Goal: Task Accomplishment & Management: Complete application form

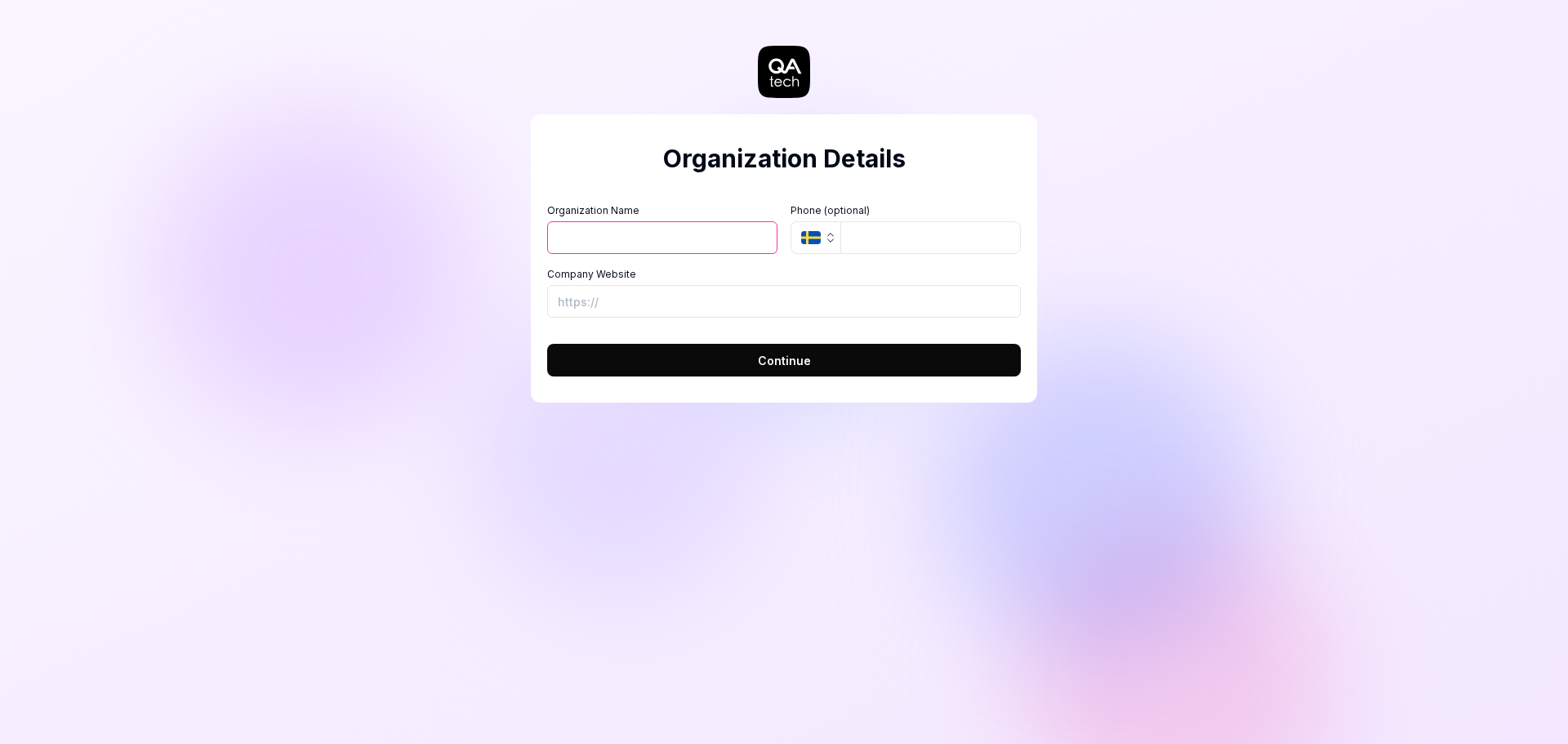
click at [700, 226] on input "Organization Name" at bounding box center [662, 237] width 230 height 33
click at [694, 231] on input "Organization Name" at bounding box center [662, 237] width 230 height 33
type input "[PERSON_NAME]"
click at [856, 234] on input "tel" at bounding box center [930, 237] width 181 height 33
type input "3052891719"
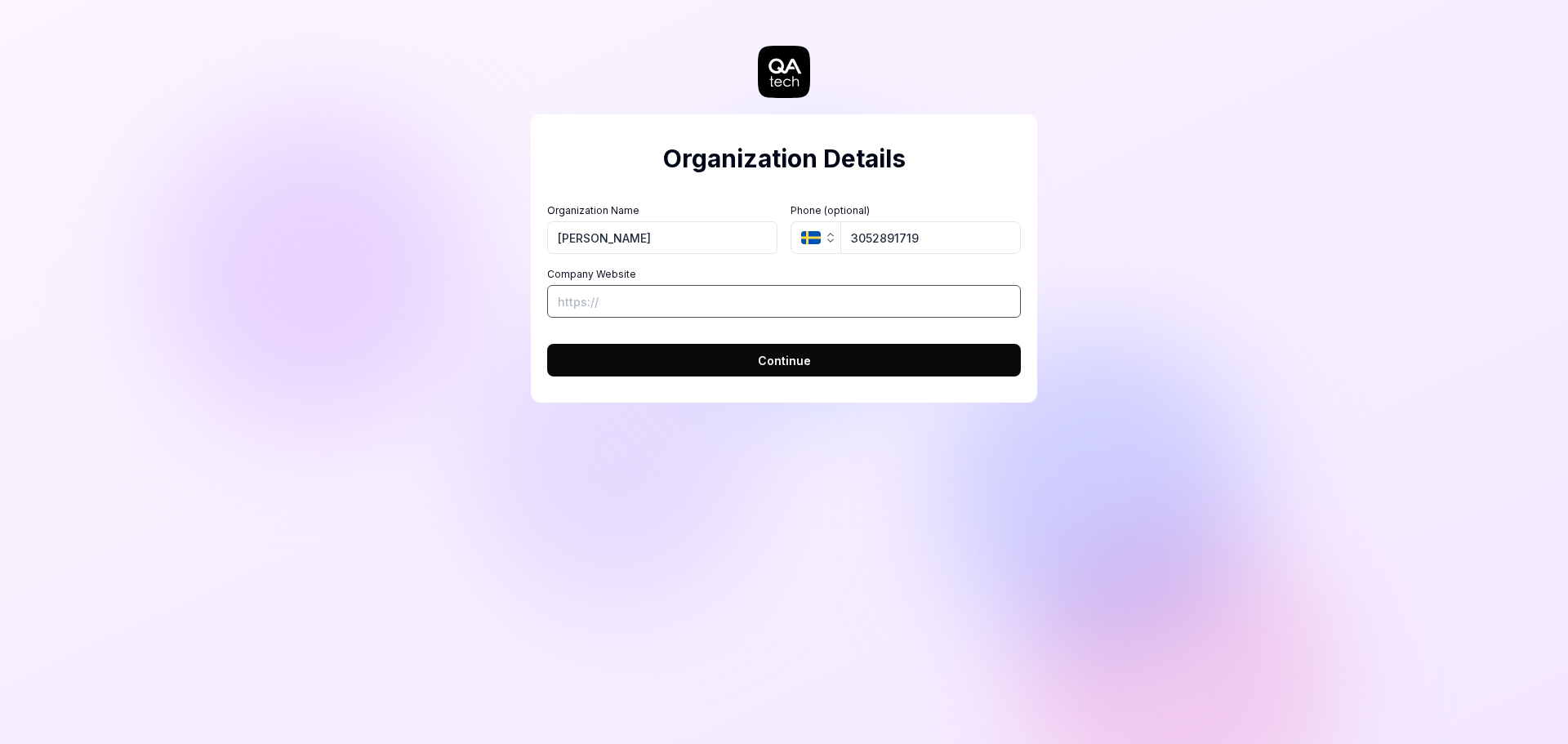
click at [760, 304] on input "Company Website" at bounding box center [784, 302] width 474 height 33
type input "[URL][DOMAIN_NAME]"
click at [753, 354] on button "Continue" at bounding box center [784, 360] width 474 height 33
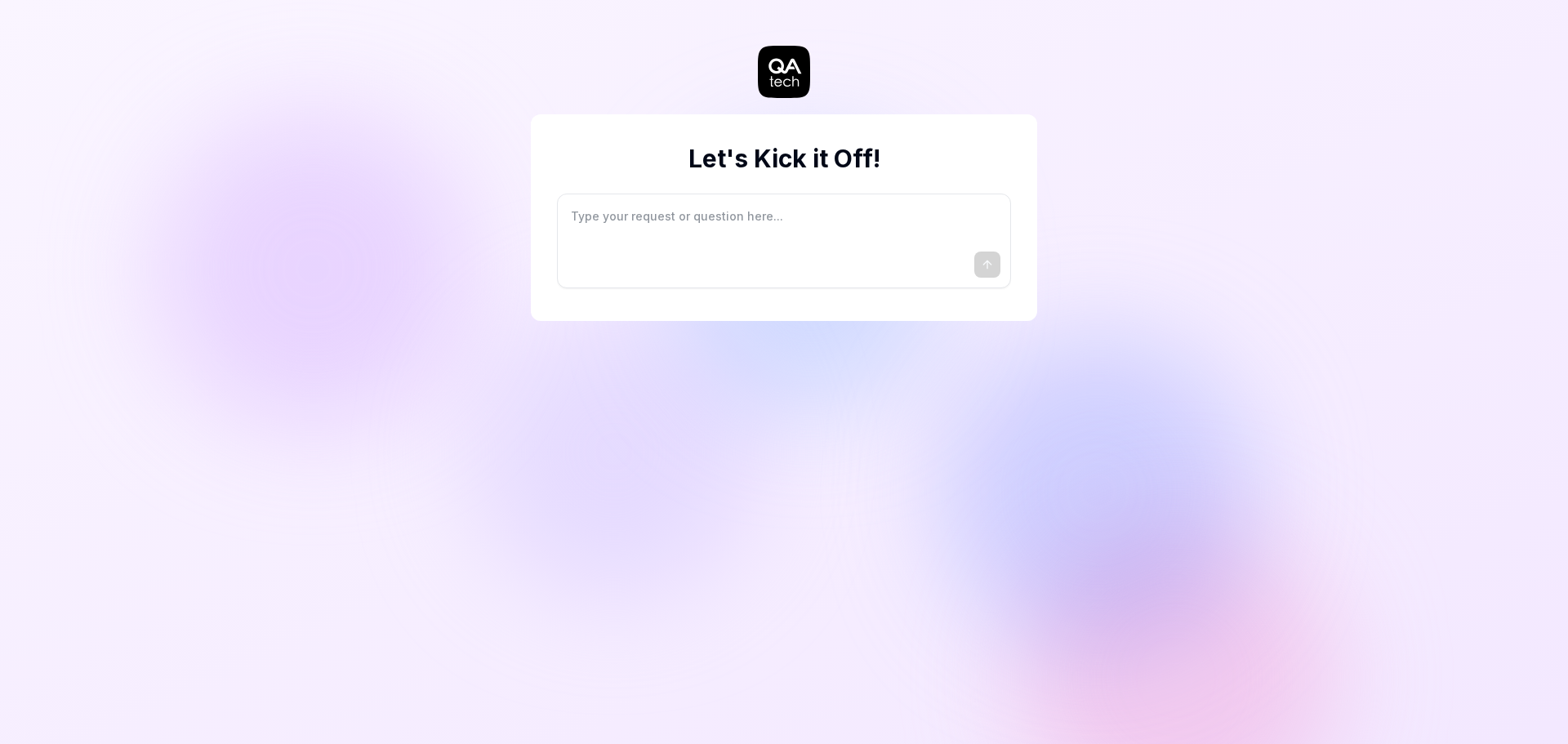
type textarea "*"
type textarea "I"
type textarea "*"
type textarea "I"
type textarea "*"
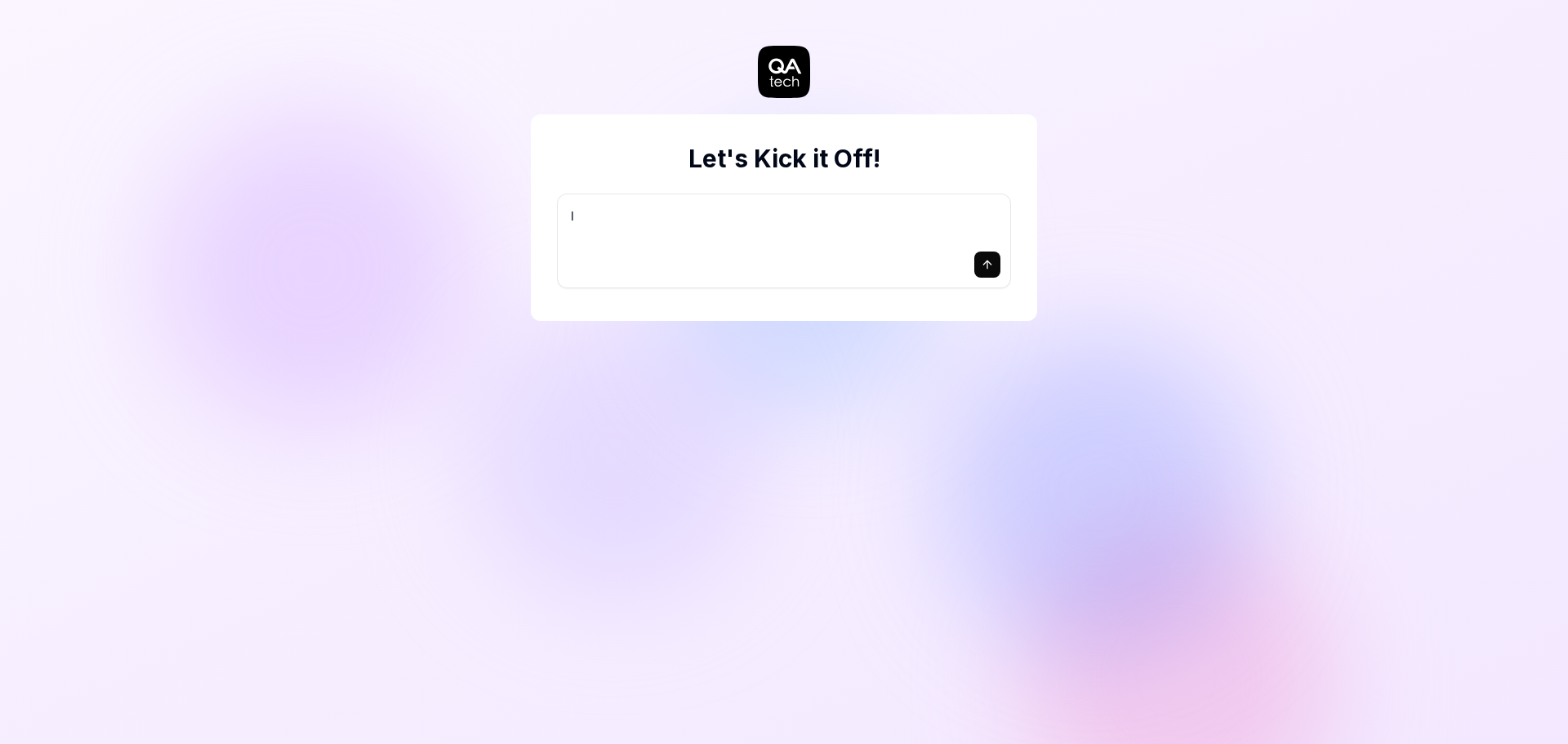
type textarea "I w"
type textarea "*"
type textarea "I wa"
type textarea "*"
type textarea "I wan"
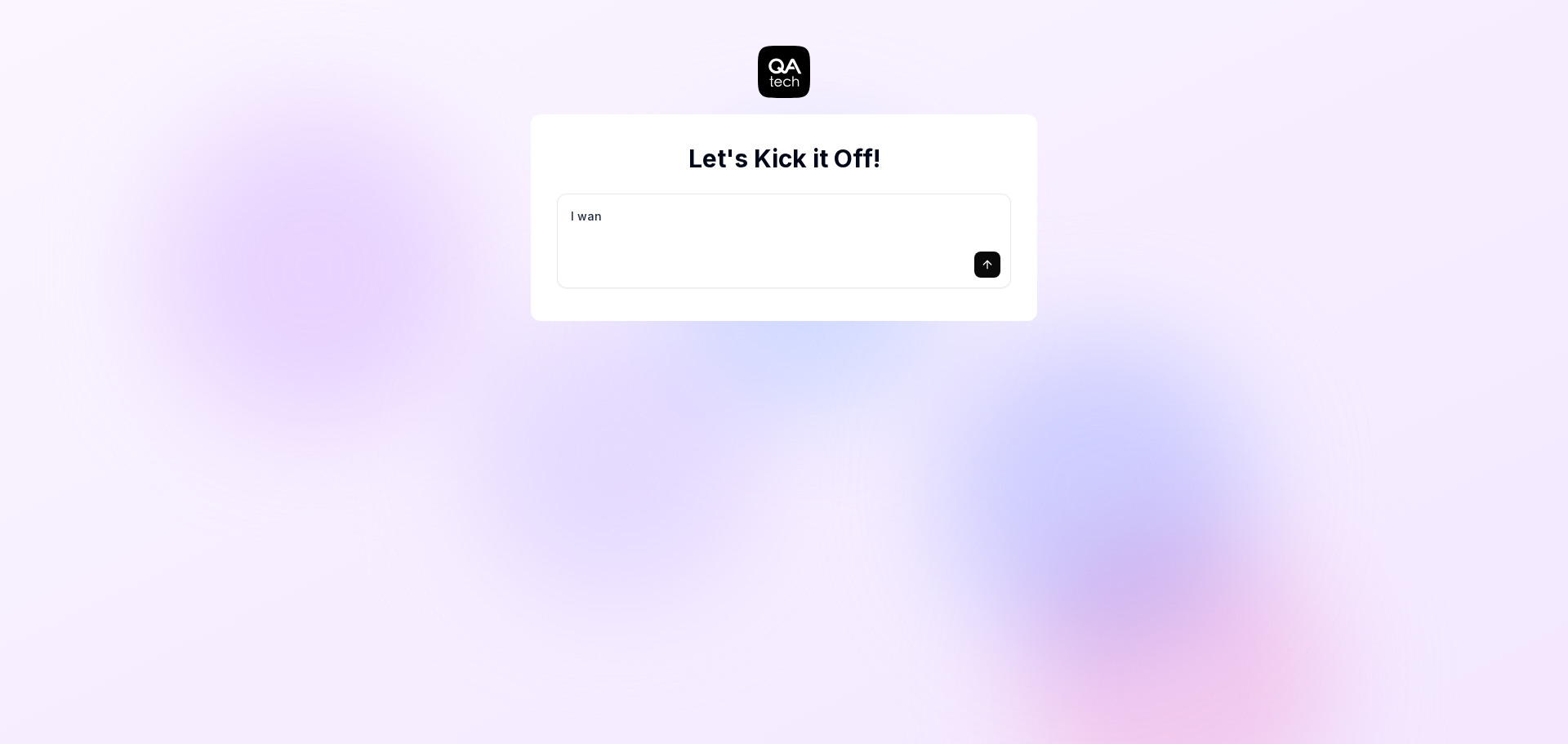
type textarea "*"
type textarea "I want"
type textarea "*"
type textarea "I want"
type textarea "*"
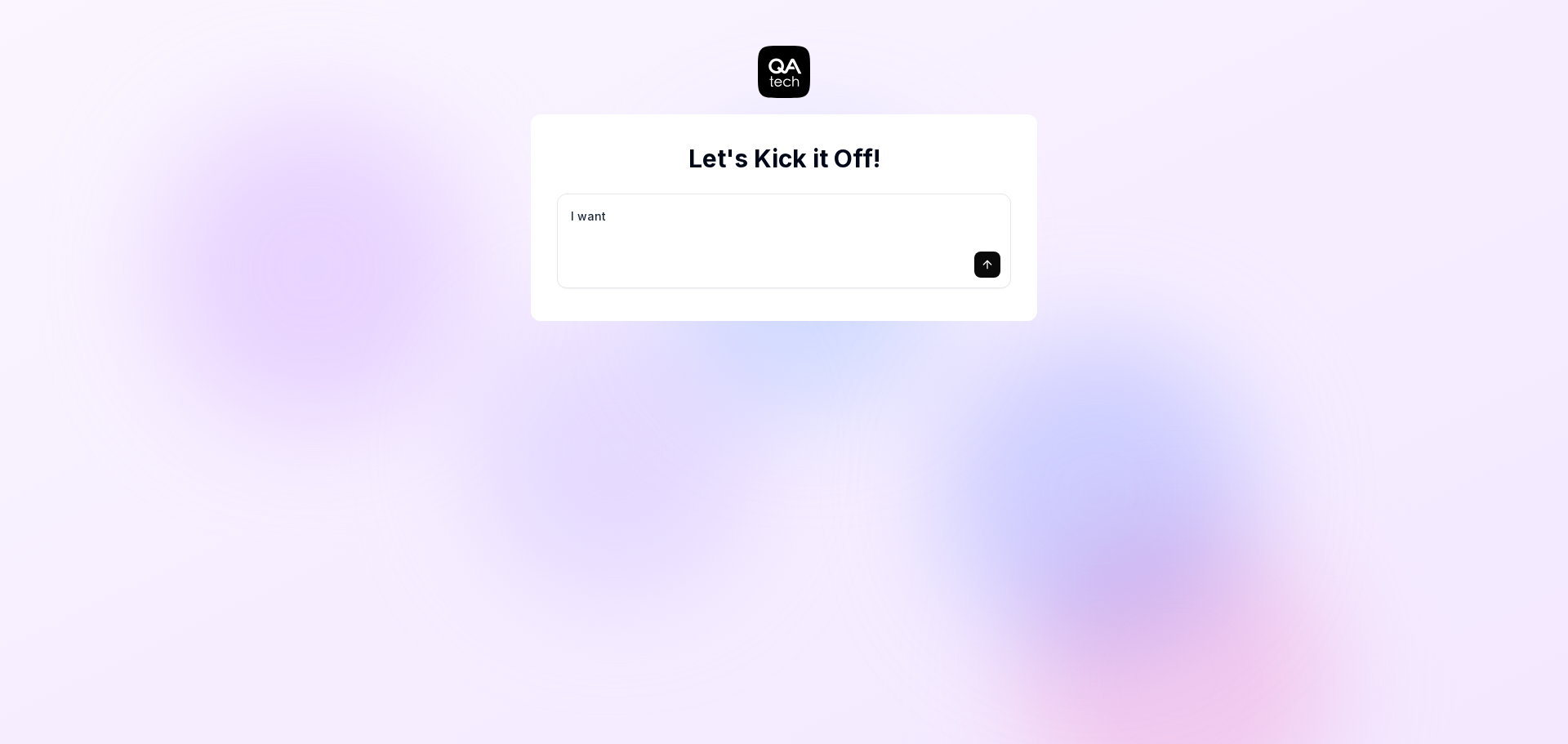
type textarea "I want a"
type textarea "*"
type textarea "I want a"
type textarea "*"
type textarea "I want a g"
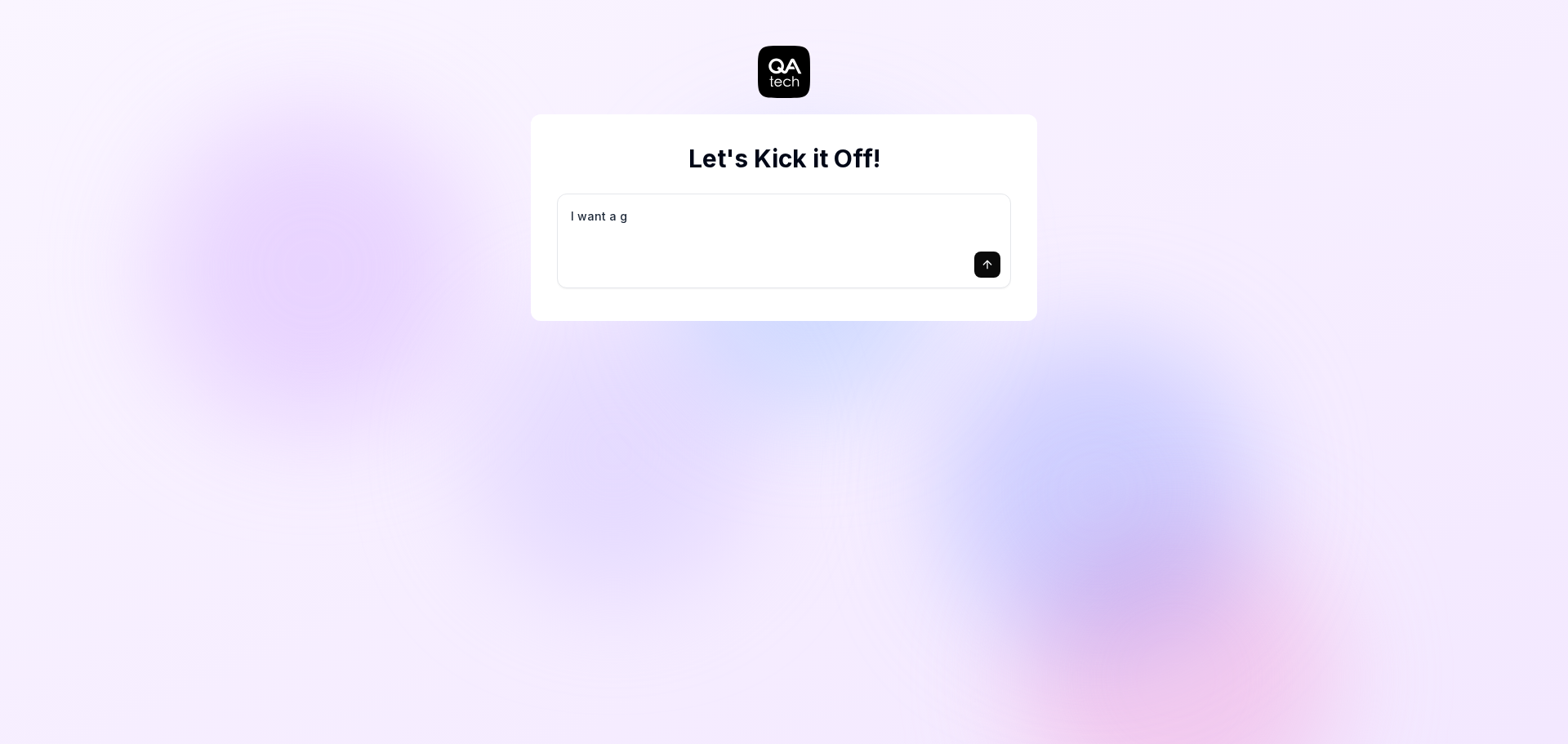
type textarea "*"
type textarea "I want a go"
type textarea "*"
type textarea "I want a goo"
type textarea "*"
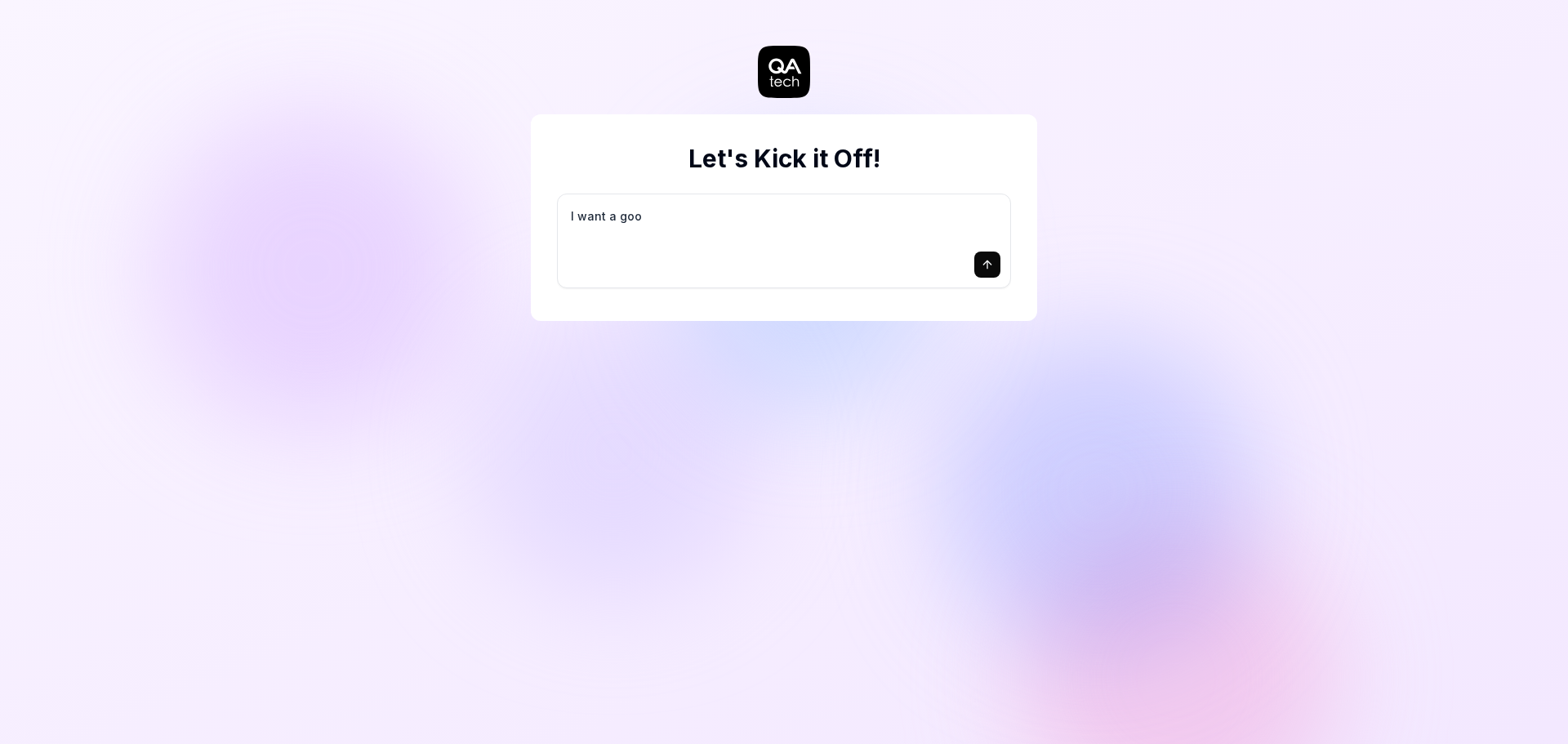
type textarea "I want a good"
type textarea "*"
type textarea "I want a good"
type textarea "*"
type textarea "I want a good t"
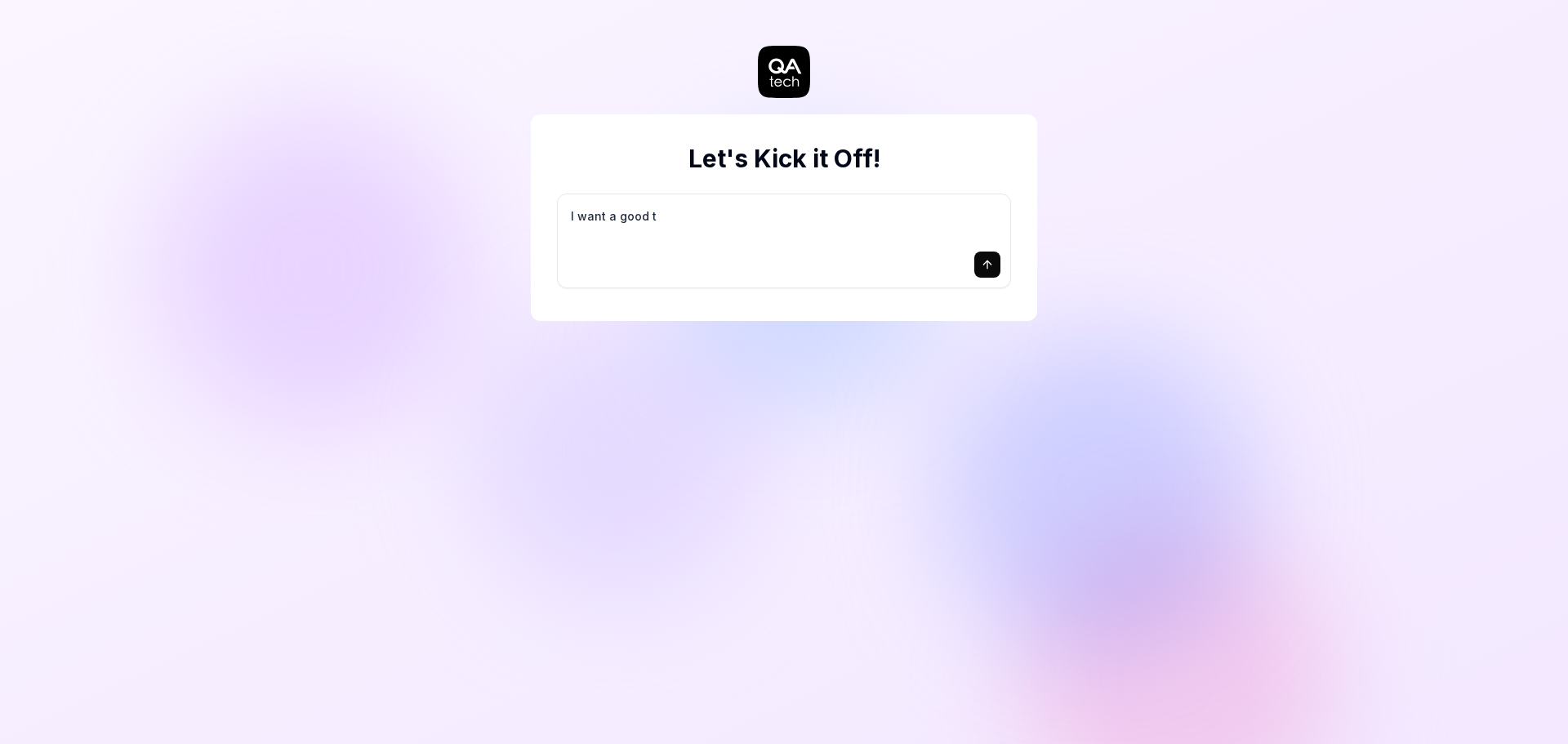
type textarea "*"
type textarea "I want a good te"
type textarea "*"
type textarea "I want a good tes"
type textarea "*"
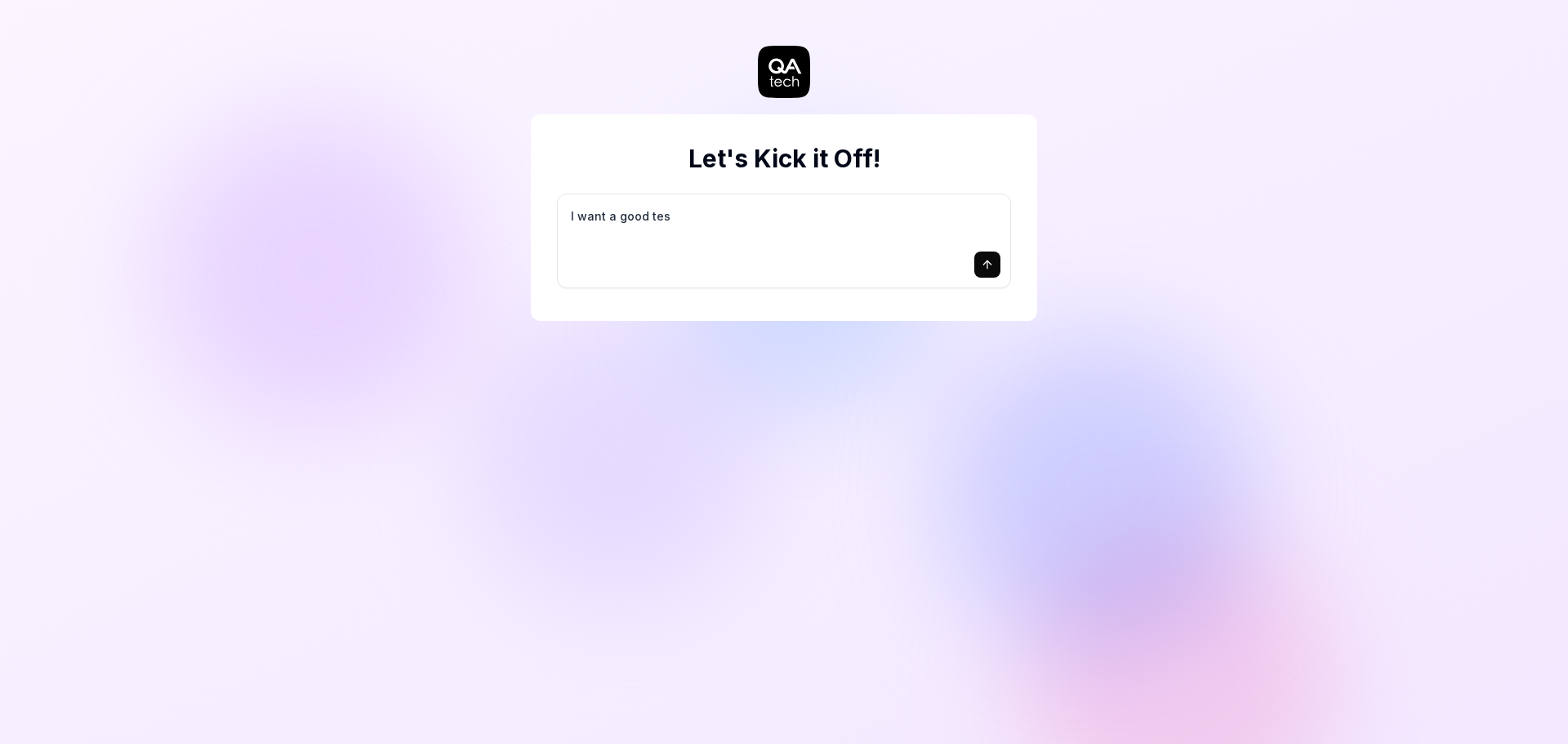
type textarea "I want a good test"
type textarea "*"
type textarea "I want a good test"
type textarea "*"
type textarea "I want a good test s"
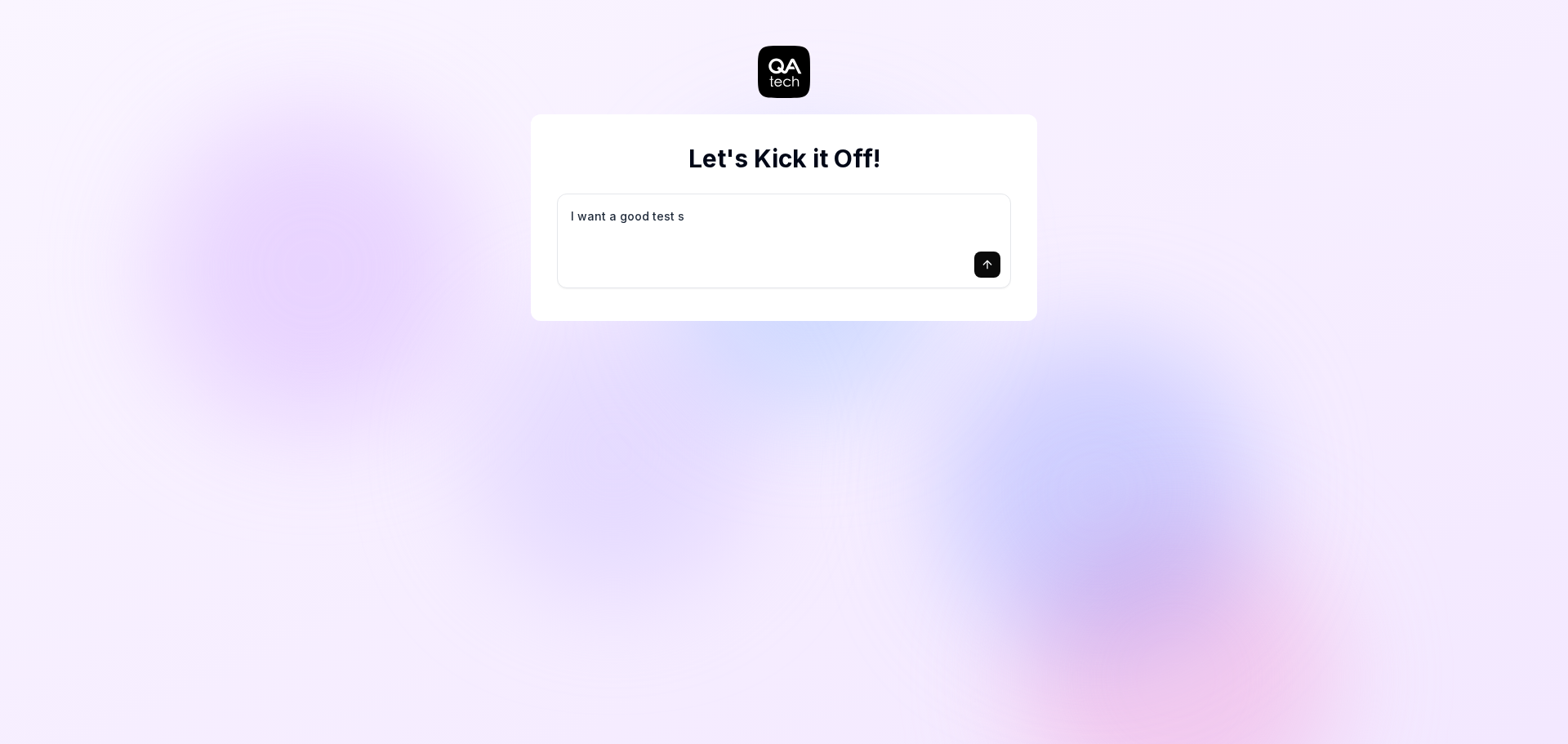
type textarea "*"
type textarea "I want a good test se"
type textarea "*"
type textarea "I want a good test set"
type textarea "*"
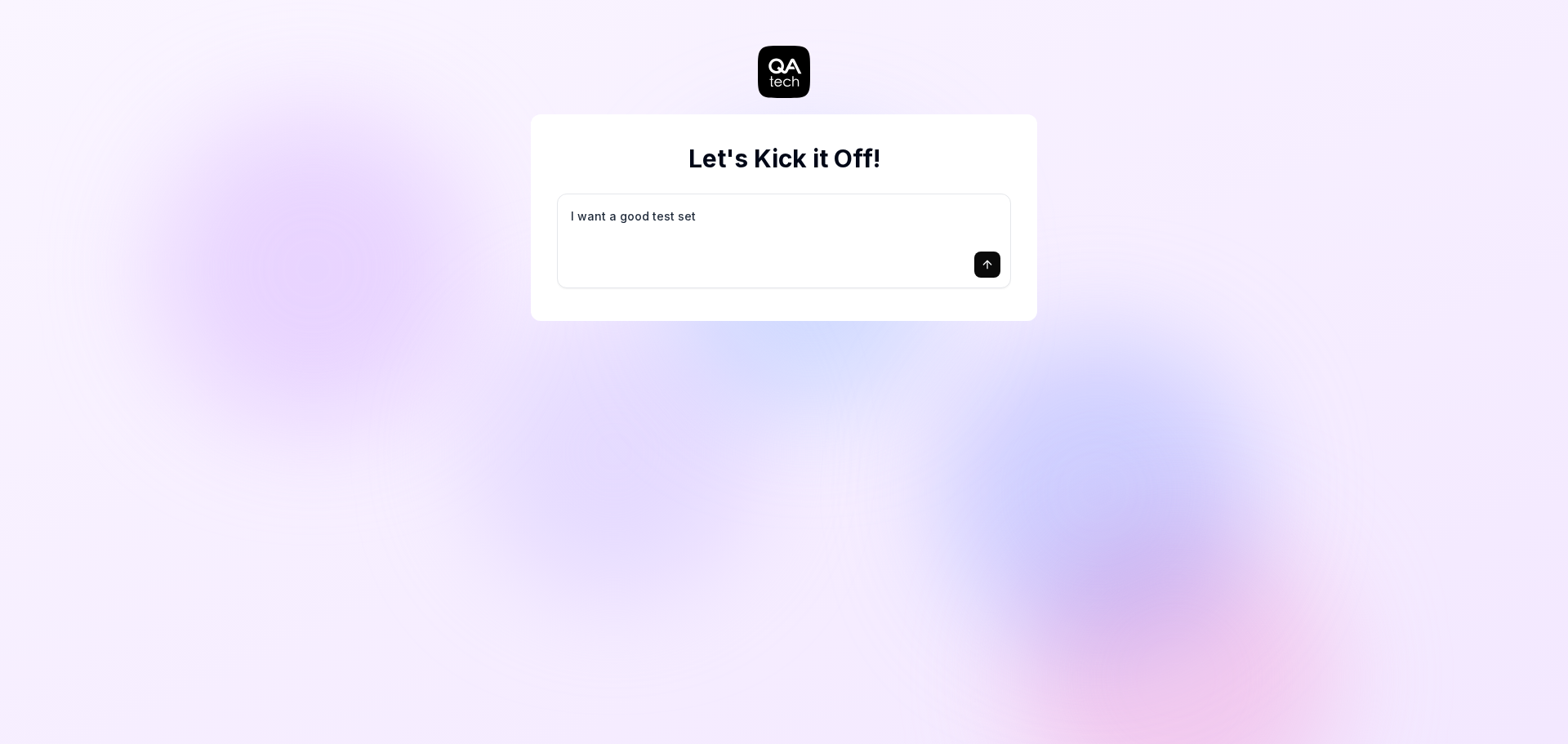
type textarea "I want a good test setu"
type textarea "*"
type textarea "I want a good test setup"
type textarea "*"
type textarea "I want a good test setup"
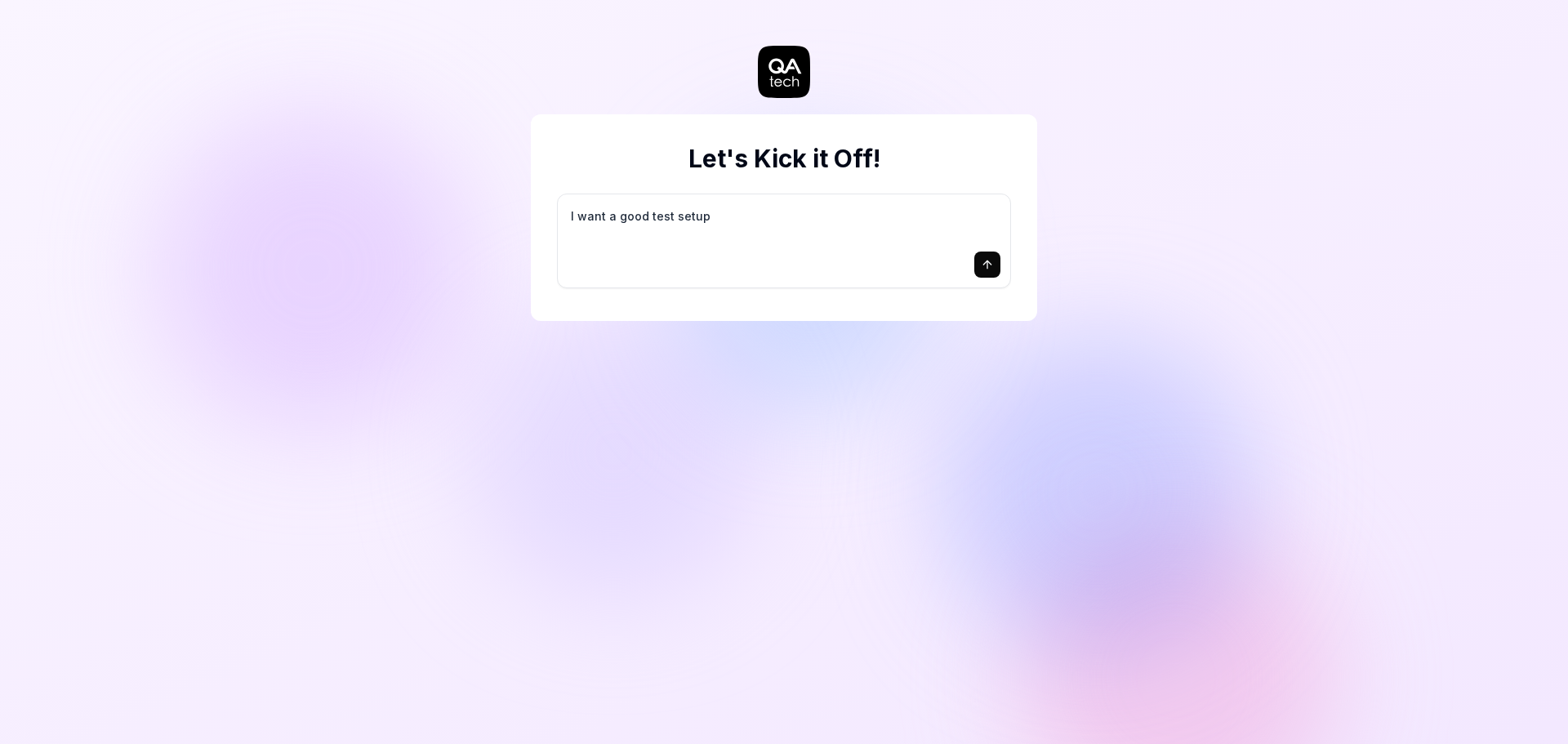
type textarea "*"
type textarea "I want a good test setup f"
type textarea "*"
type textarea "I want a good test setup fo"
type textarea "*"
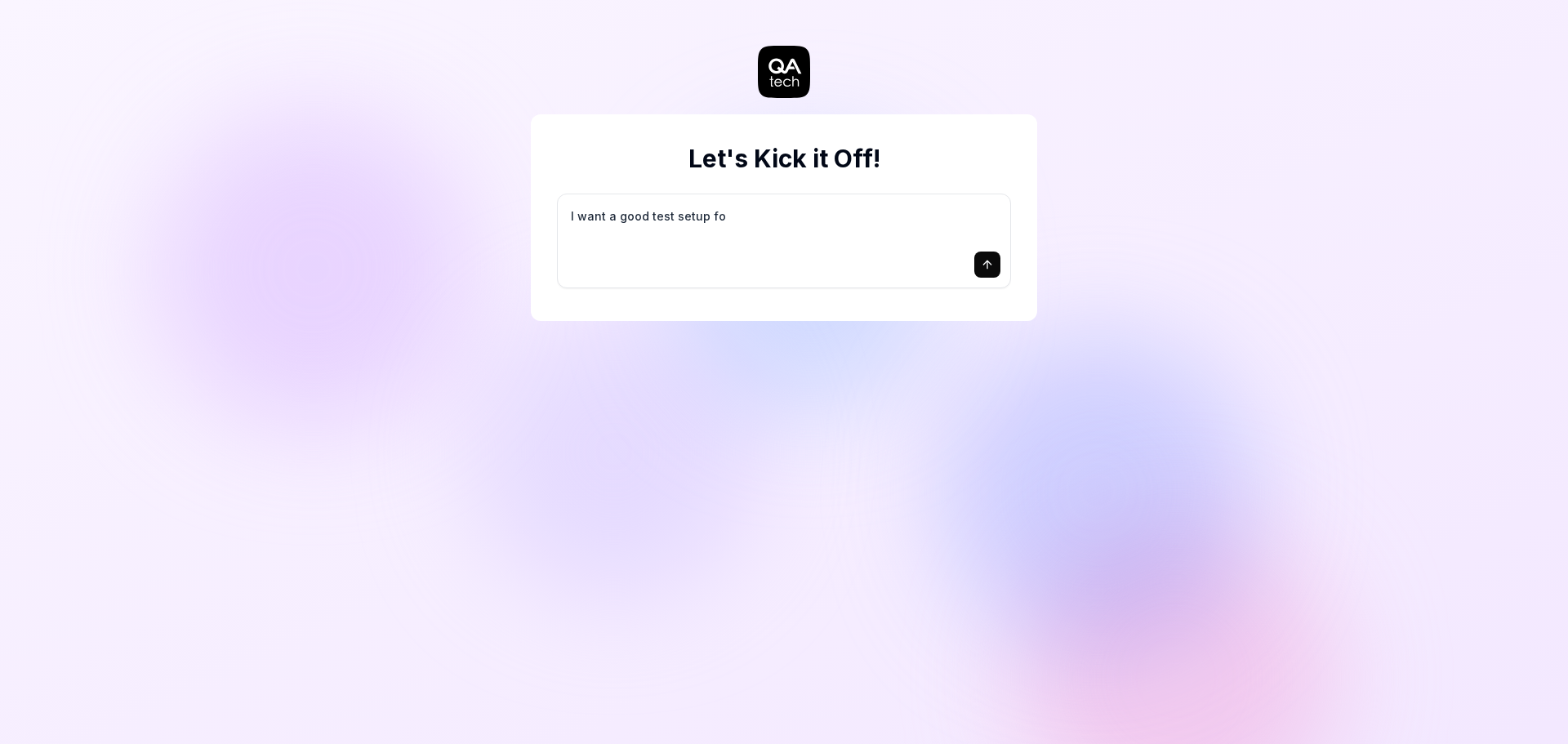
type textarea "I want a good test setup for"
type textarea "*"
type textarea "I want a good test setup for"
type textarea "*"
type textarea "I want a good test setup for m"
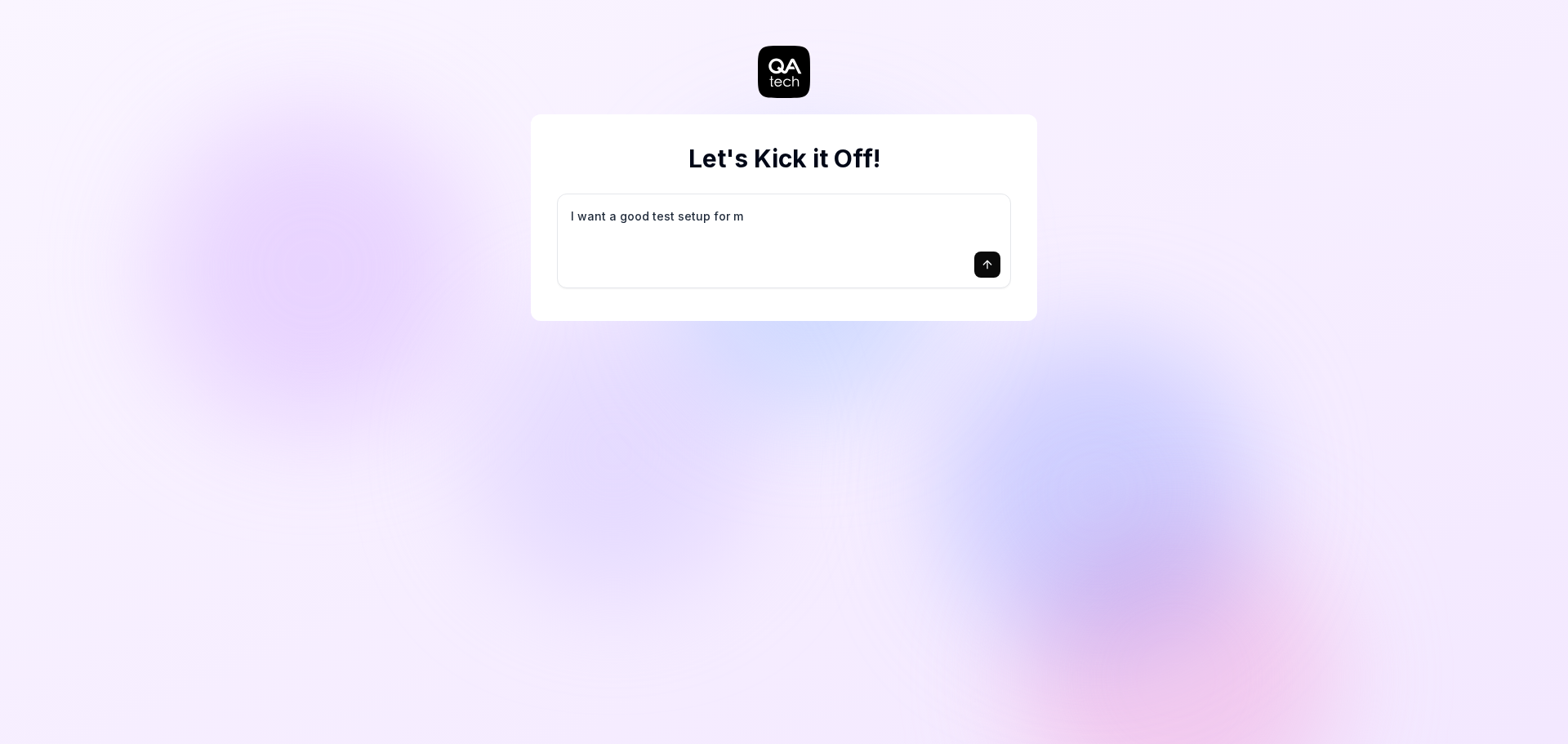
type textarea "*"
type textarea "I want a good test setup for my"
type textarea "*"
type textarea "I want a good test setup for my"
type textarea "*"
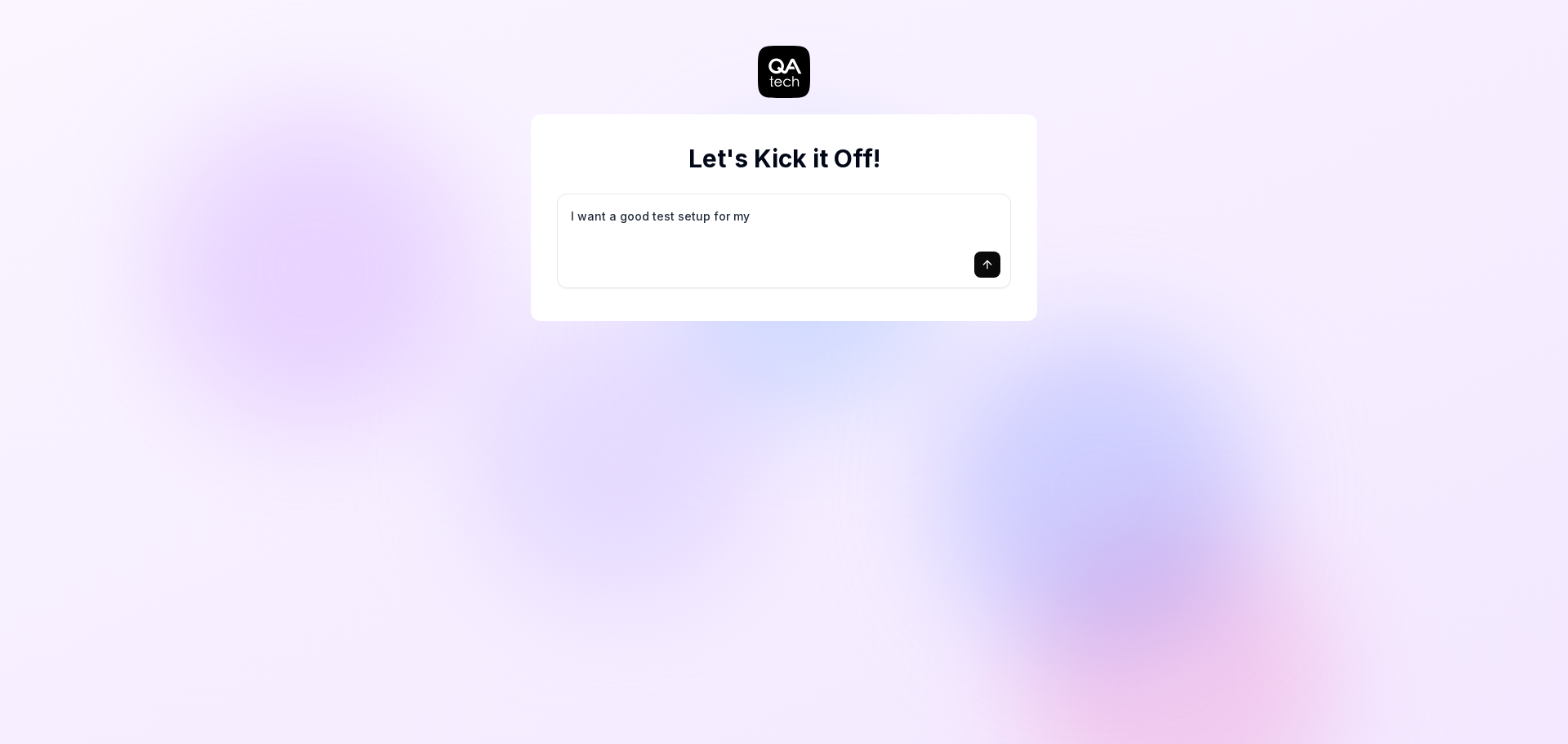
type textarea "I want a good test setup for my s"
type textarea "*"
type textarea "I want a good test setup for my si"
type textarea "*"
type textarea "I want a good test setup for my sit"
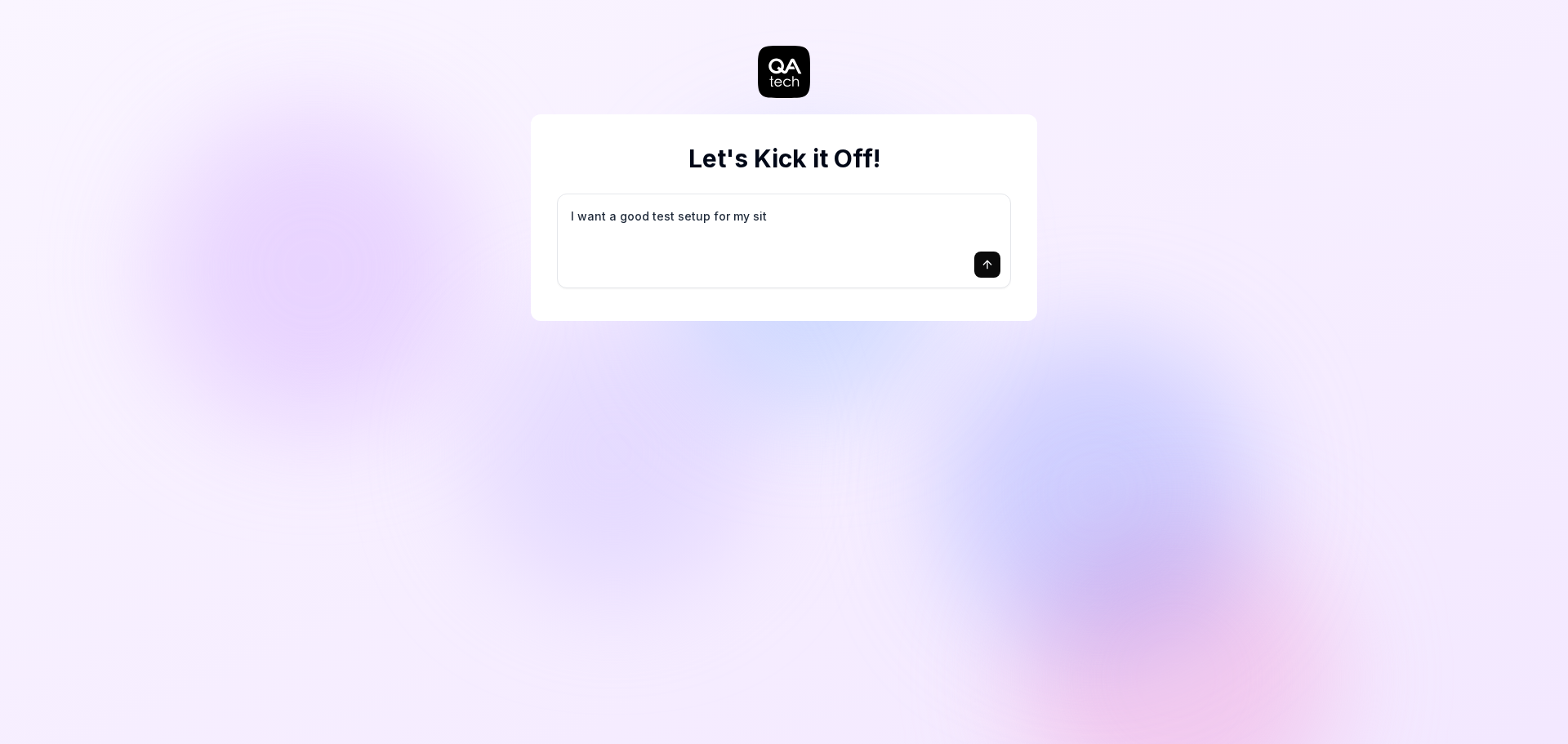
type textarea "*"
type textarea "I want a good test setup for my site"
type textarea "*"
type textarea "I want a good test setup for my site"
type textarea "*"
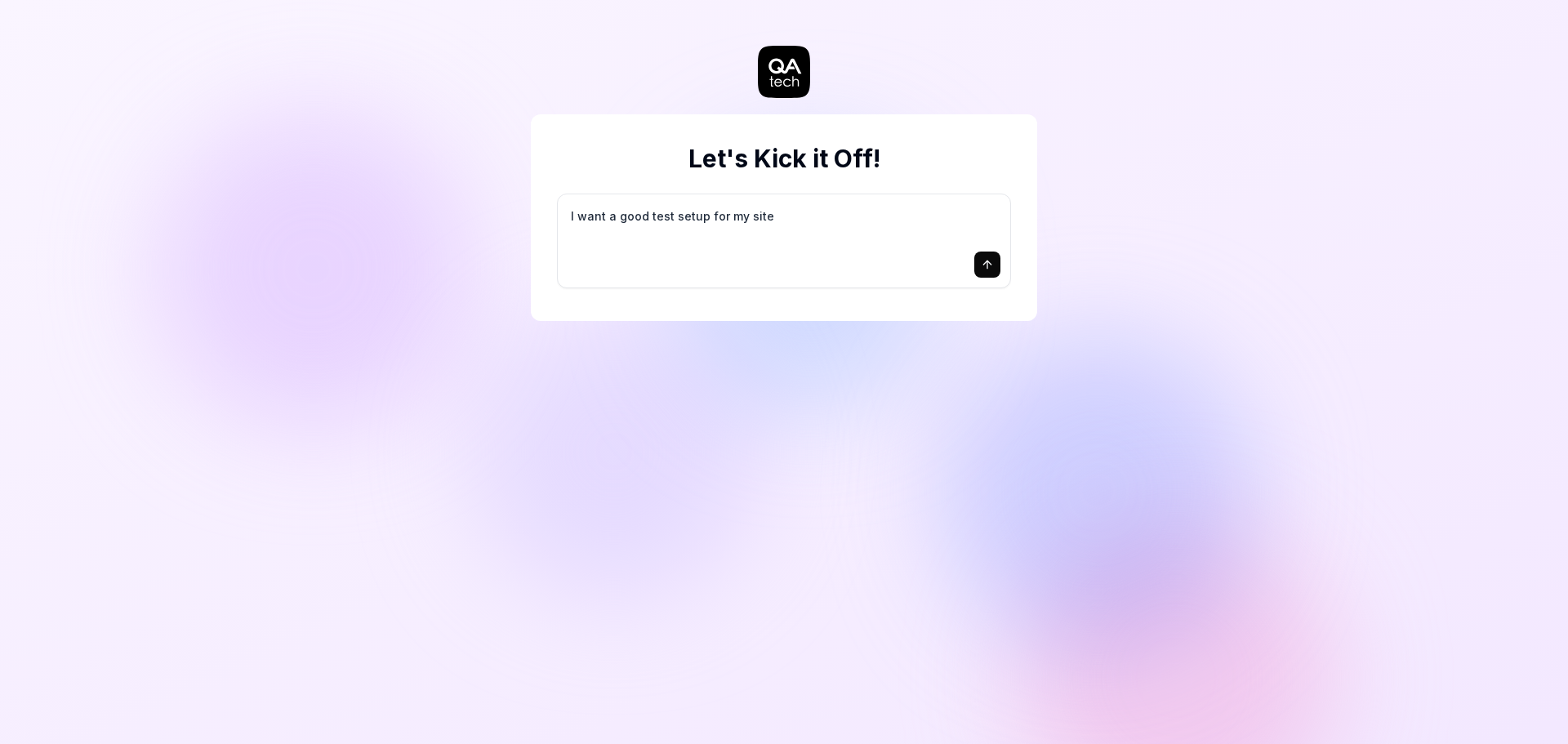
type textarea "I want a good test setup for my site -"
type textarea "*"
type textarea "I want a good test setup for my site -"
type textarea "*"
type textarea "I want a good test setup for my site - h"
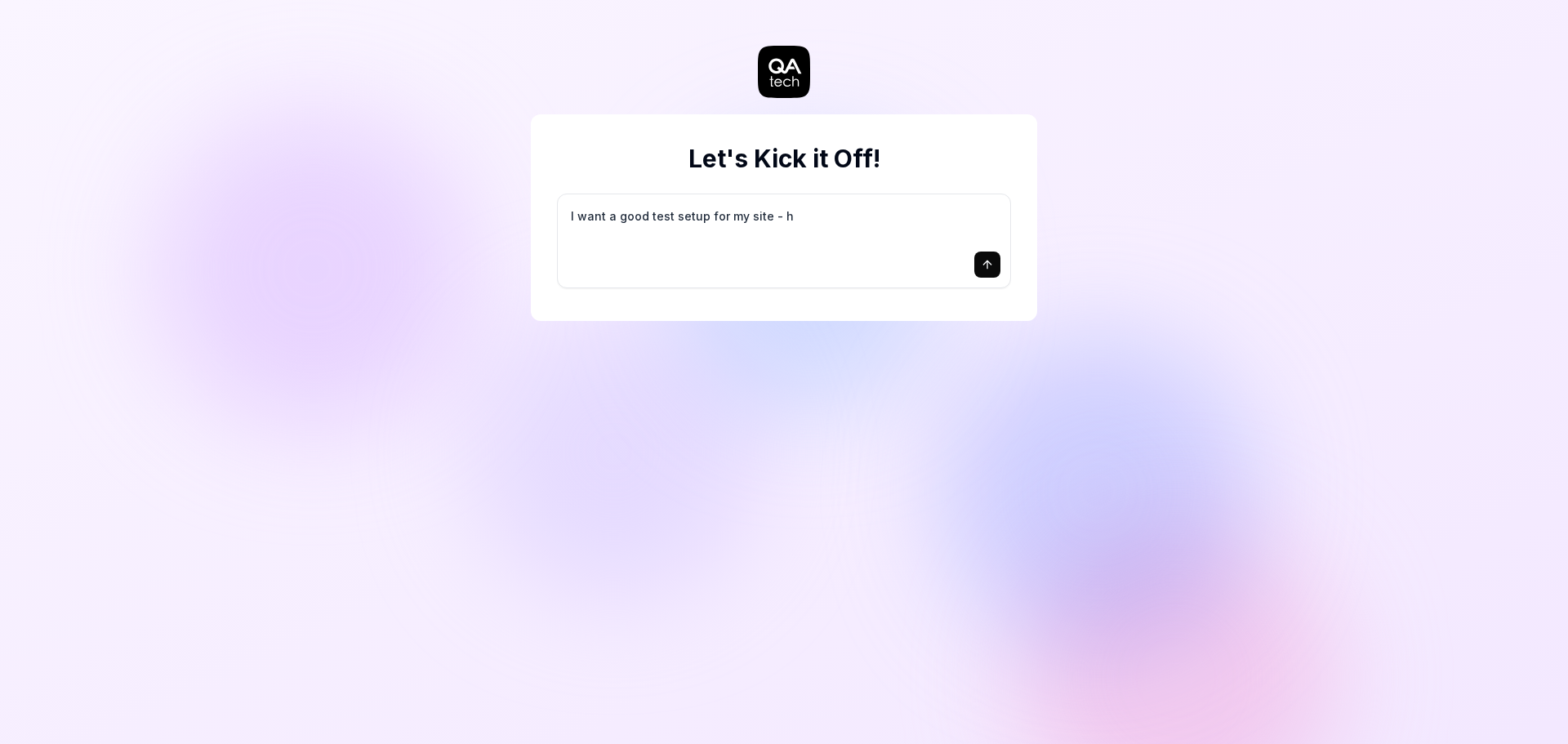
type textarea "*"
type textarea "I want a good test setup for my site - he"
type textarea "*"
type textarea "I want a good test setup for my site - hel"
type textarea "*"
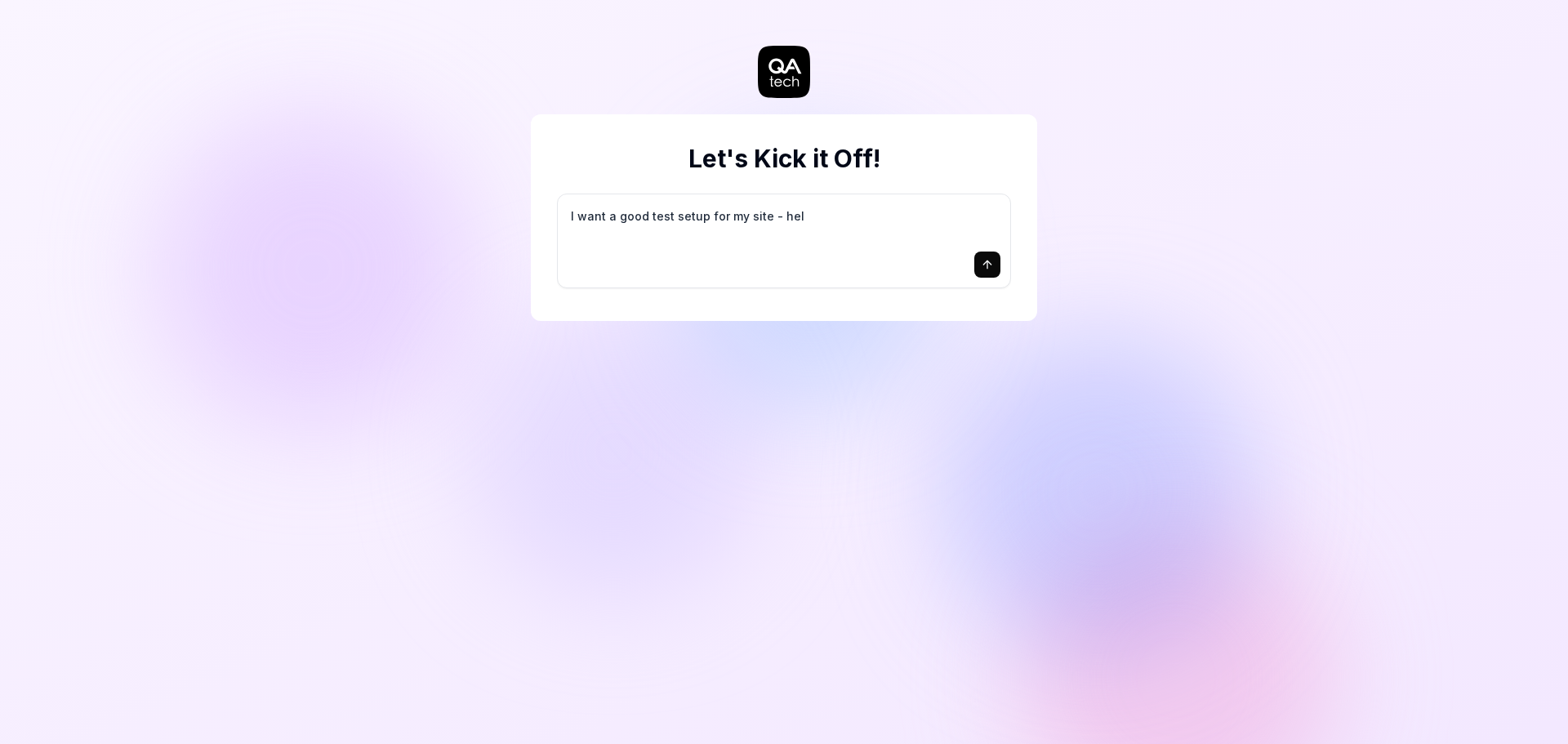
type textarea "I want a good test setup for my site - help"
type textarea "*"
type textarea "I want a good test setup for my site - help"
type textarea "*"
type textarea "I want a good test setup for my site - help m"
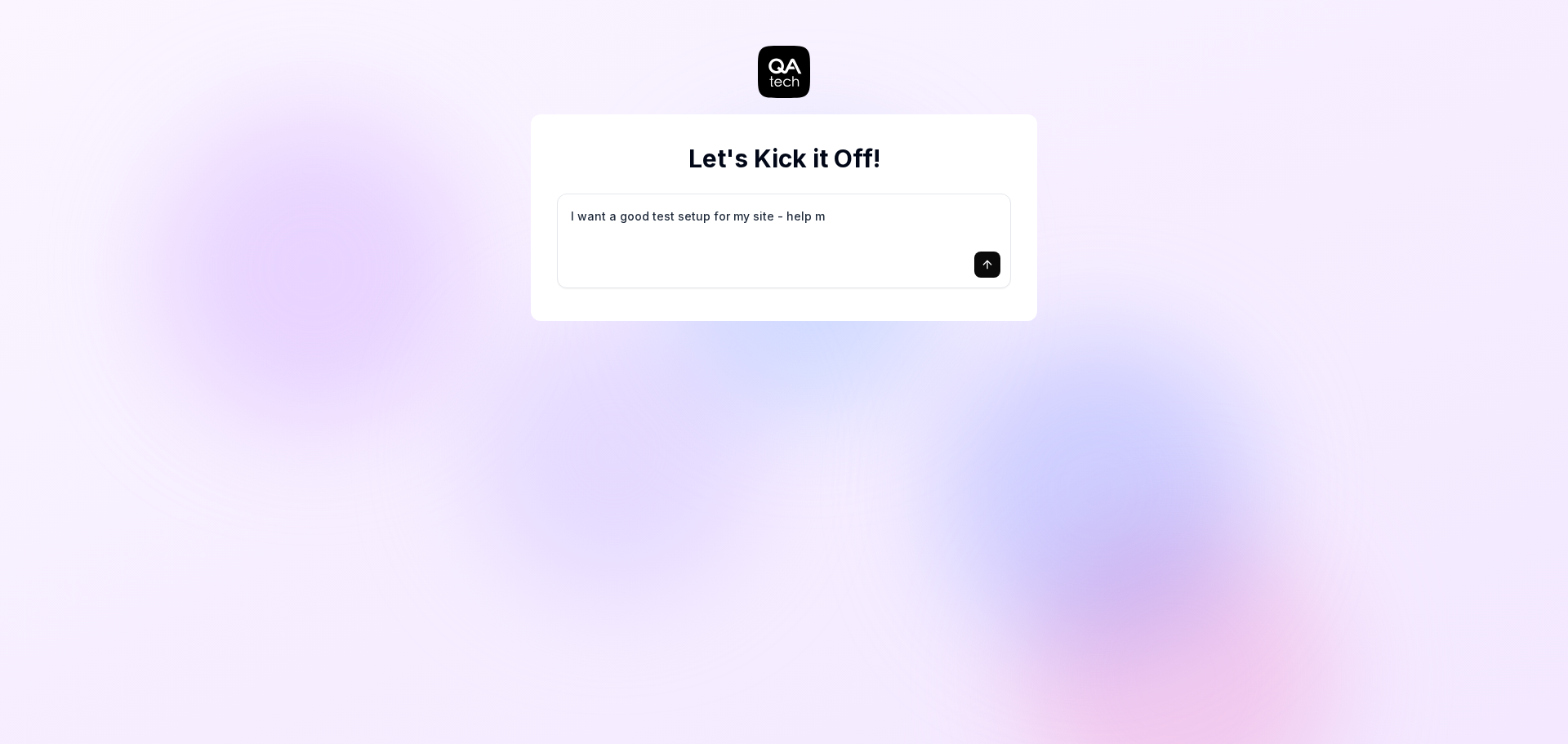
type textarea "*"
type textarea "I want a good test setup for my site - help me"
type textarea "*"
type textarea "I want a good test setup for my site - help me"
type textarea "*"
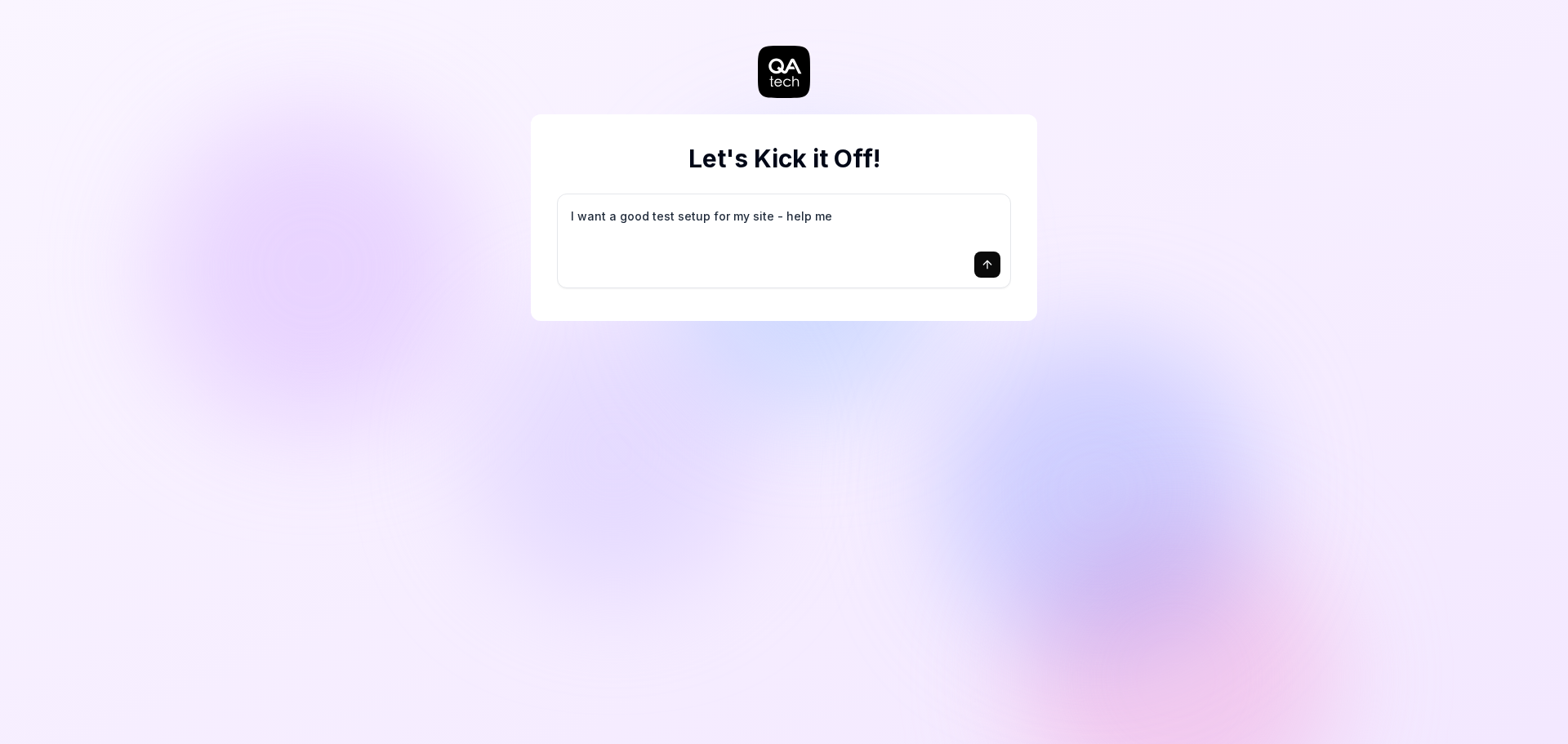
type textarea "I want a good test setup for my site - help me c"
type textarea "*"
type textarea "I want a good test setup for my site - help me cr"
type textarea "*"
type textarea "I want a good test setup for my site - help me cre"
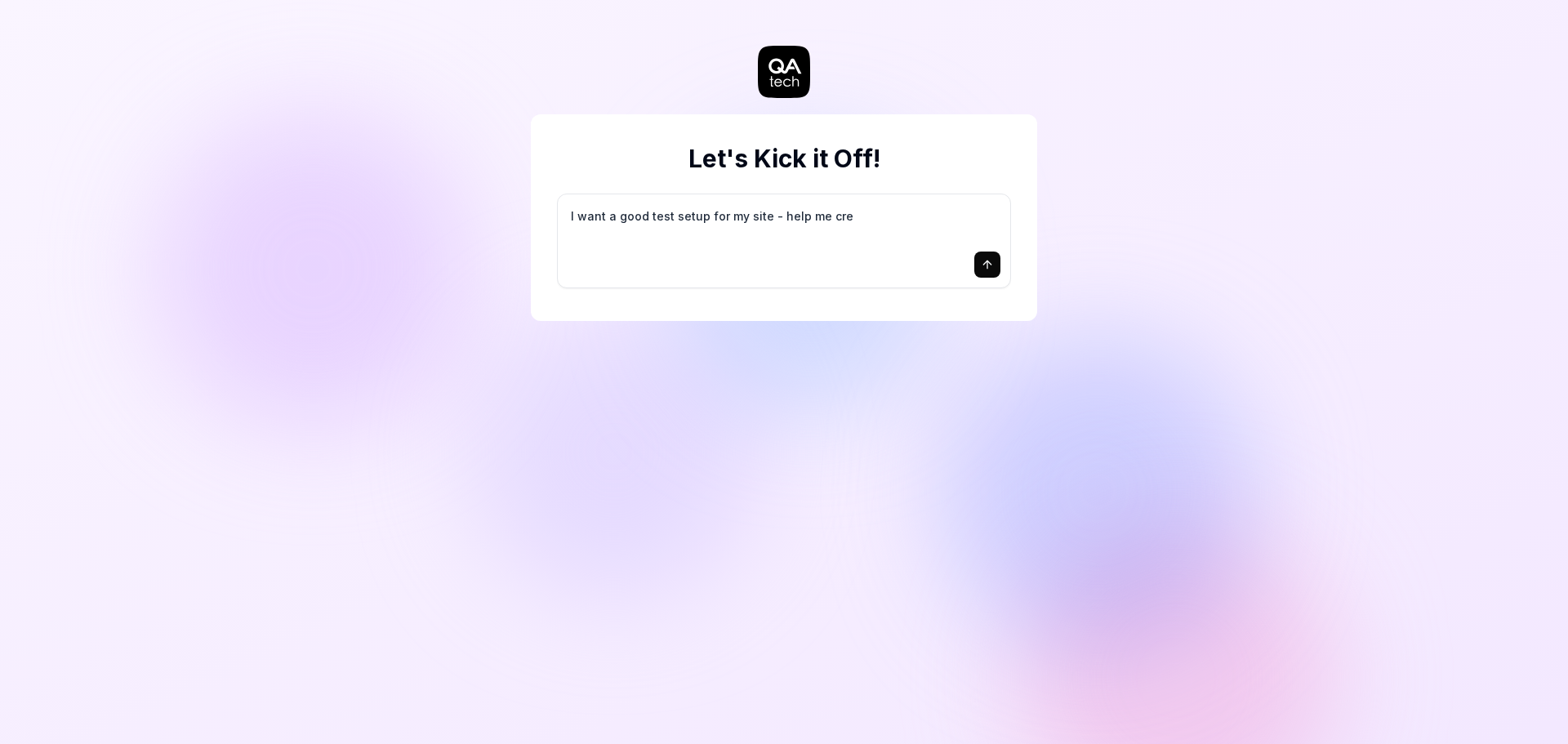
type textarea "*"
type textarea "I want a good test setup for my site - help me crea"
type textarea "*"
type textarea "I want a good test setup for my site - help me creat"
type textarea "*"
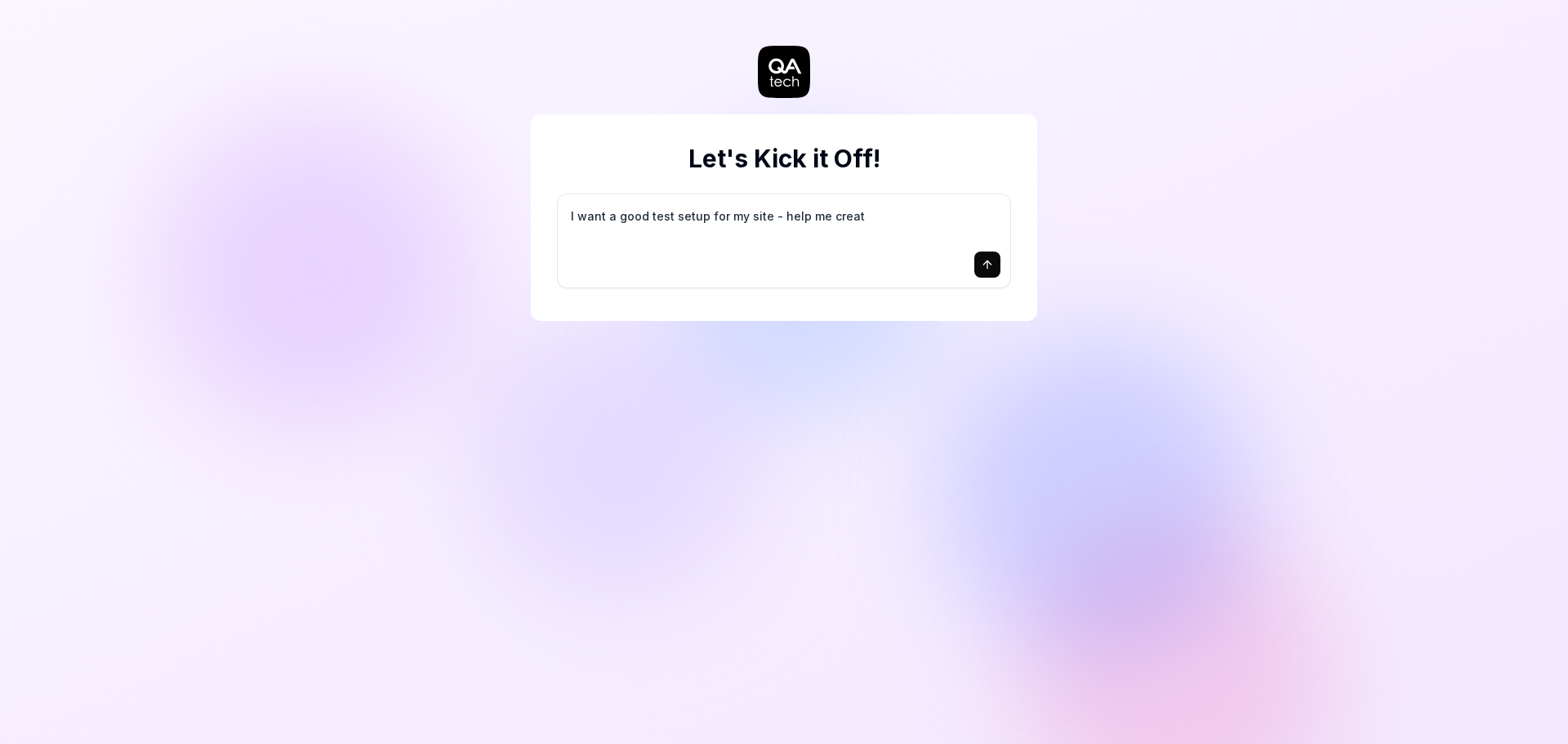
type textarea "I want a good test setup for my site - help me create"
type textarea "*"
type textarea "I want a good test setup for my site - help me create"
type textarea "*"
type textarea "I want a good test setup for my site - help me create t"
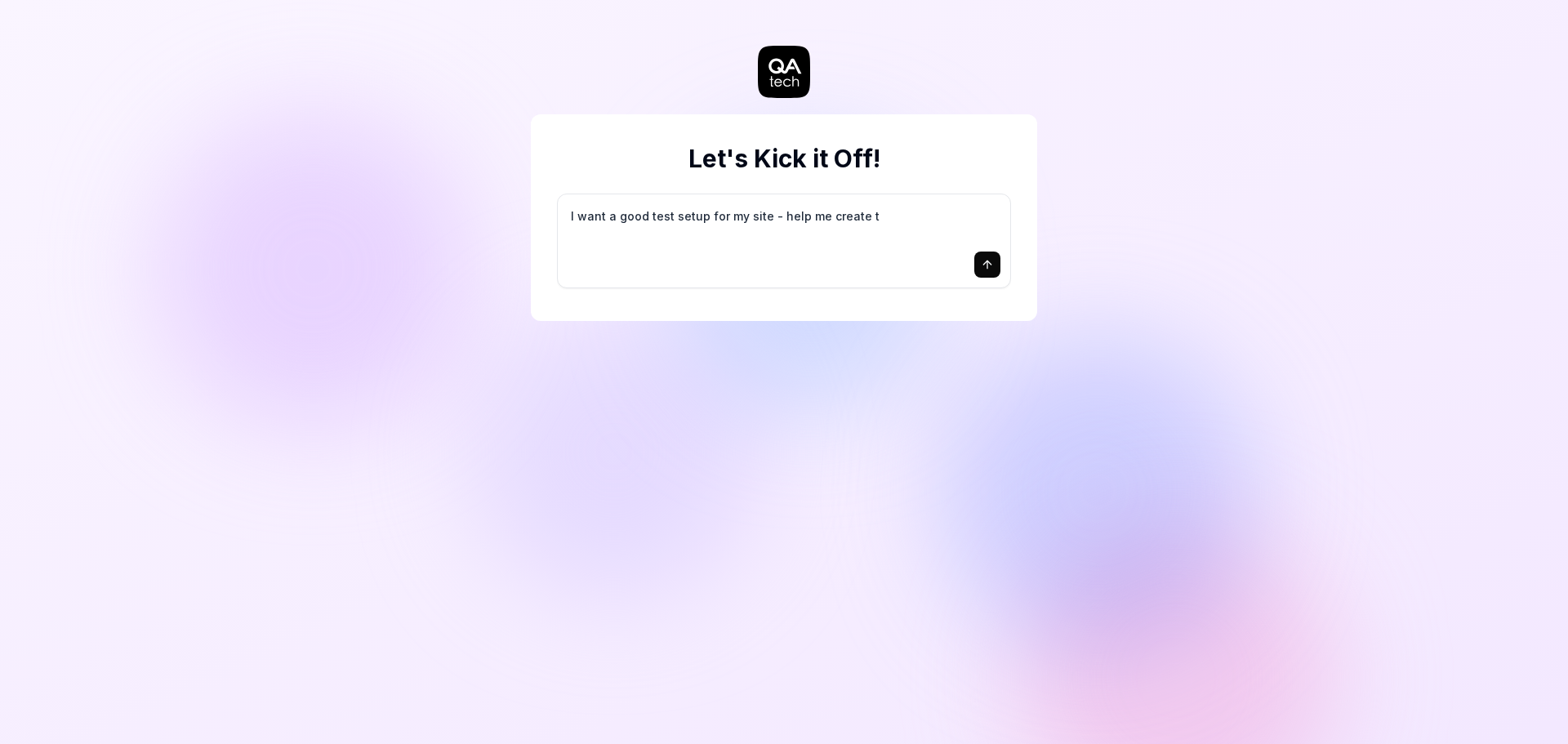
type textarea "*"
type textarea "I want a good test setup for my site - help me create th"
type textarea "*"
type textarea "I want a good test setup for my site - help me create the"
type textarea "*"
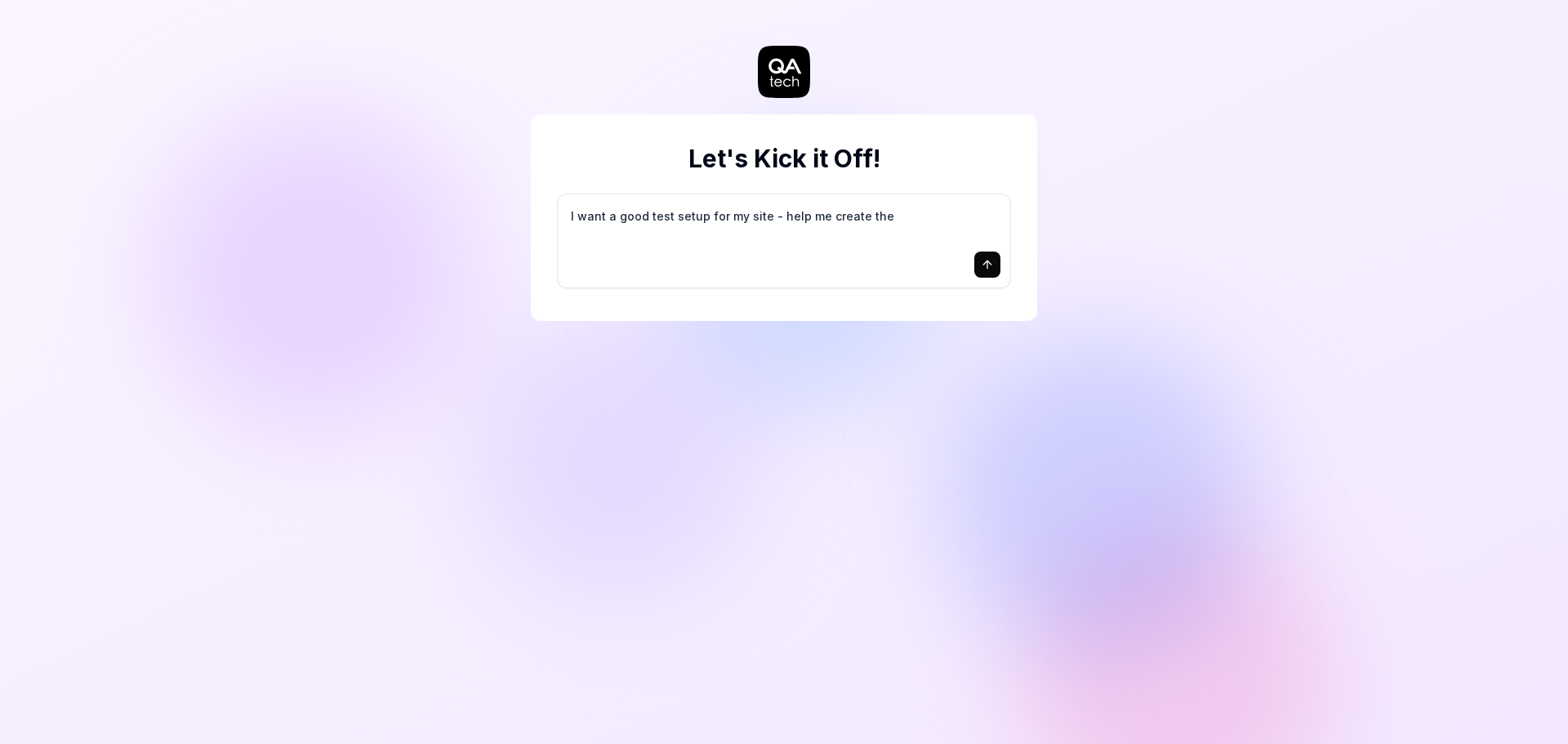
type textarea "I want a good test setup for my site - help me create the"
type textarea "*"
type textarea "I want a good test setup for my site - help me create the f"
type textarea "*"
type textarea "I want a good test setup for my site - help me create the fi"
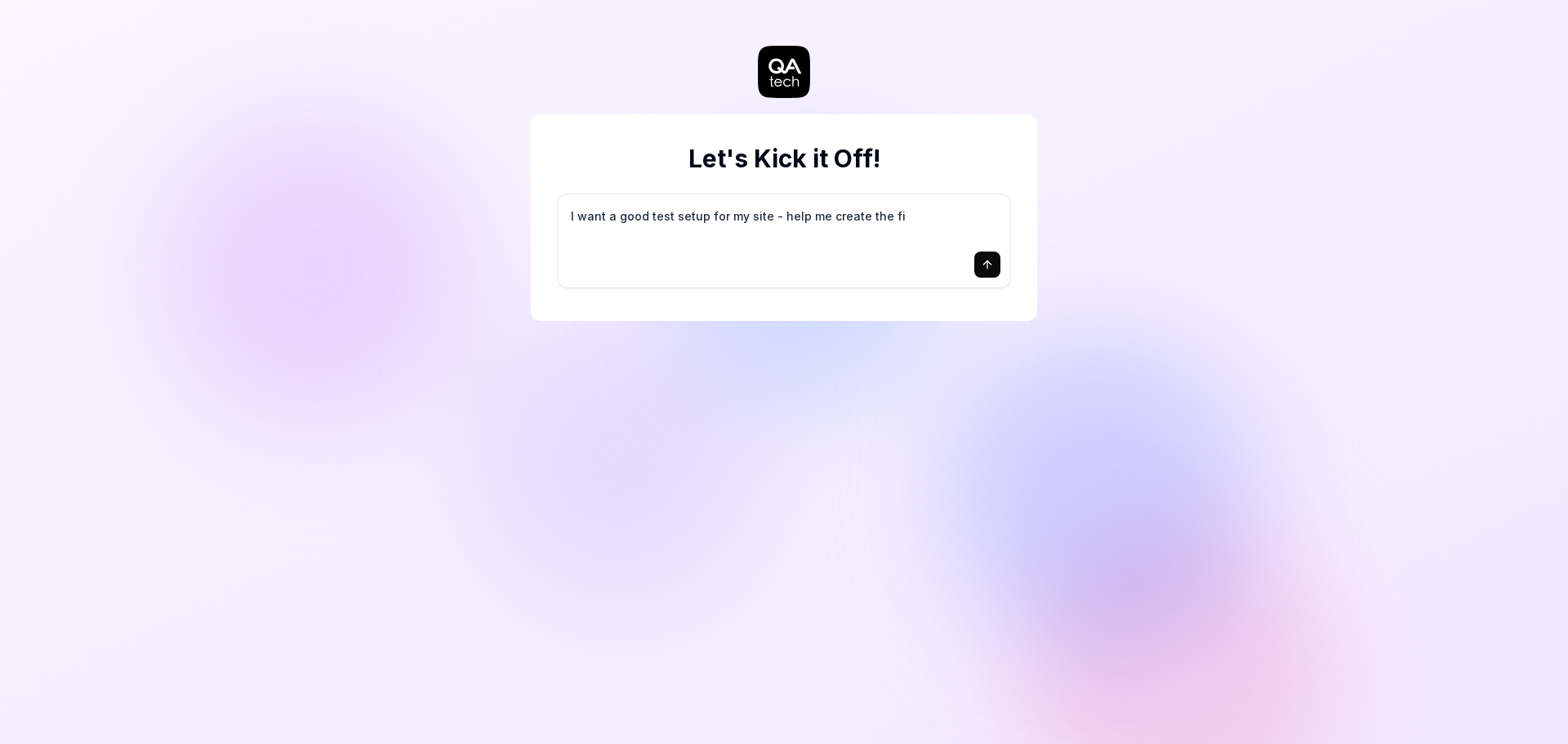
type textarea "*"
type textarea "I want a good test setup for my site - help me create the fir"
type textarea "*"
type textarea "I want a good test setup for my site - help me create the firs"
type textarea "*"
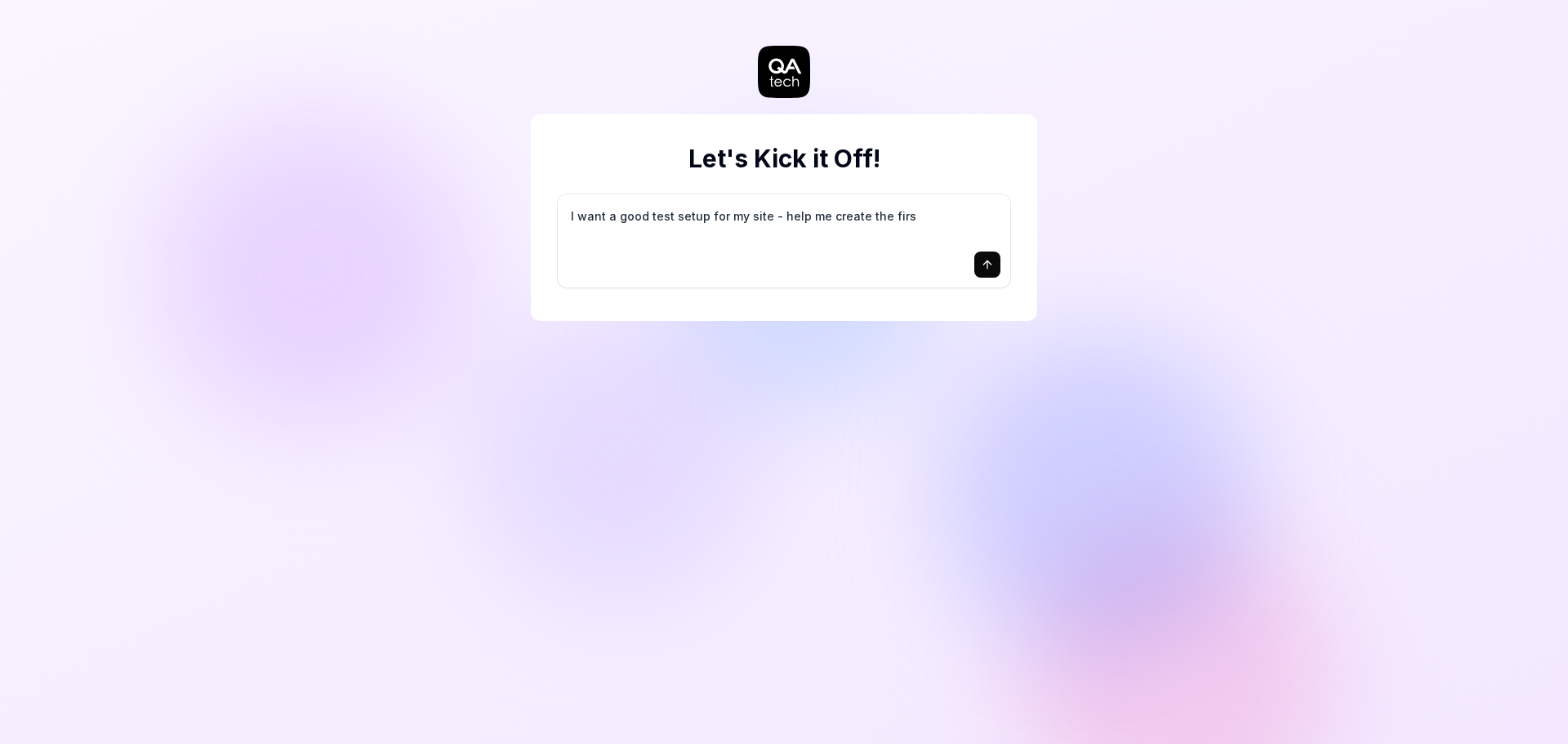
type textarea "I want a good test setup for my site - help me create the first"
type textarea "*"
type textarea "I want a good test setup for my site - help me create the first"
type textarea "*"
type textarea "I want a good test setup for my site - help me create the first 3"
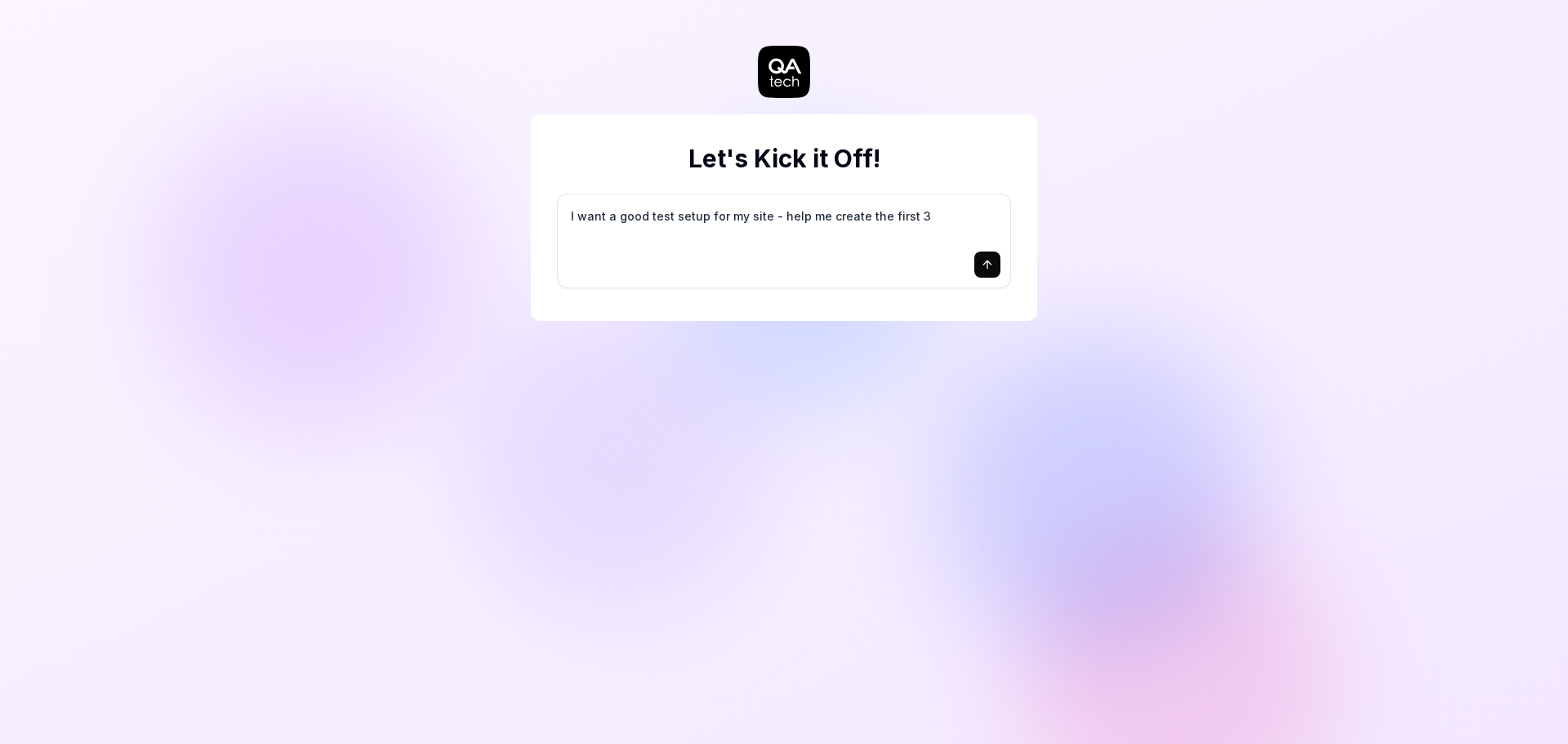
type textarea "*"
type textarea "I want a good test setup for my site - help me create the first 3-"
type textarea "*"
type textarea "I want a good test setup for my site - help me create the first 3-5"
type textarea "*"
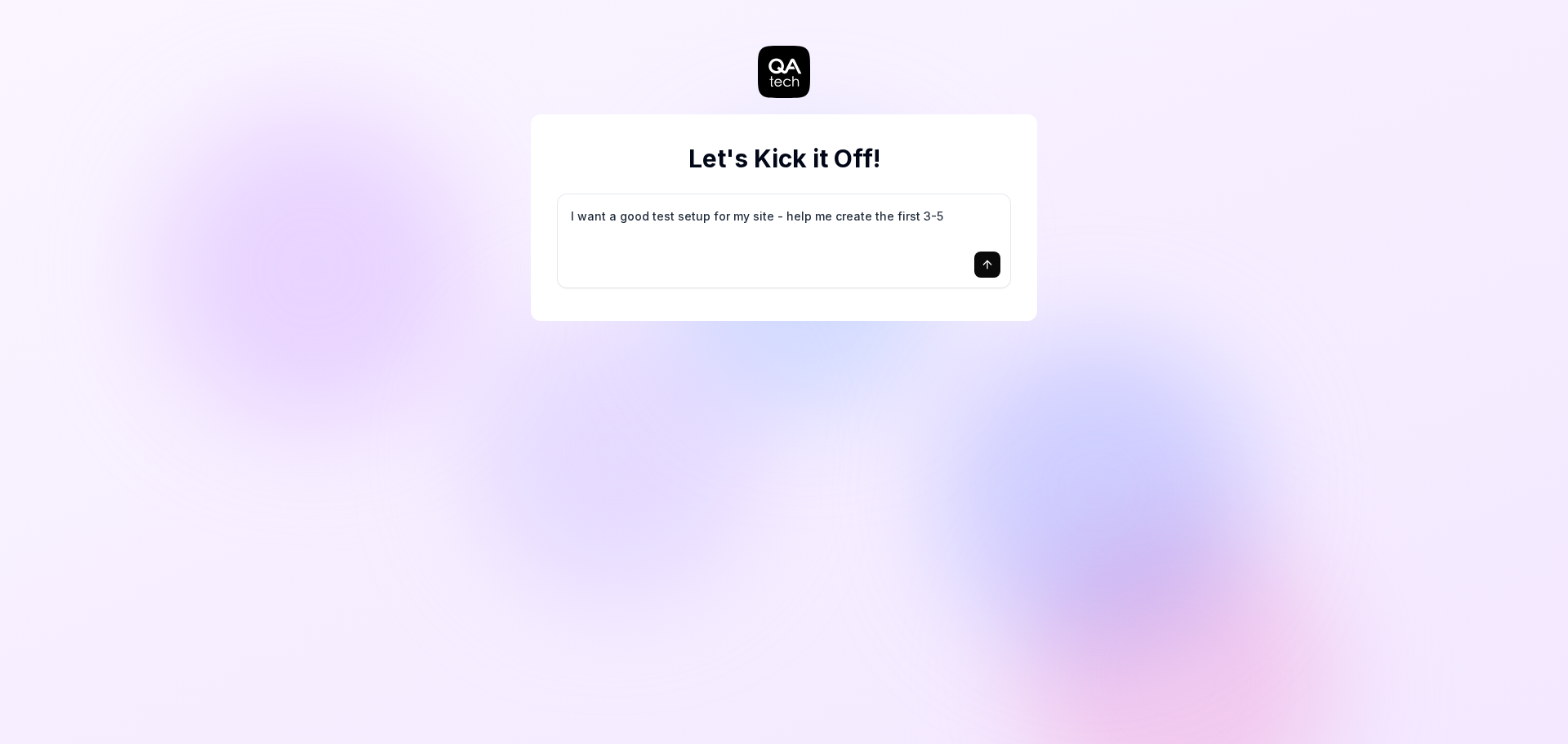
type textarea "I want a good test setup for my site - help me create the first 3-5"
type textarea "*"
type textarea "I want a good test setup for my site - help me create the first 3-5 t"
type textarea "*"
type textarea "I want a good test setup for my site - help me create the first 3-5 te"
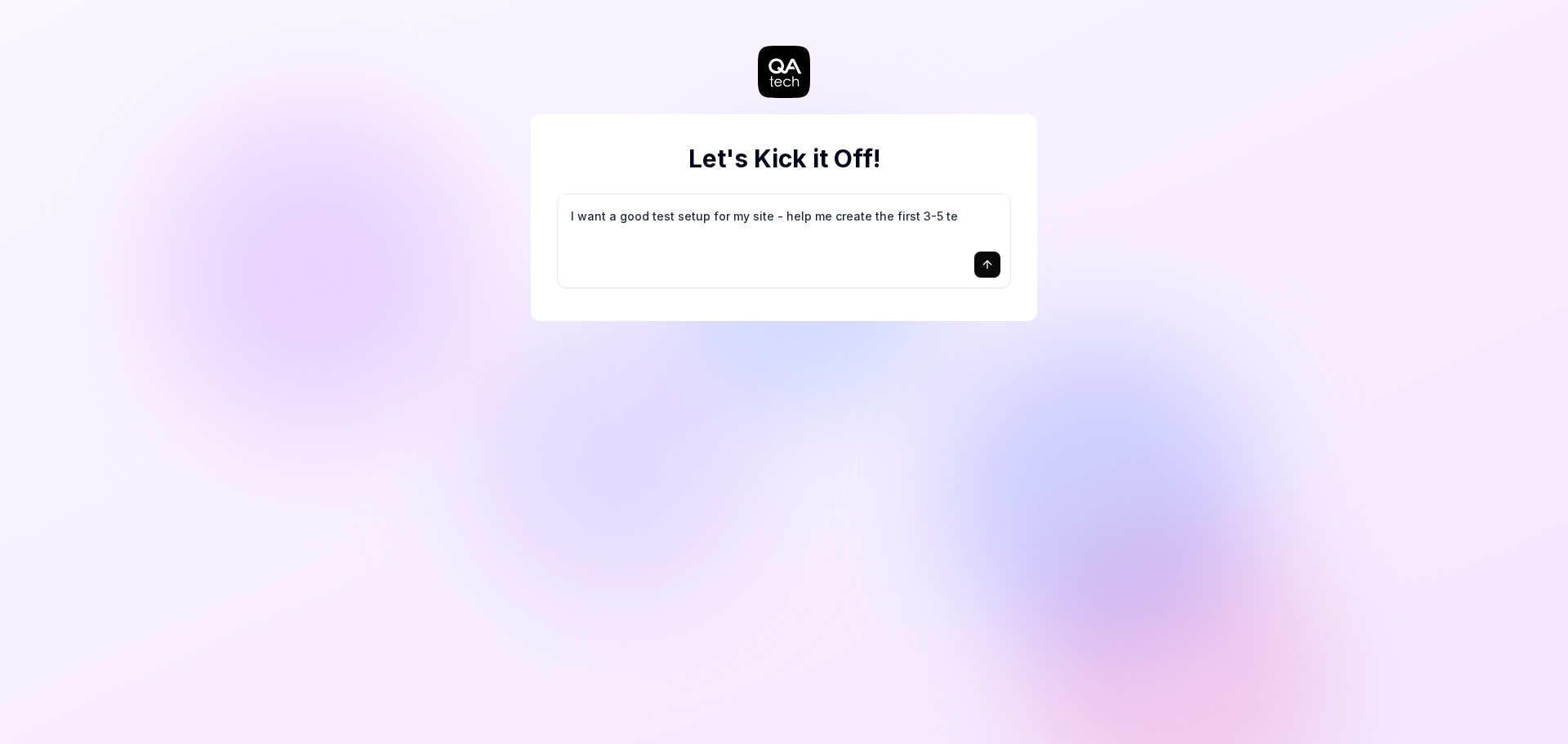
type textarea "*"
type textarea "I want a good test setup for my site - help me create the first 3-5 tes"
type textarea "*"
type textarea "I want a good test setup for my site - help me create the first 3-5 test"
type textarea "*"
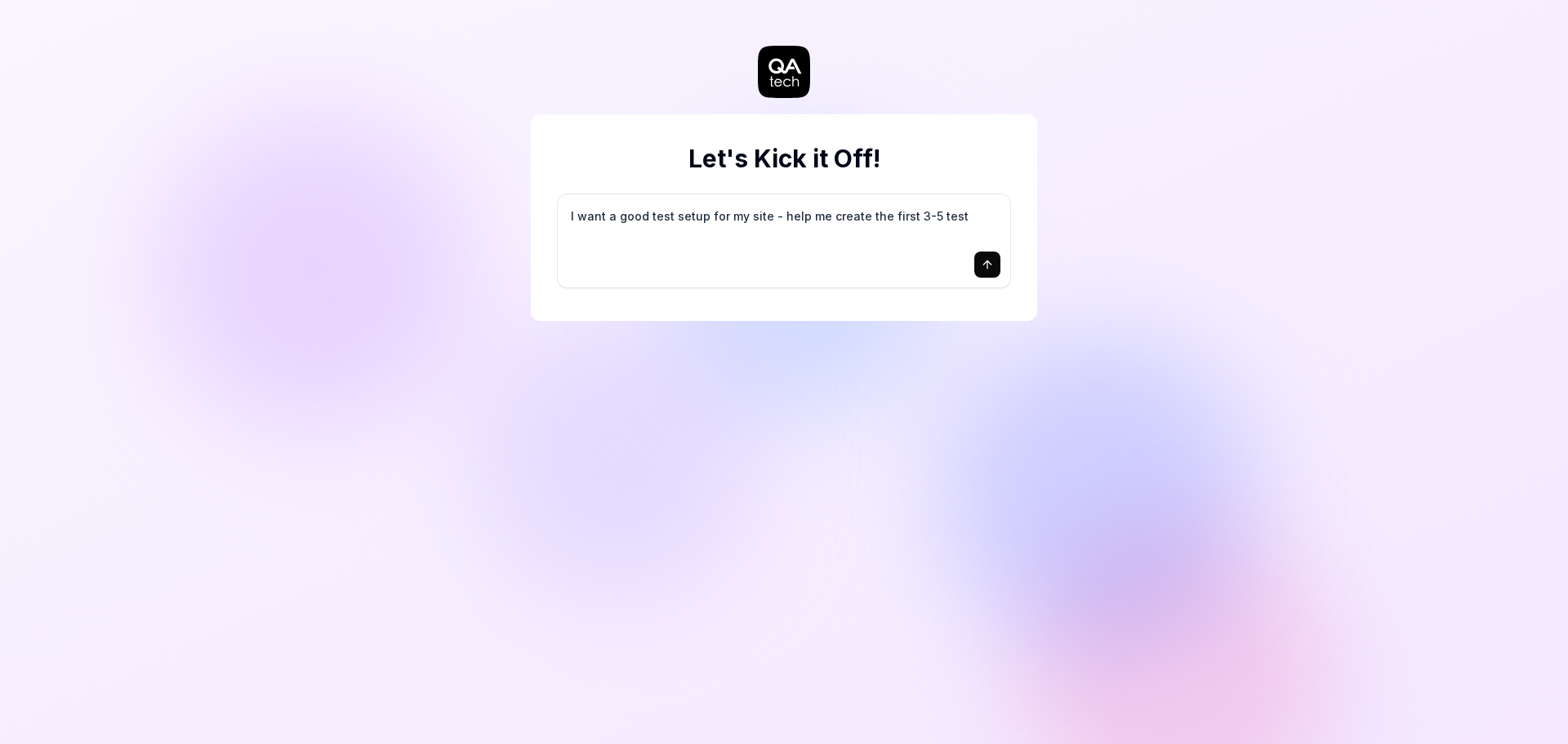
type textarea "I want a good test setup for my site - help me create the first 3-5 test"
type textarea "*"
type textarea "I want a good test setup for my site - help me create the first 3-5 test c"
type textarea "*"
type textarea "I want a good test setup for my site - help me create the first 3-5 test ca"
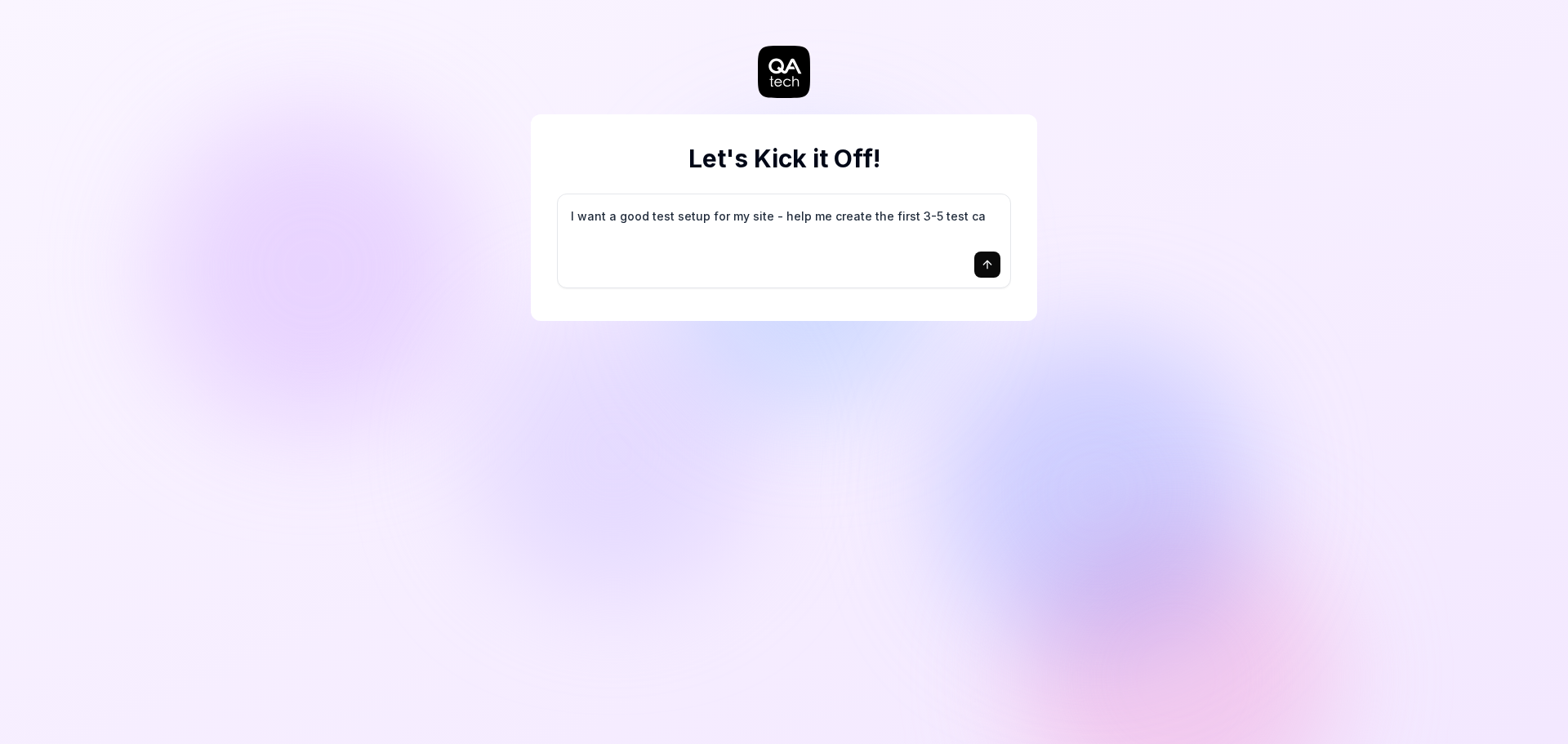
type textarea "*"
type textarea "I want a good test setup for my site - help me create the first 3-5 test cas"
type textarea "*"
type textarea "I want a good test setup for my site - help me create the first 3-5 test case"
type textarea "*"
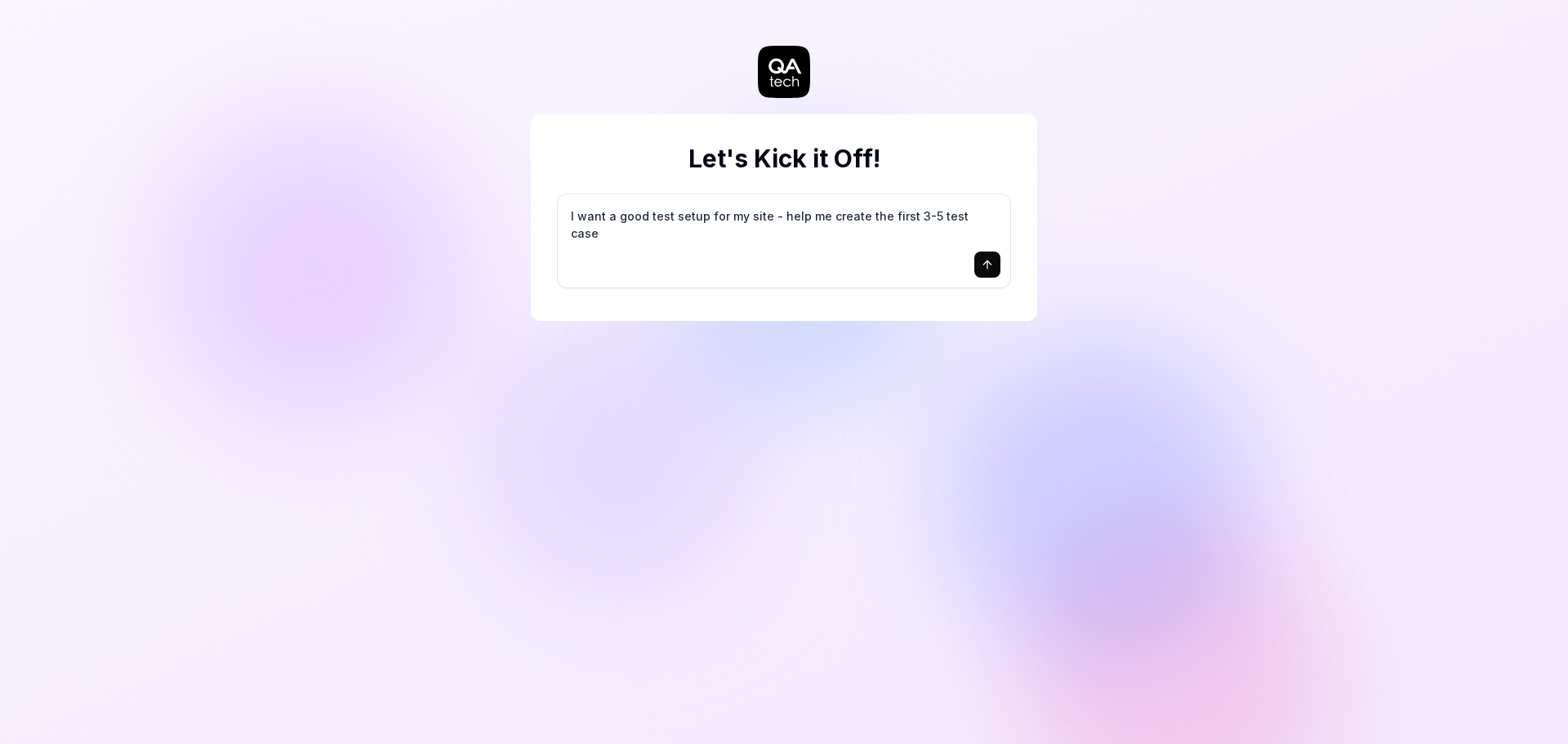
type textarea "I want a good test setup for my site - help me create the first 3-5 test cases"
click at [902, 240] on textarea "I want a good test setup for my site - help me create the first 3-5 test cases" at bounding box center [784, 225] width 433 height 41
drag, startPoint x: 976, startPoint y: 218, endPoint x: 897, endPoint y: 218, distance: 79.0
click at [897, 218] on textarea "I want a good test setup for my site - help me create the first 3-5 test cases" at bounding box center [784, 225] width 433 height 41
drag, startPoint x: 983, startPoint y: 216, endPoint x: 501, endPoint y: 206, distance: 482.1
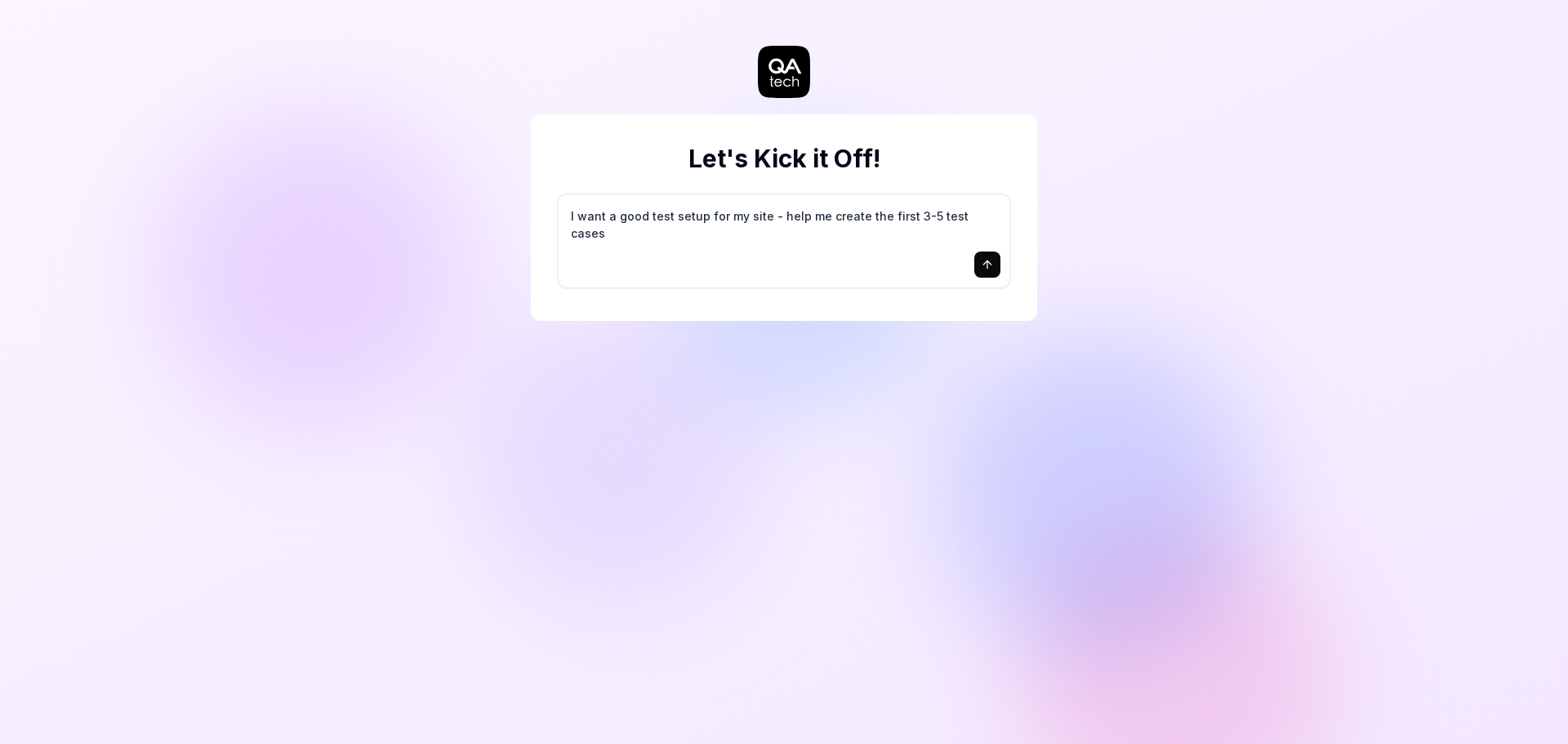
click at [514, 215] on div "Let's Kick it Off! I want a good test setup for my site - help me create the fi…" at bounding box center [784, 372] width 1568 height 744
type textarea "*"
type textarea "E"
type textarea "*"
type textarea "ES"
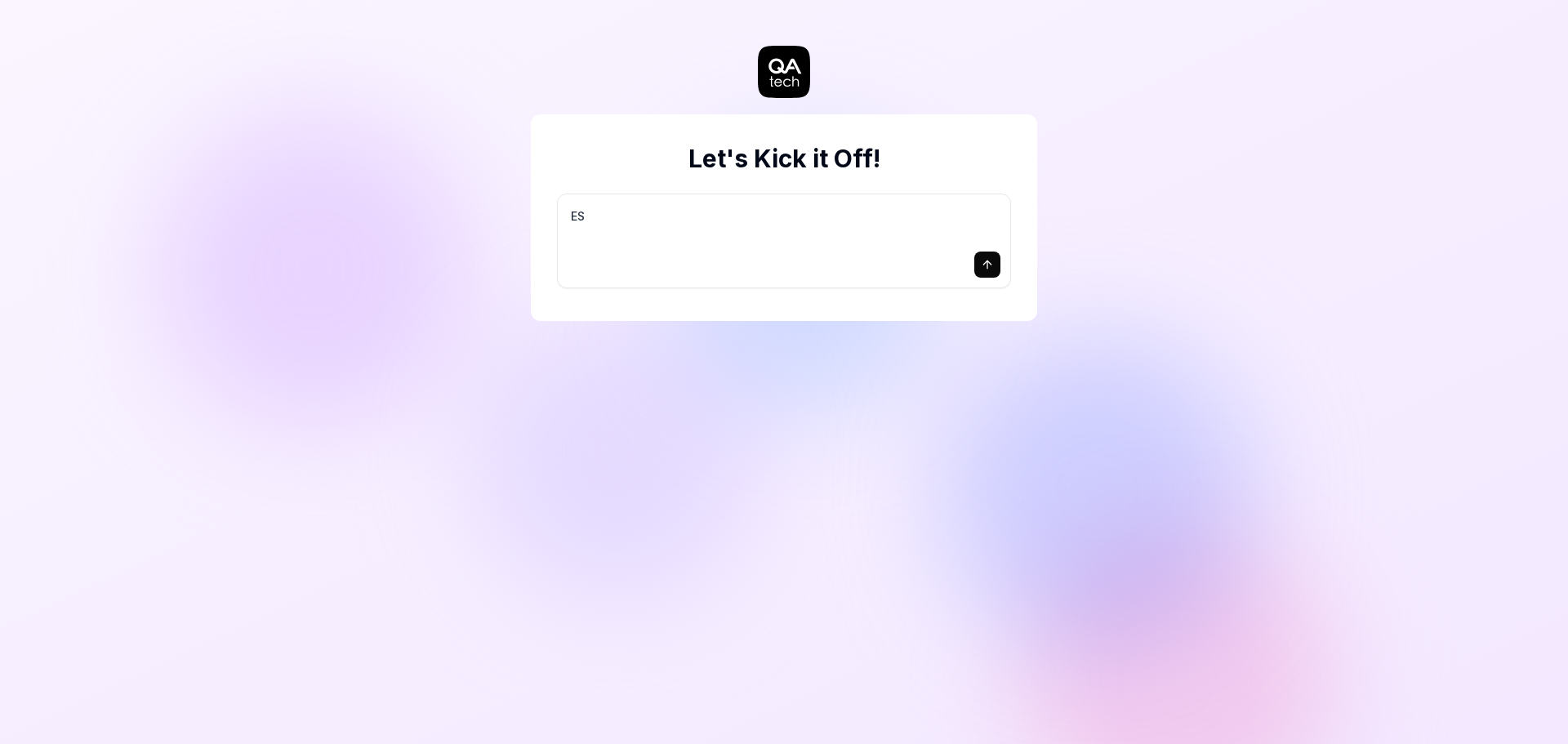
type textarea "*"
type textarea "ESP"
type textarea "*"
type textarea "ESPA"
type textarea "*"
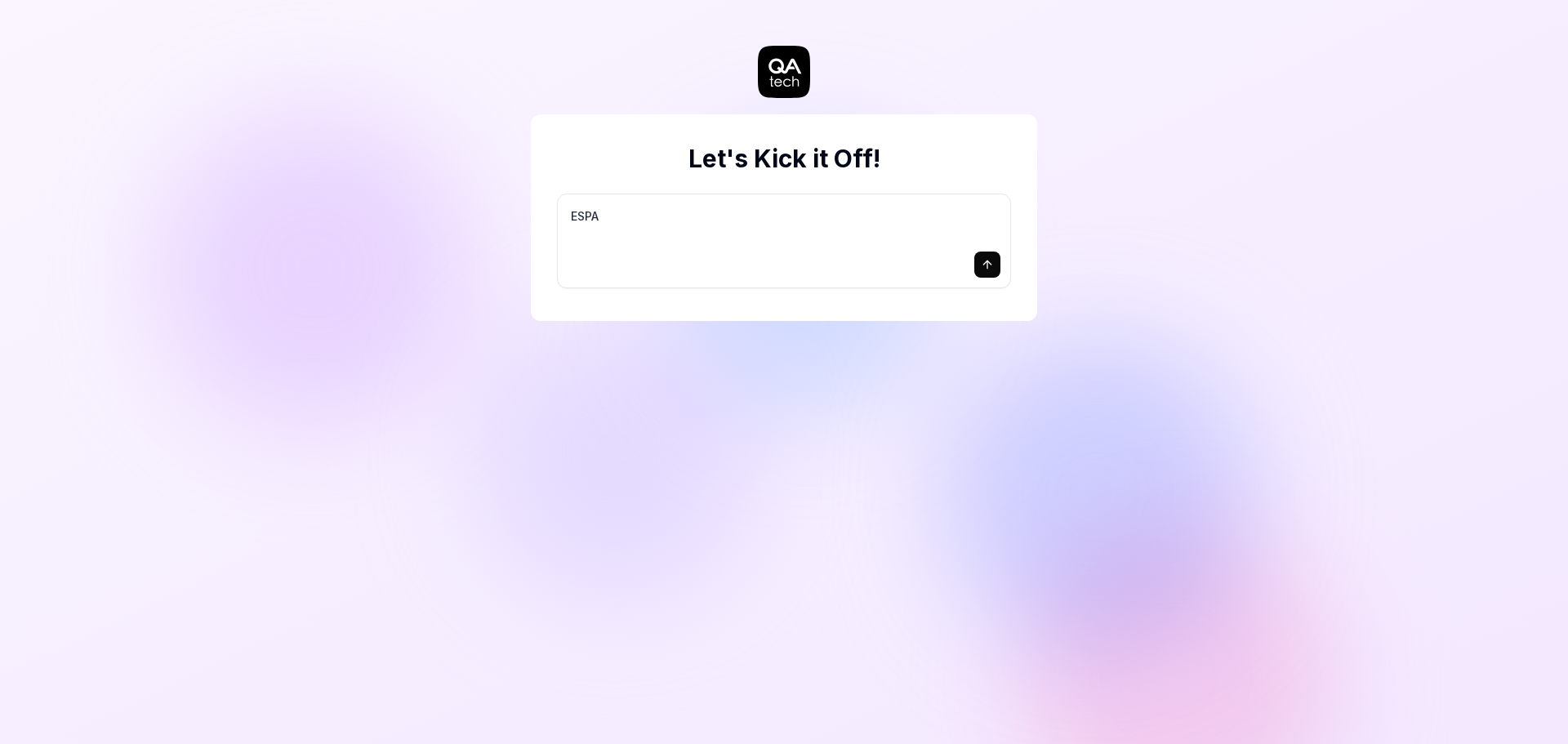
type textarea "ESPAÑ"
type textarea "*"
type textarea "ESPAÑO"
type textarea "*"
type textarea "ESPAÑOL"
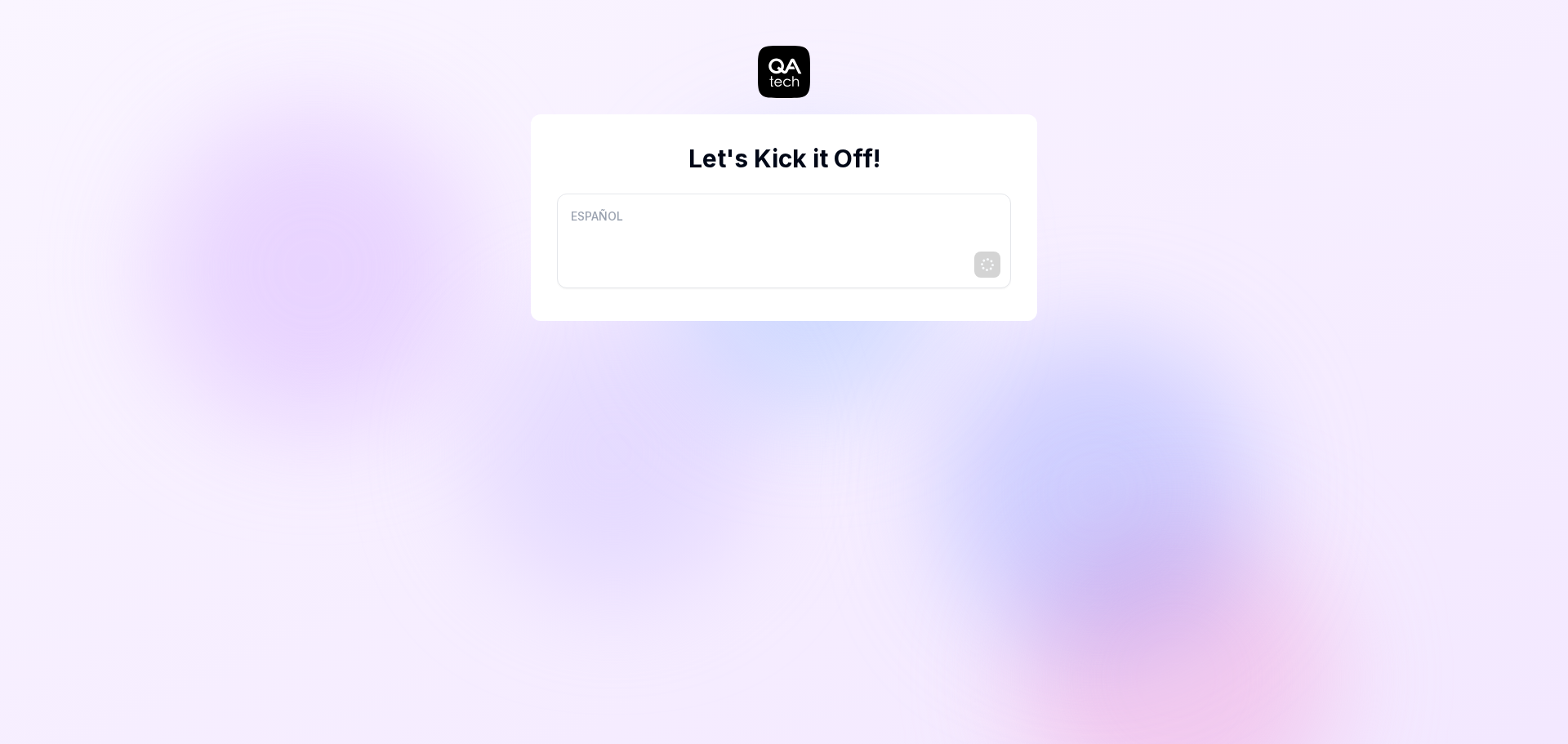
type textarea "*"
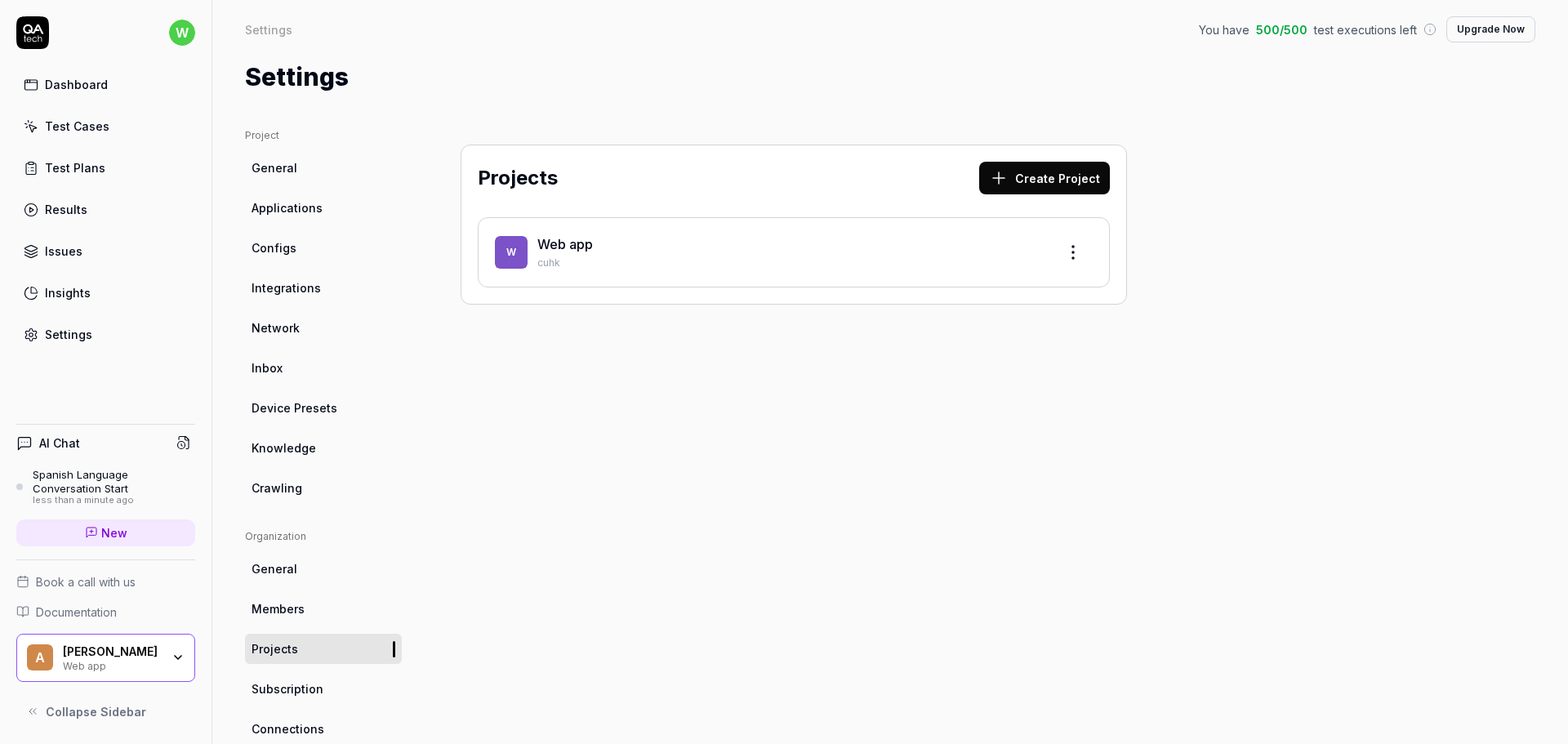
click at [275, 206] on span "Applications" at bounding box center [287, 207] width 71 height 17
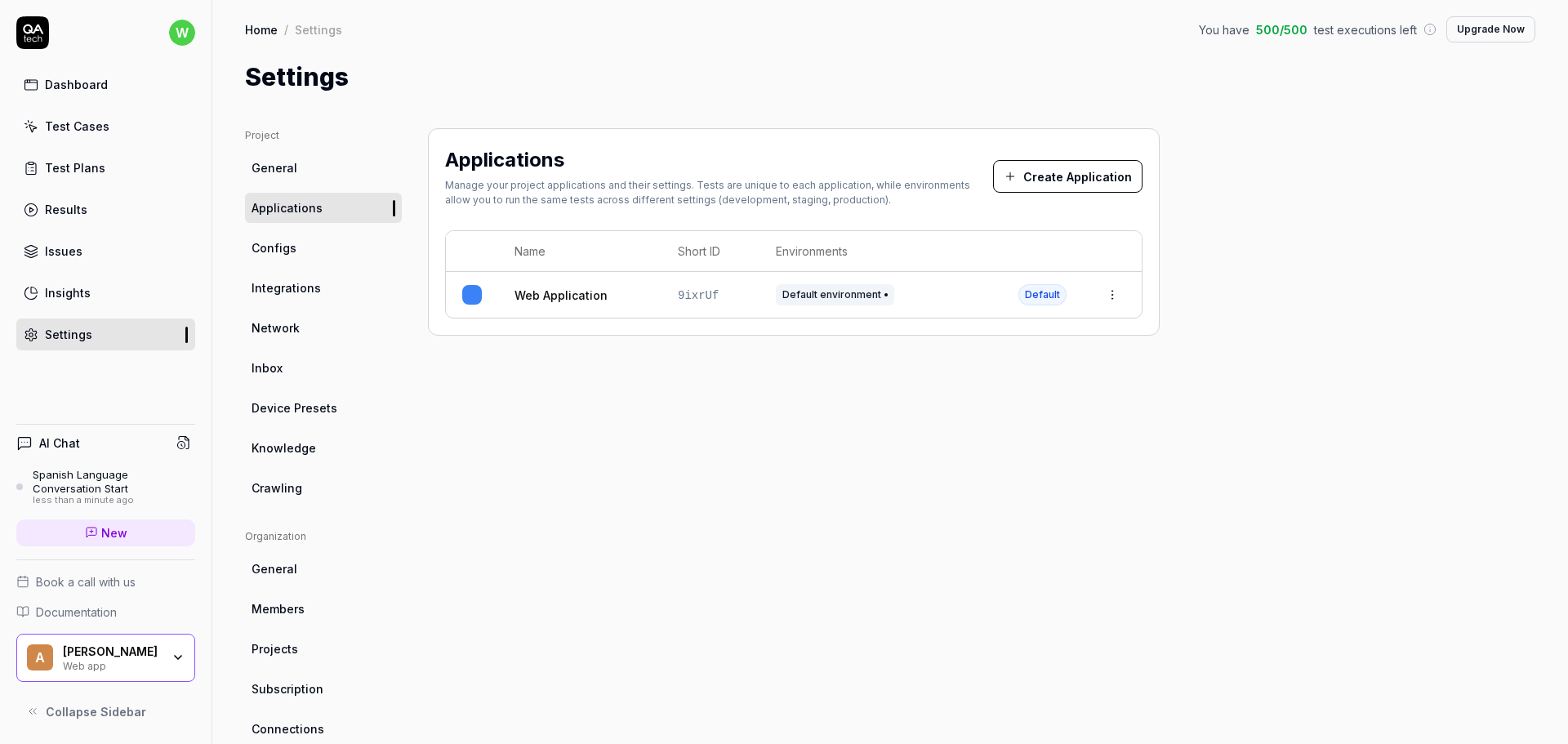
click at [550, 292] on link "Web Application" at bounding box center [561, 295] width 93 height 17
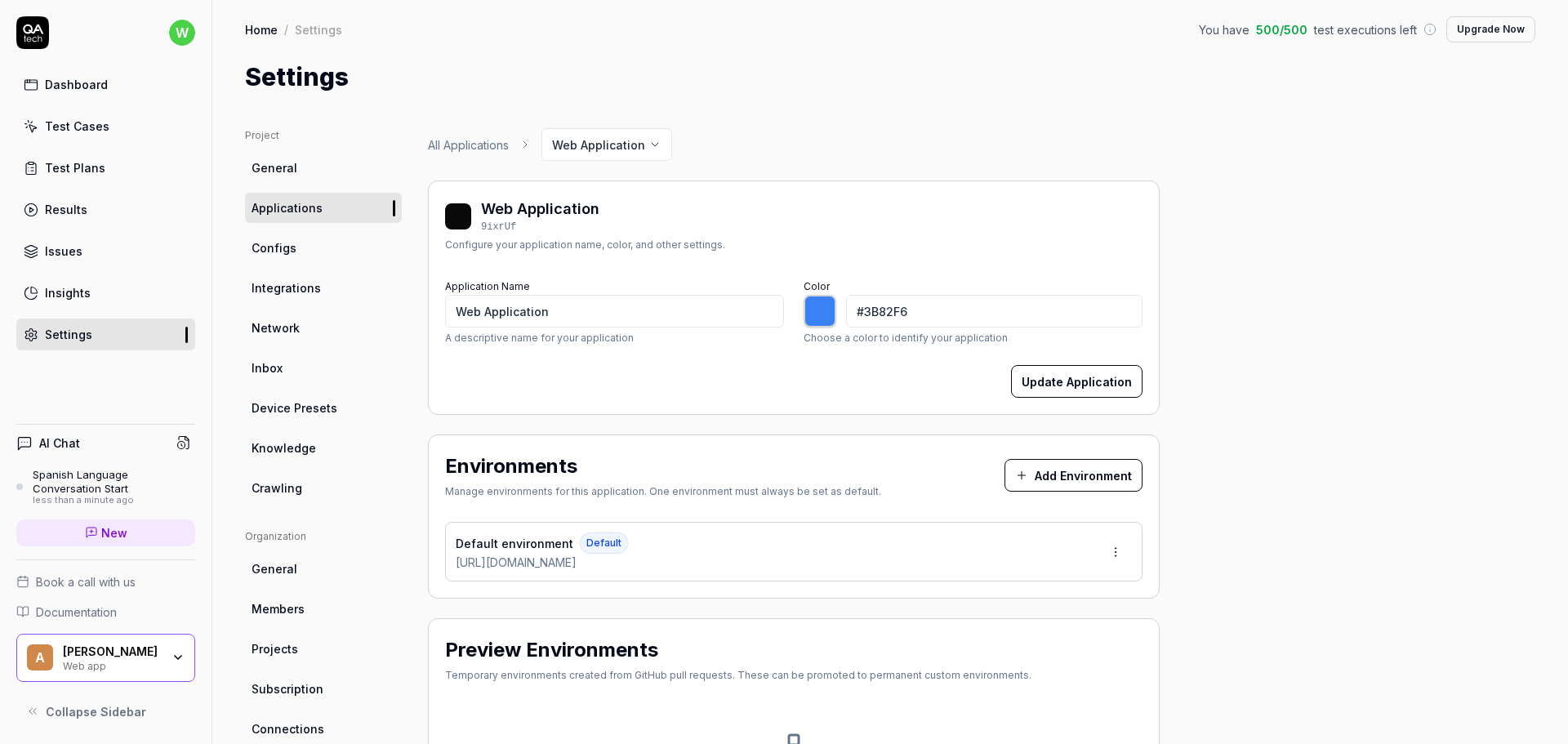
click at [1291, 145] on div "Project General Applications Configs Integrations Network Inbox Device Presets …" at bounding box center [890, 537] width 1290 height 817
click at [822, 309] on div at bounding box center [820, 311] width 33 height 33
type input "#733bf7"
type input "*******"
type input "#7d3bf7"
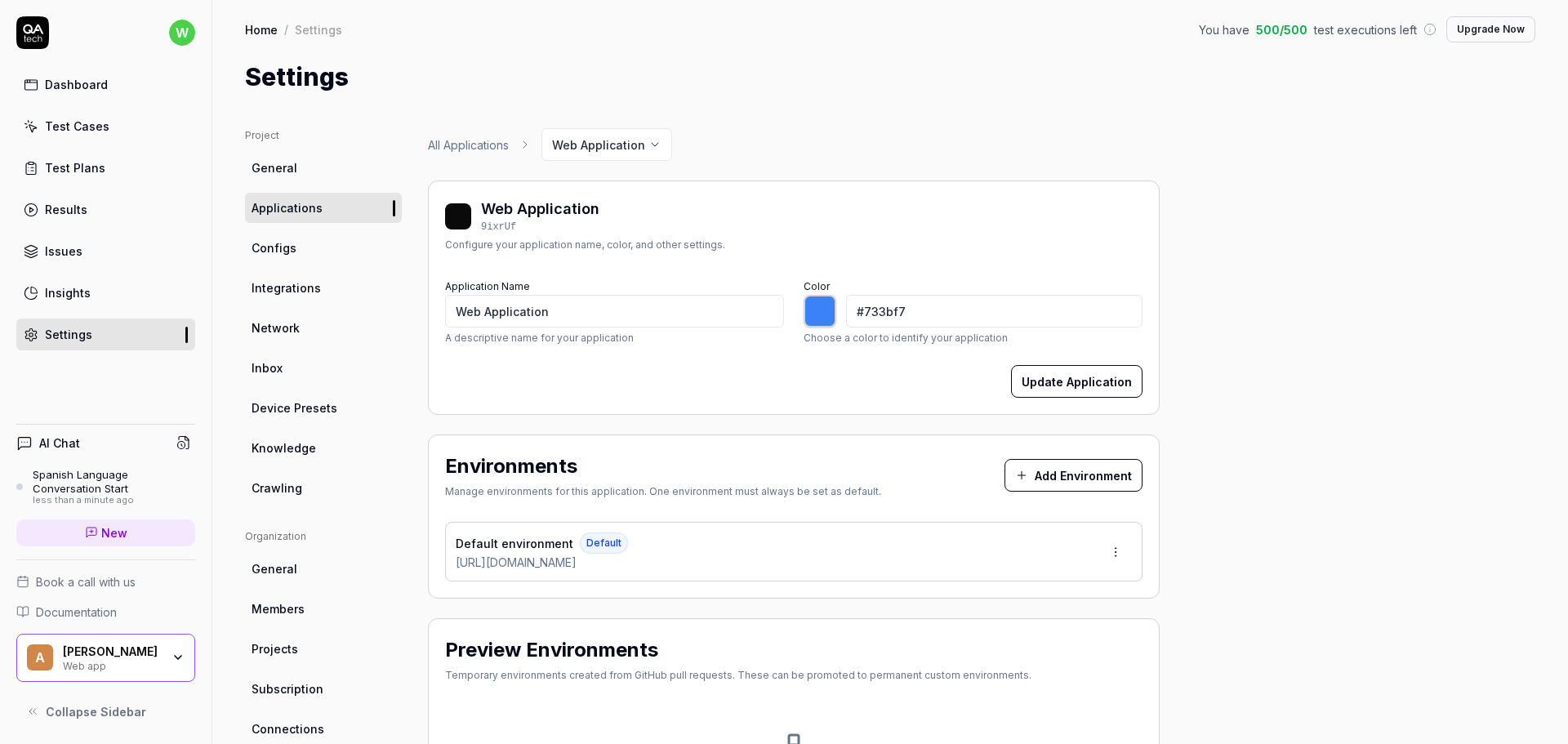
type input "*******"
type input "#863bf7"
type input "*******"
type input "#903bf7"
type input "*******"
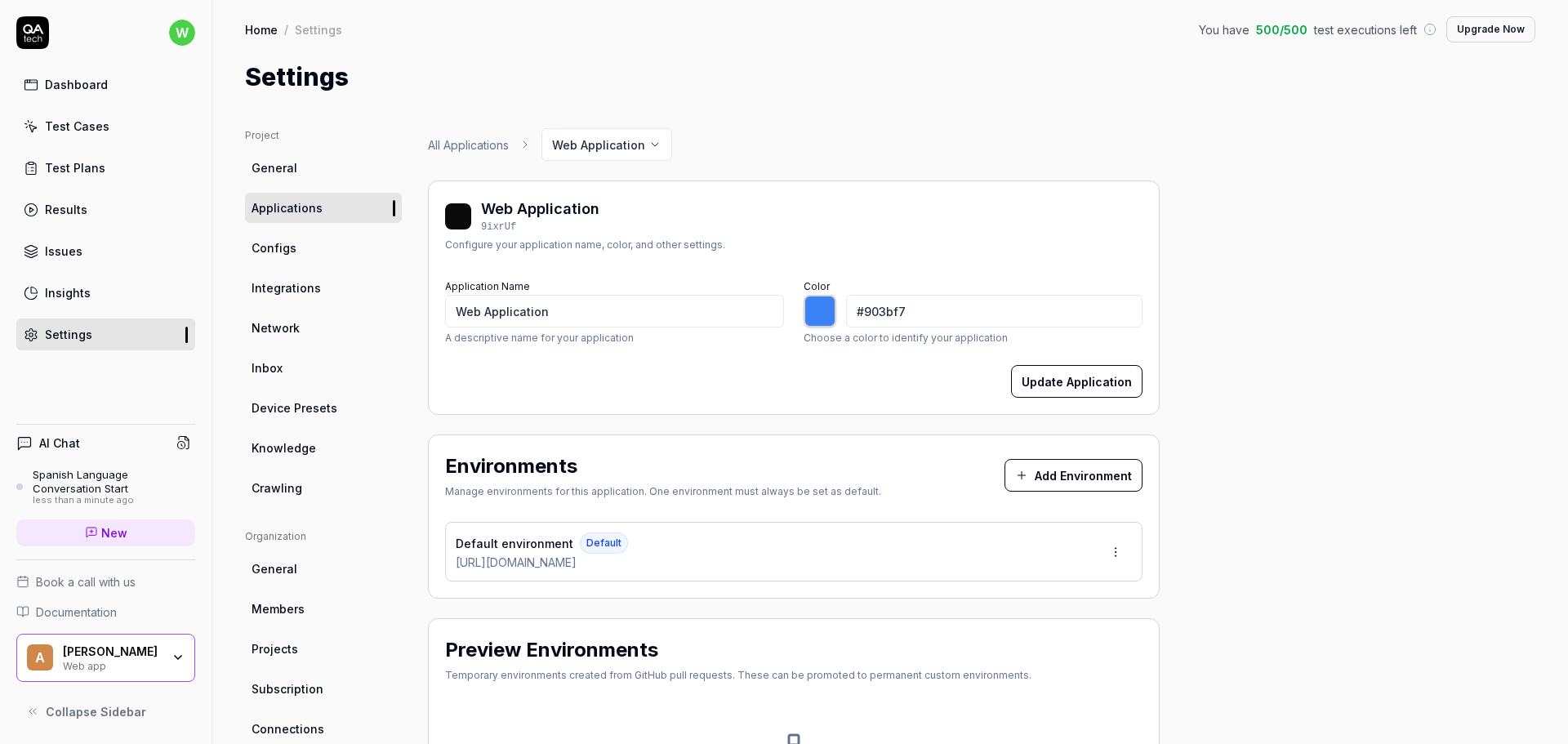
type input "#993bf7"
type input "*******"
type input "#a23bf7"
type input "*******"
type input "#ac3bf7"
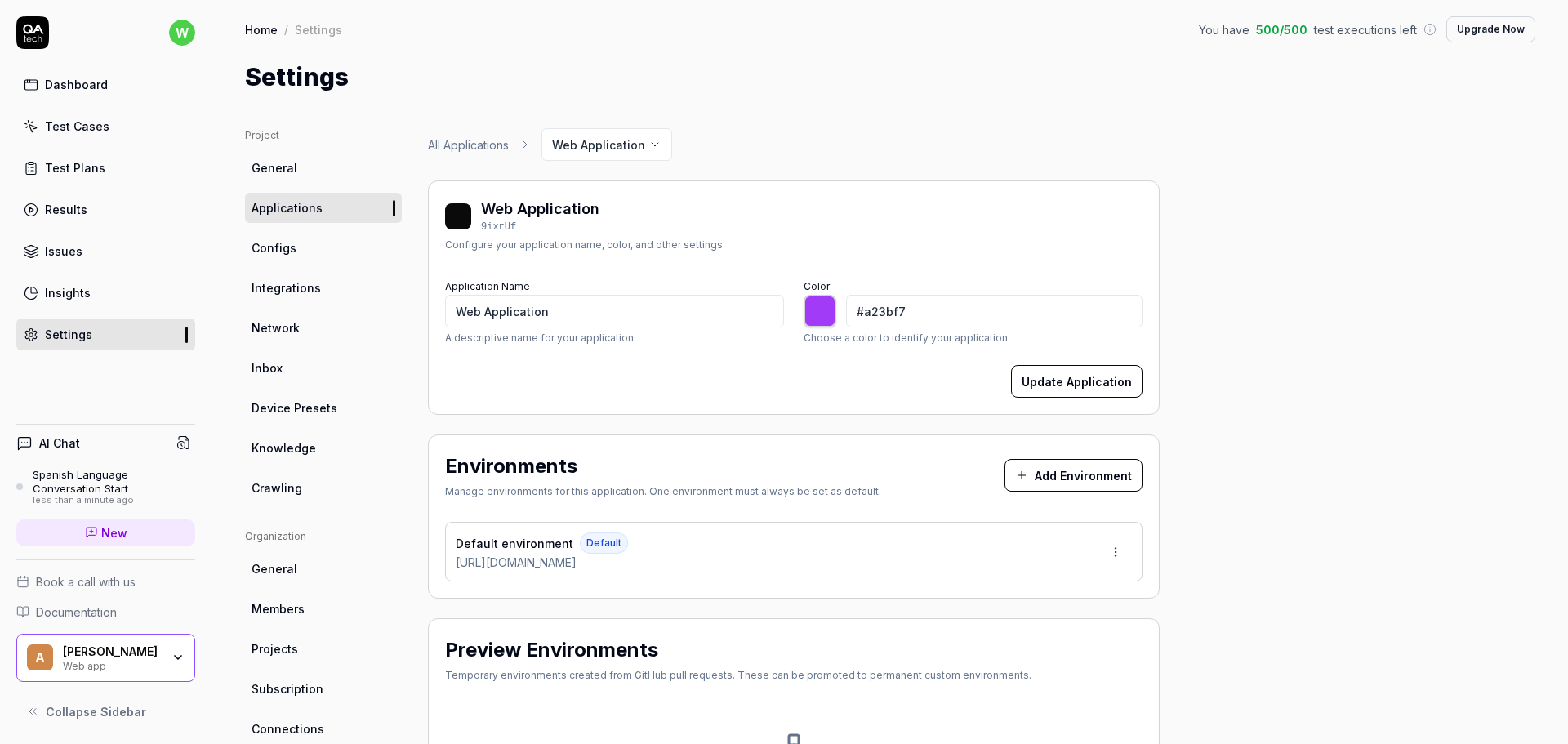
type input "*******"
type input "#b53bf7"
type input "*******"
type input "#bb3bf7"
type input "*******"
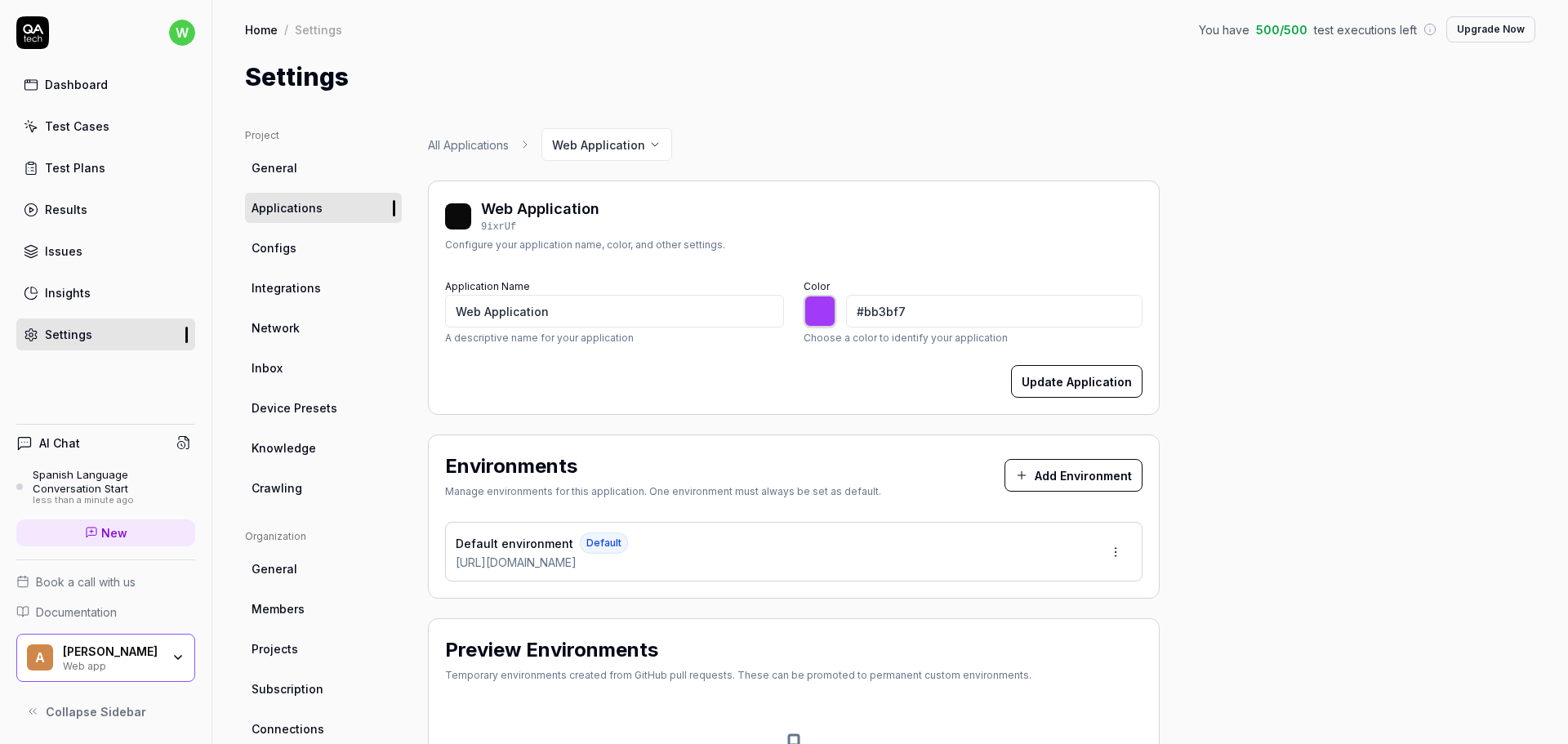
type input "#c53bf7"
type input "*******"
type input "#ce3bf7"
type input "*******"
type input "#d83bf7"
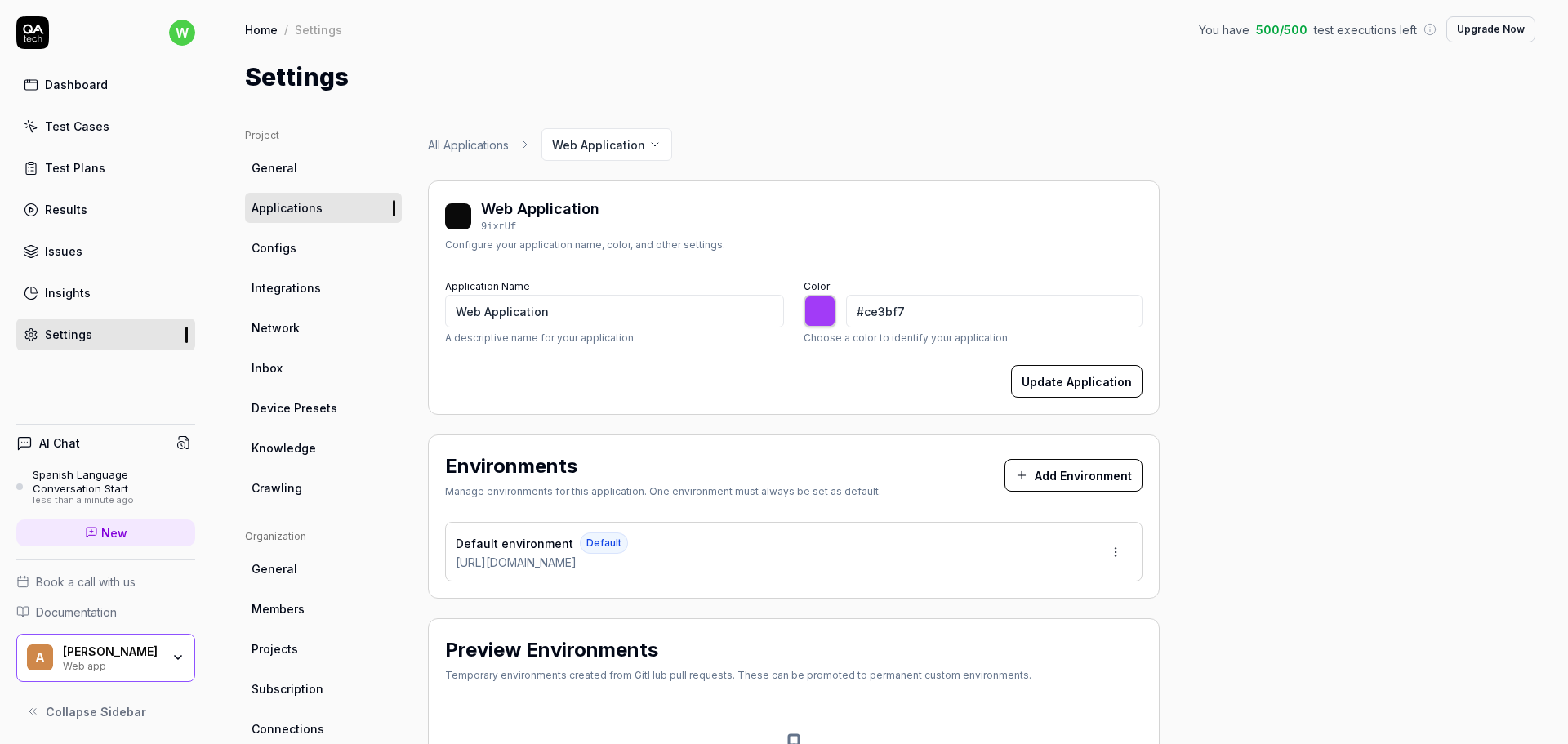
type input "*******"
type input "#e13bf7"
type input "*******"
click at [1081, 266] on div "Web Application 9ixrUf Configure your application name, color, and other settin…" at bounding box center [794, 298] width 732 height 235
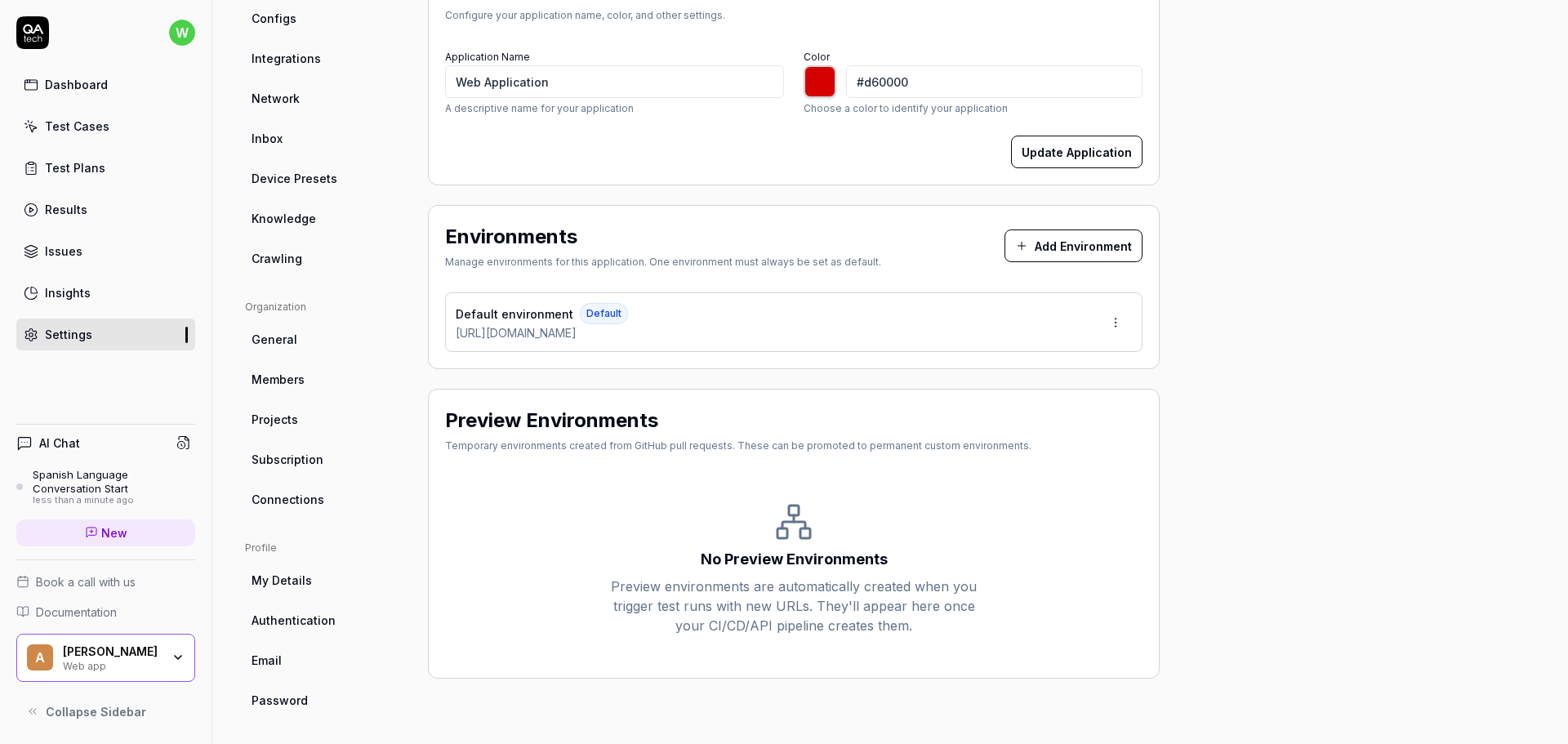
scroll to position [234, 0]
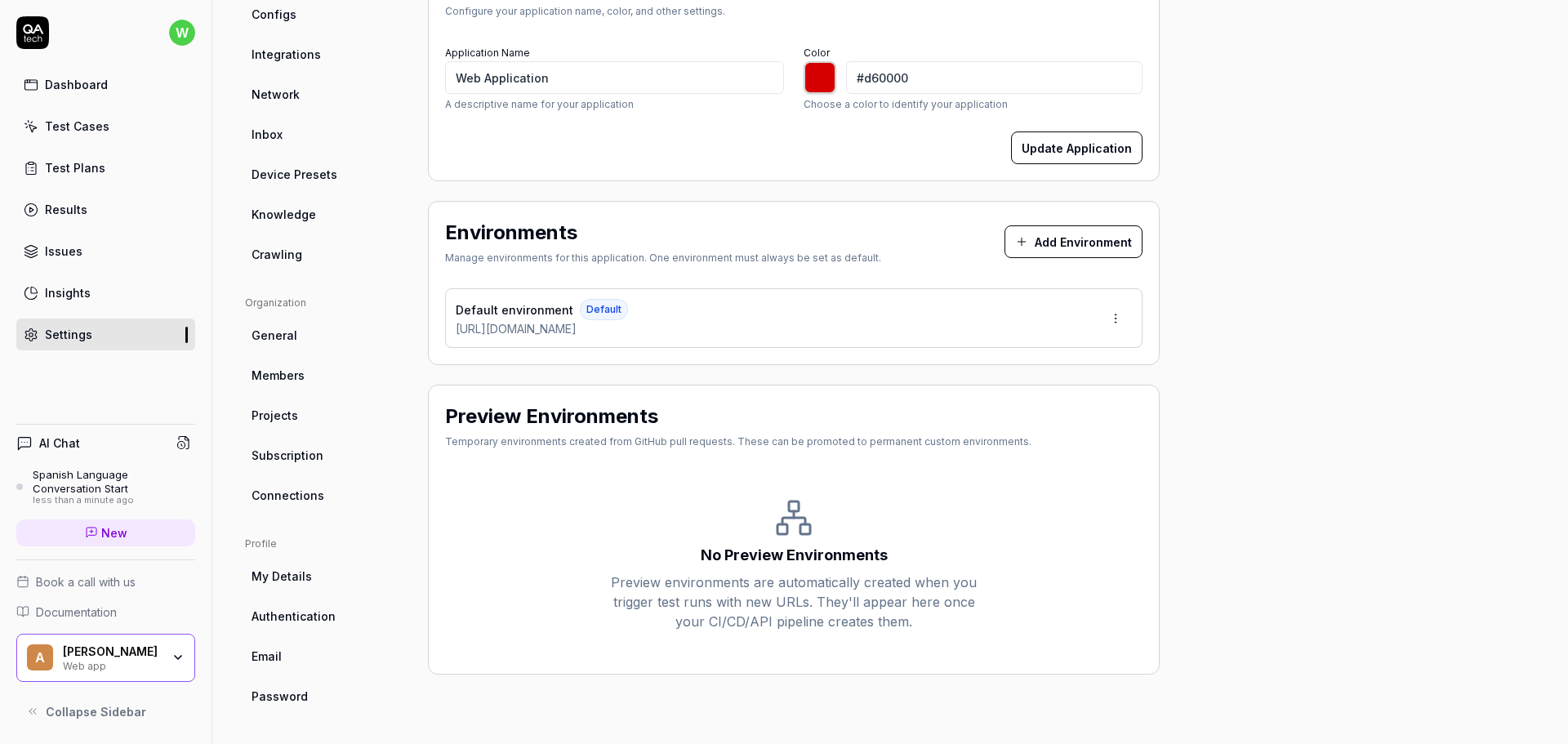
click at [911, 558] on div "No Preview Environments Preview environments are automatically created when you…" at bounding box center [794, 565] width 697 height 186
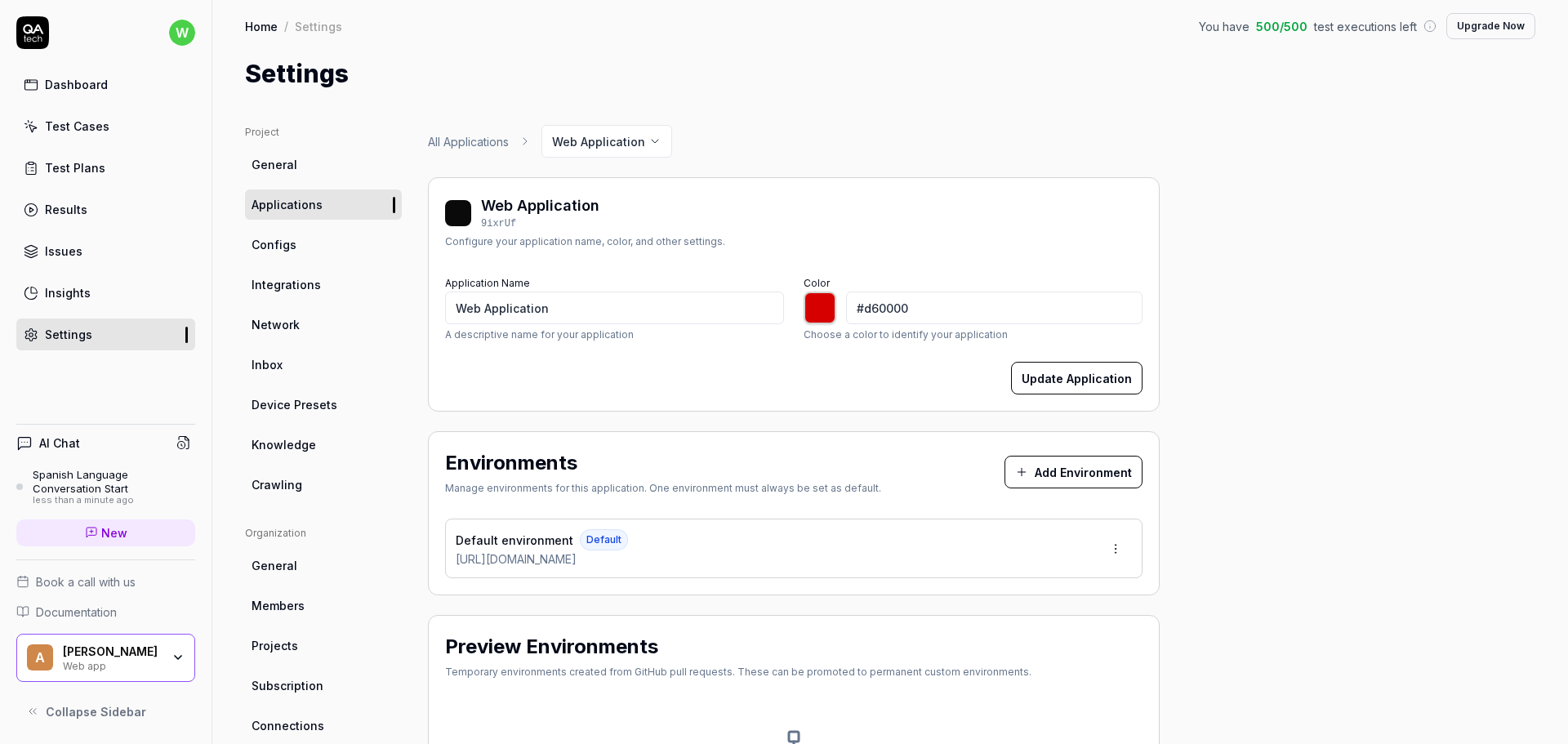
scroll to position [0, 0]
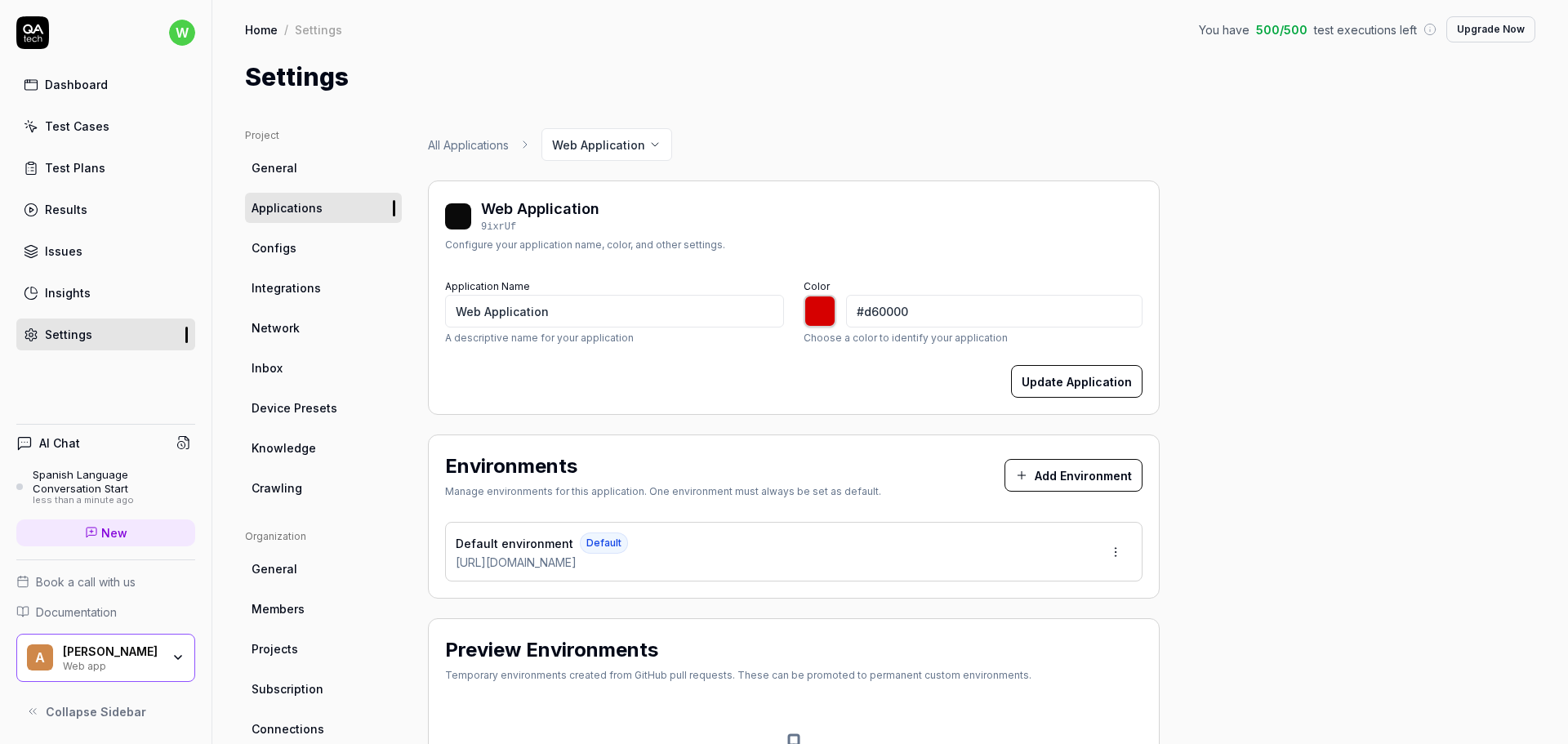
click at [280, 375] on span "Inbox" at bounding box center [267, 367] width 31 height 17
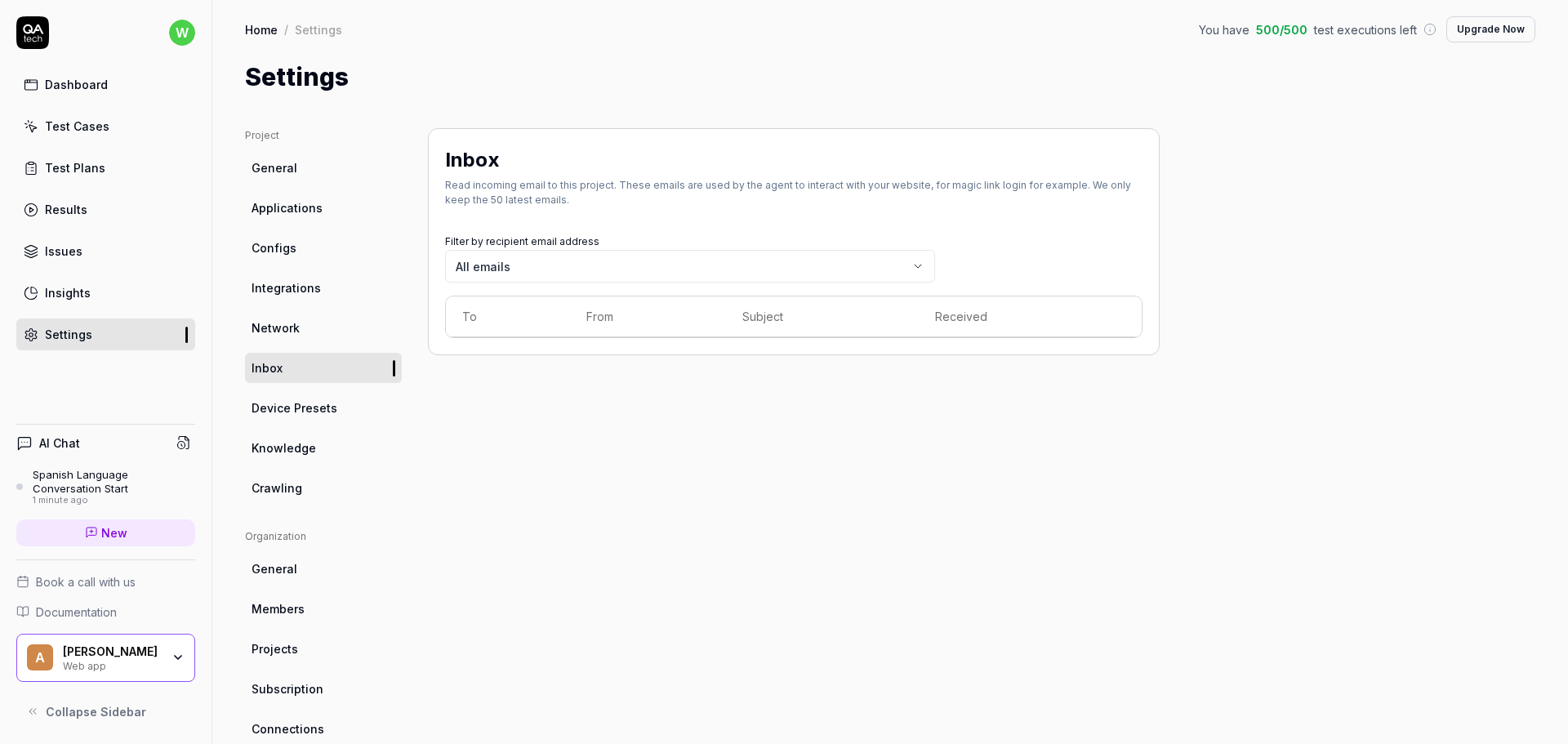
click at [289, 217] on link "Applications" at bounding box center [324, 207] width 156 height 30
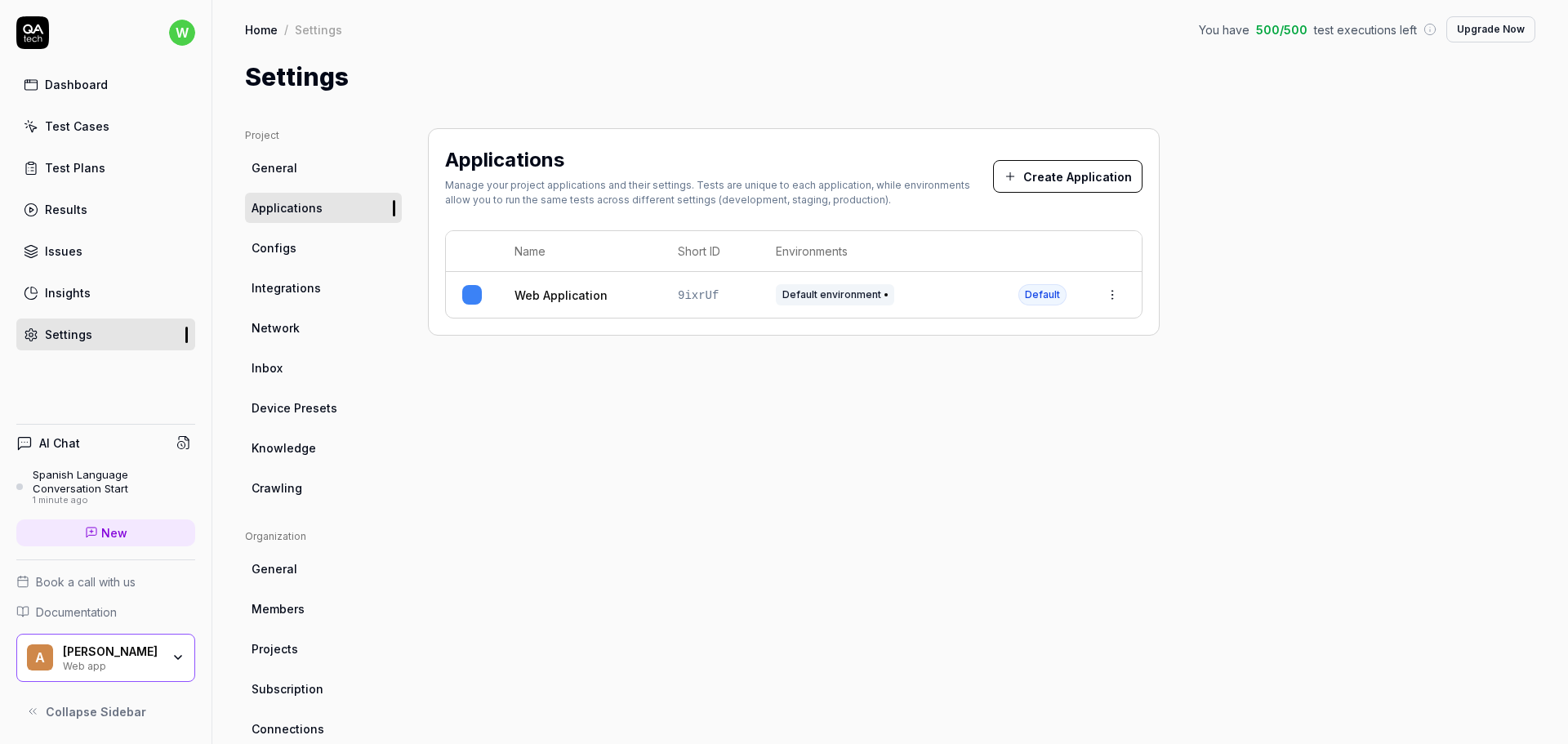
click at [278, 170] on span "General" at bounding box center [275, 167] width 45 height 17
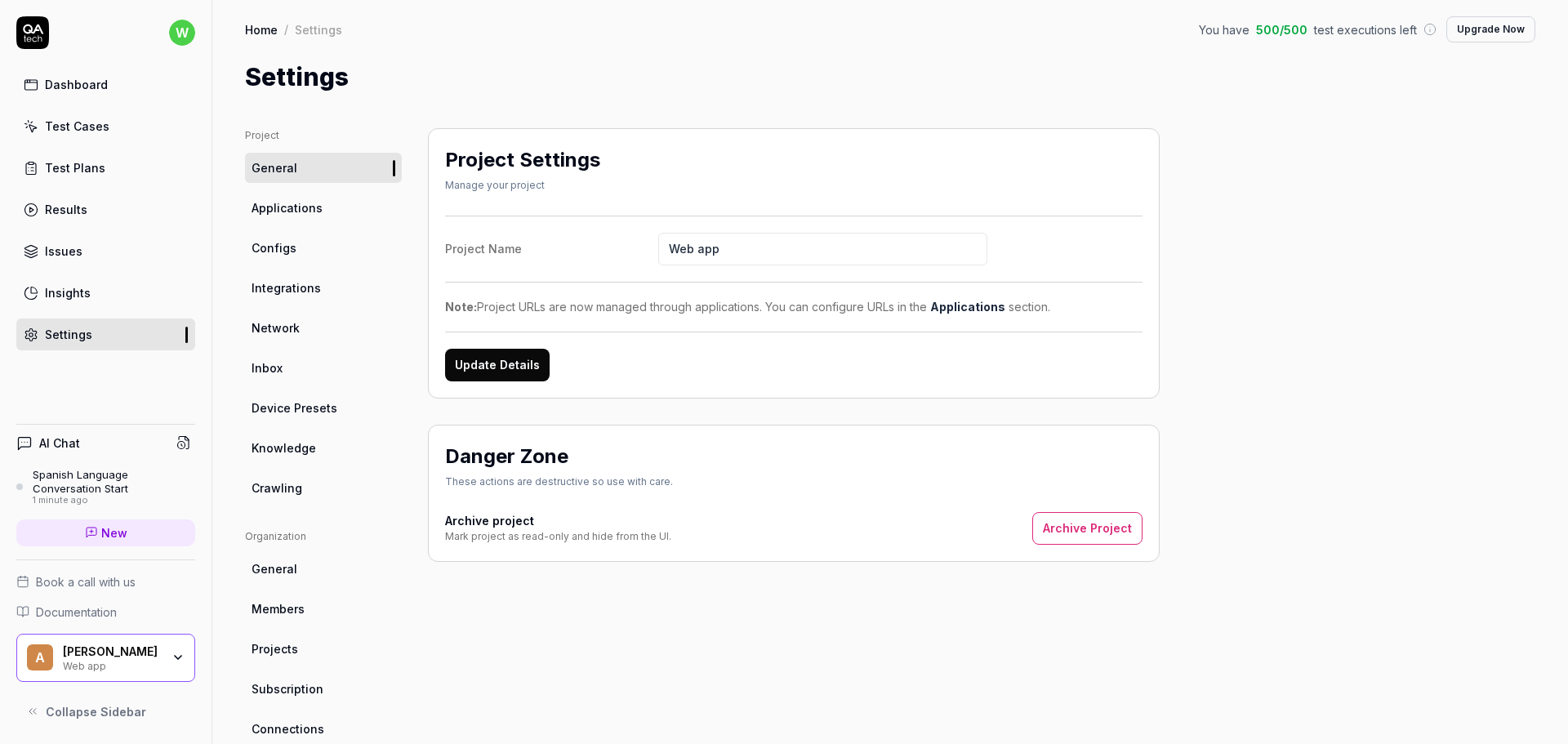
click at [294, 216] on span "Applications" at bounding box center [287, 207] width 71 height 17
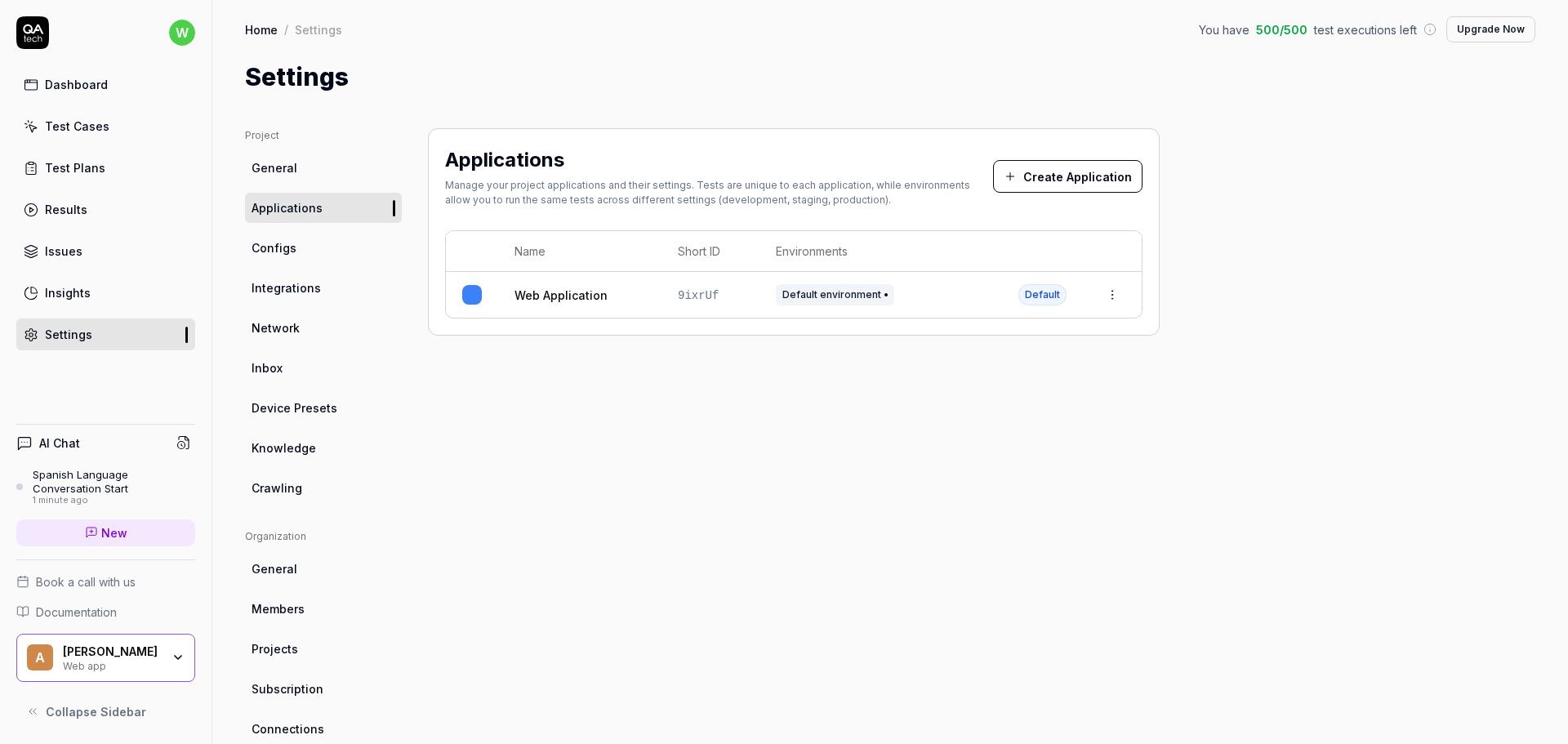
click at [563, 298] on link "Web Application" at bounding box center [561, 295] width 93 height 17
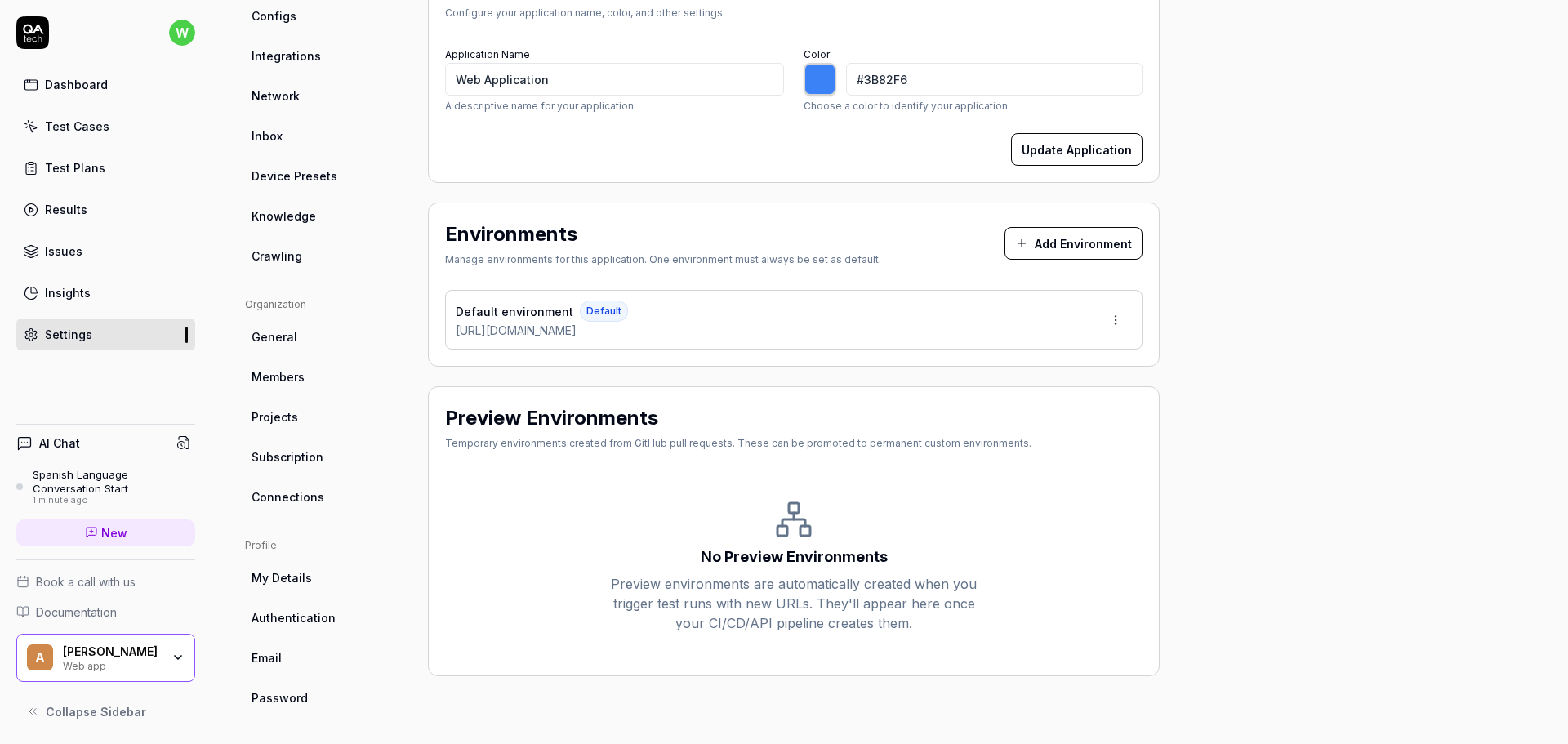
scroll to position [234, 0]
click at [514, 345] on div "Default environment Default [URL][DOMAIN_NAME]" at bounding box center [794, 318] width 697 height 60
click at [518, 314] on span "Default environment" at bounding box center [514, 309] width 117 height 17
click at [1116, 325] on html "w Dashboard Test Cases Test Plans Results Issues Insights Settings AI Chat Span…" at bounding box center [784, 433] width 1568 height 867
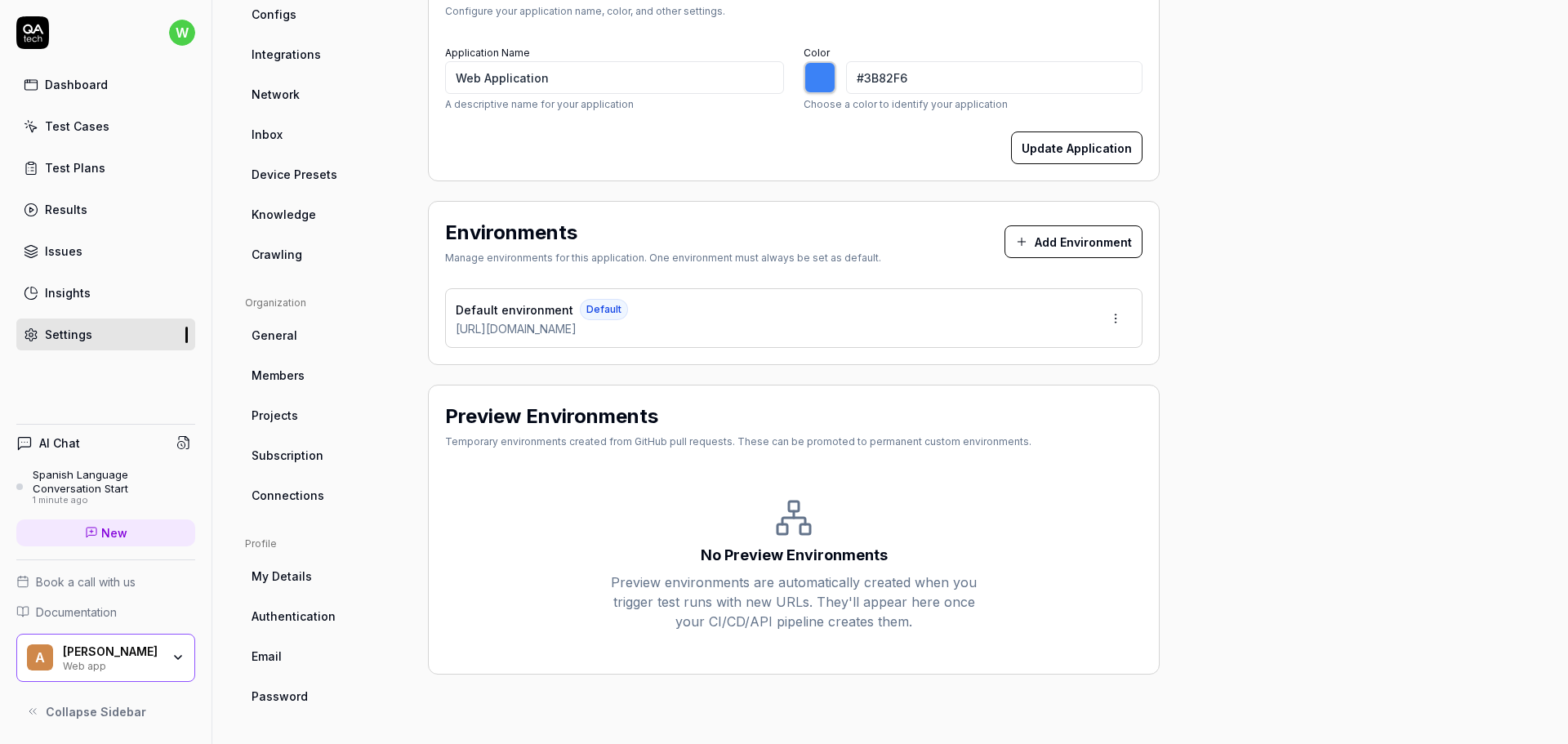
click at [613, 478] on div "No Preview Environments Preview environments are automatically created when you…" at bounding box center [794, 565] width 697 height 186
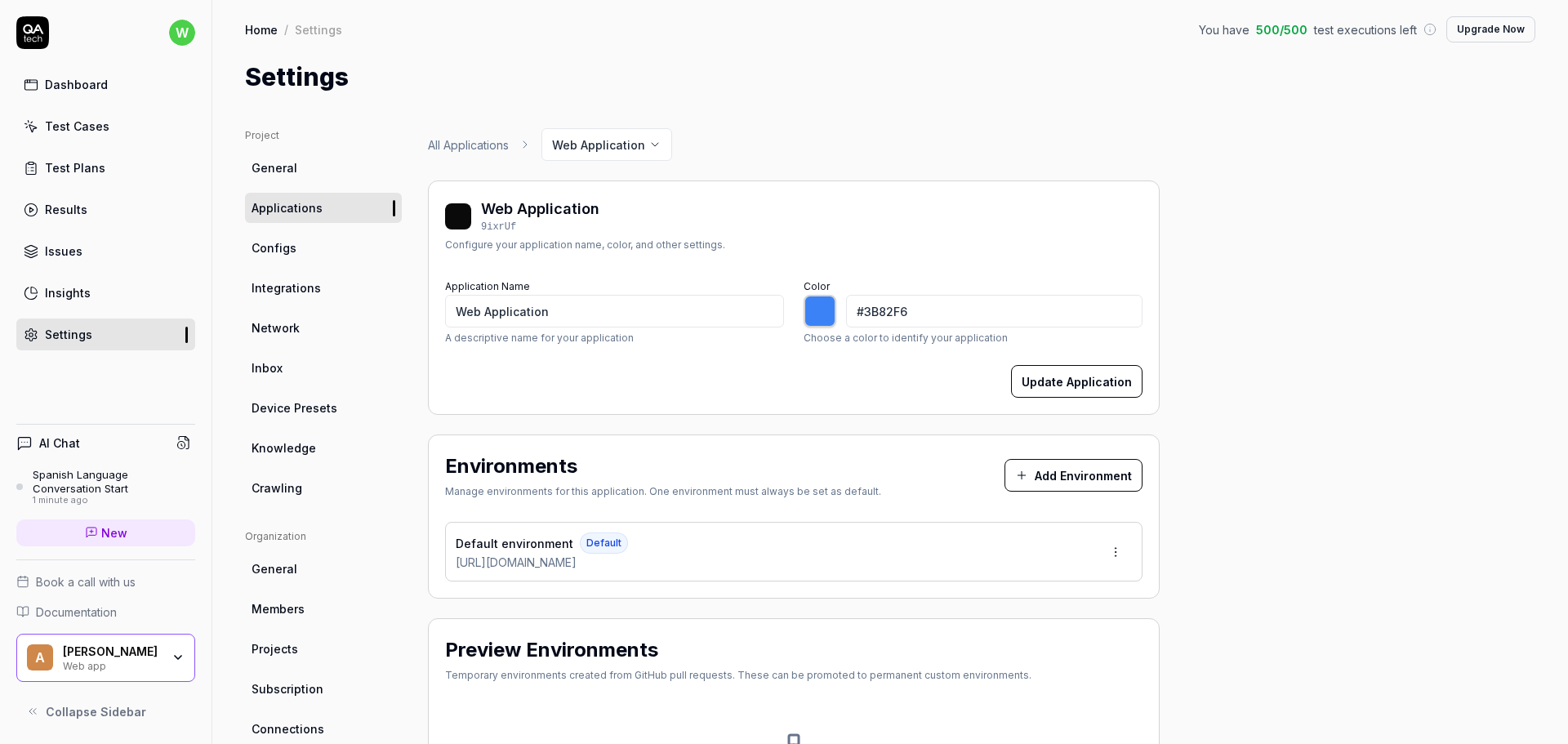
click at [110, 538] on span "New" at bounding box center [114, 533] width 26 height 17
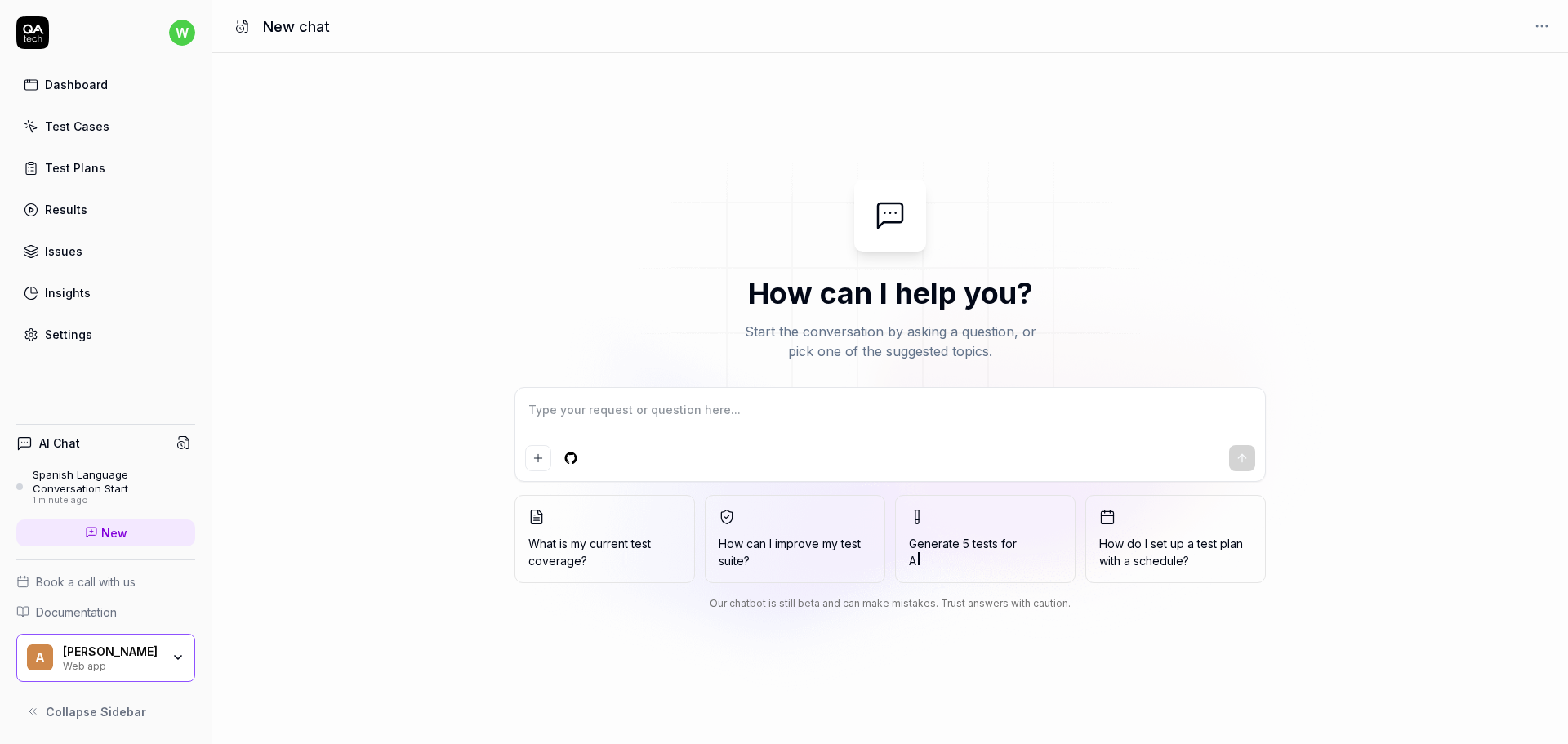
drag, startPoint x: 1134, startPoint y: 225, endPoint x: 1075, endPoint y: 136, distance: 106.8
click at [724, 413] on textarea at bounding box center [890, 417] width 730 height 41
type textarea "*"
type textarea "P"
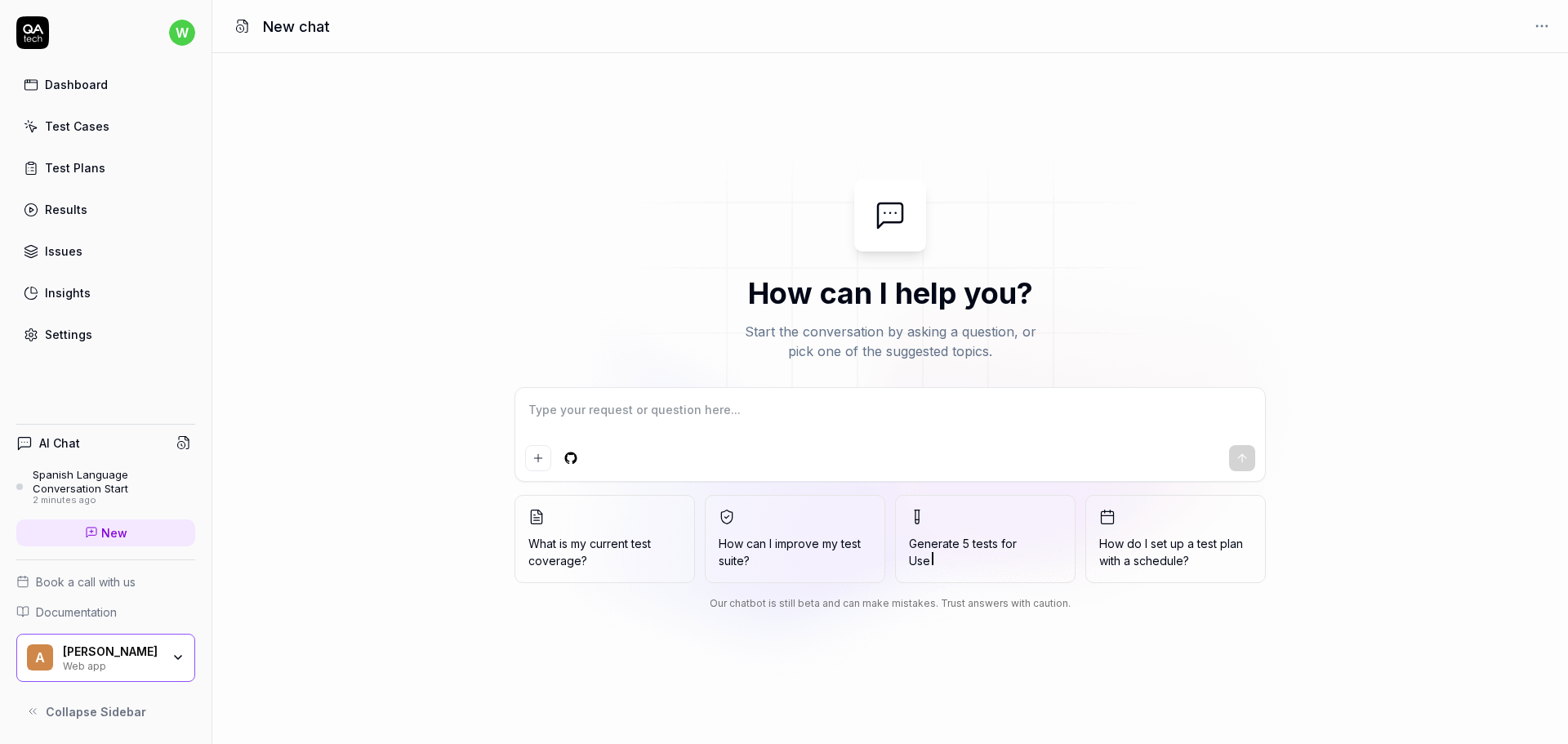
type textarea "*"
type textarea "PW"
type textarea "*"
type textarea "PWA"
type textarea "*"
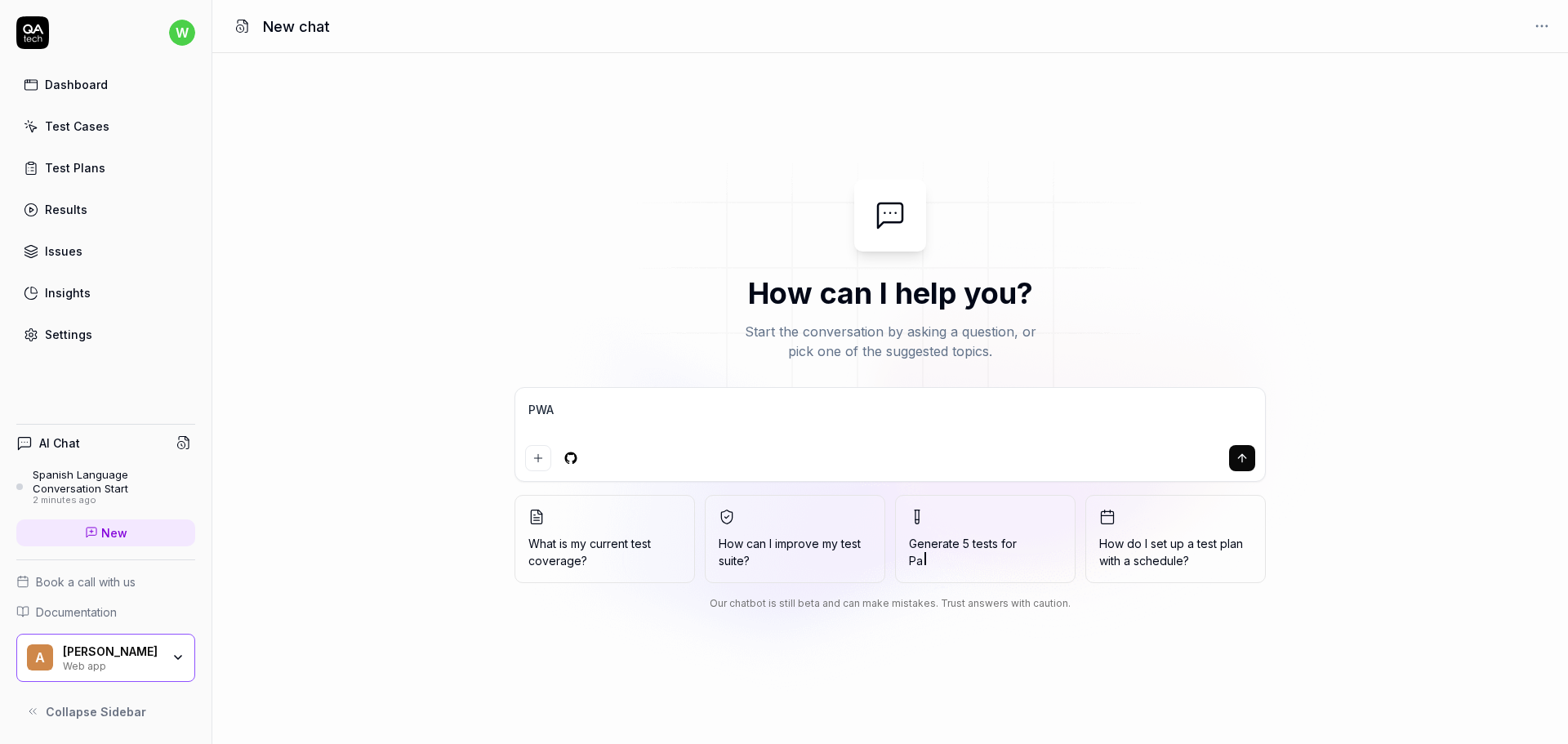
type textarea "PWA"
click at [1239, 461] on icon "submit" at bounding box center [1242, 458] width 13 height 13
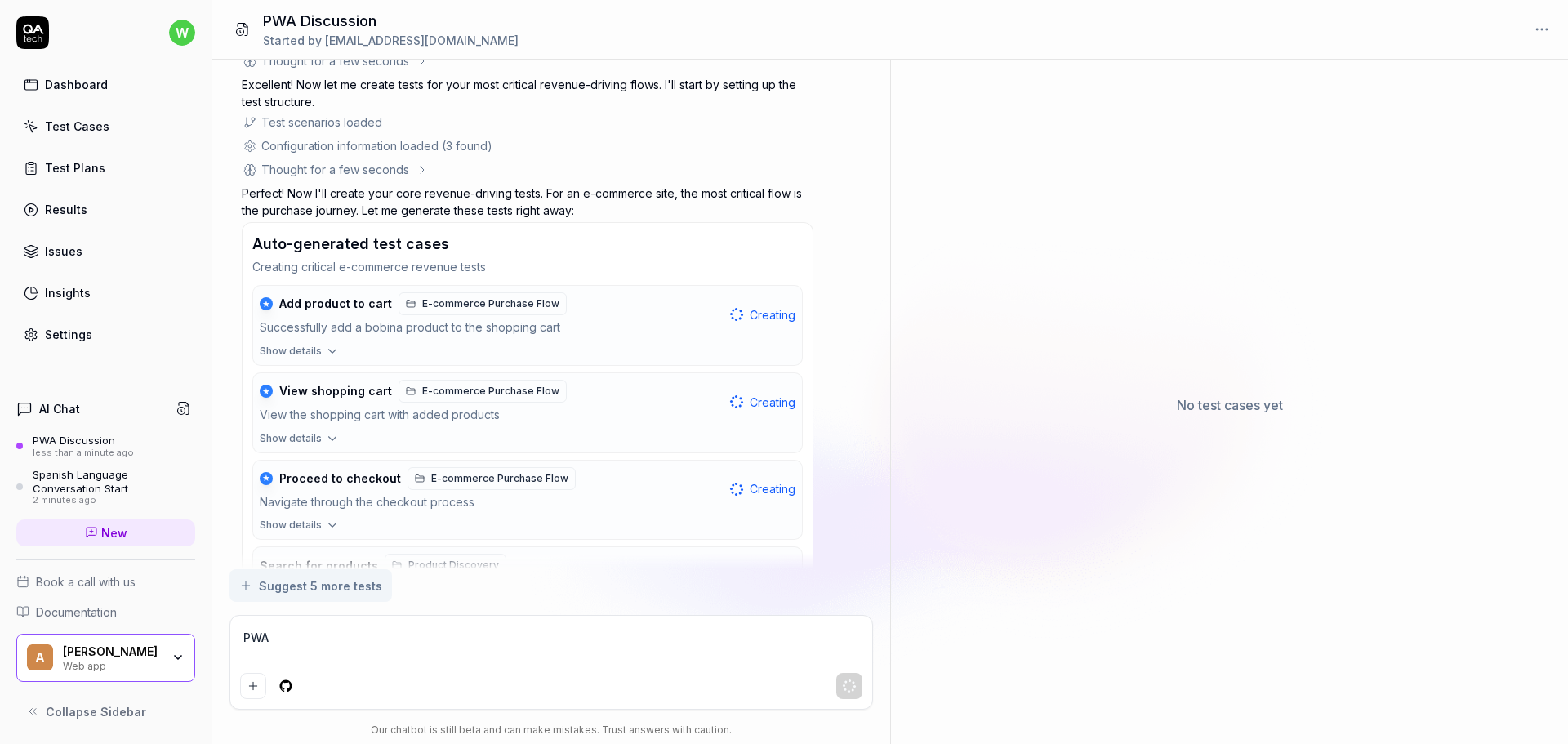
scroll to position [387, 0]
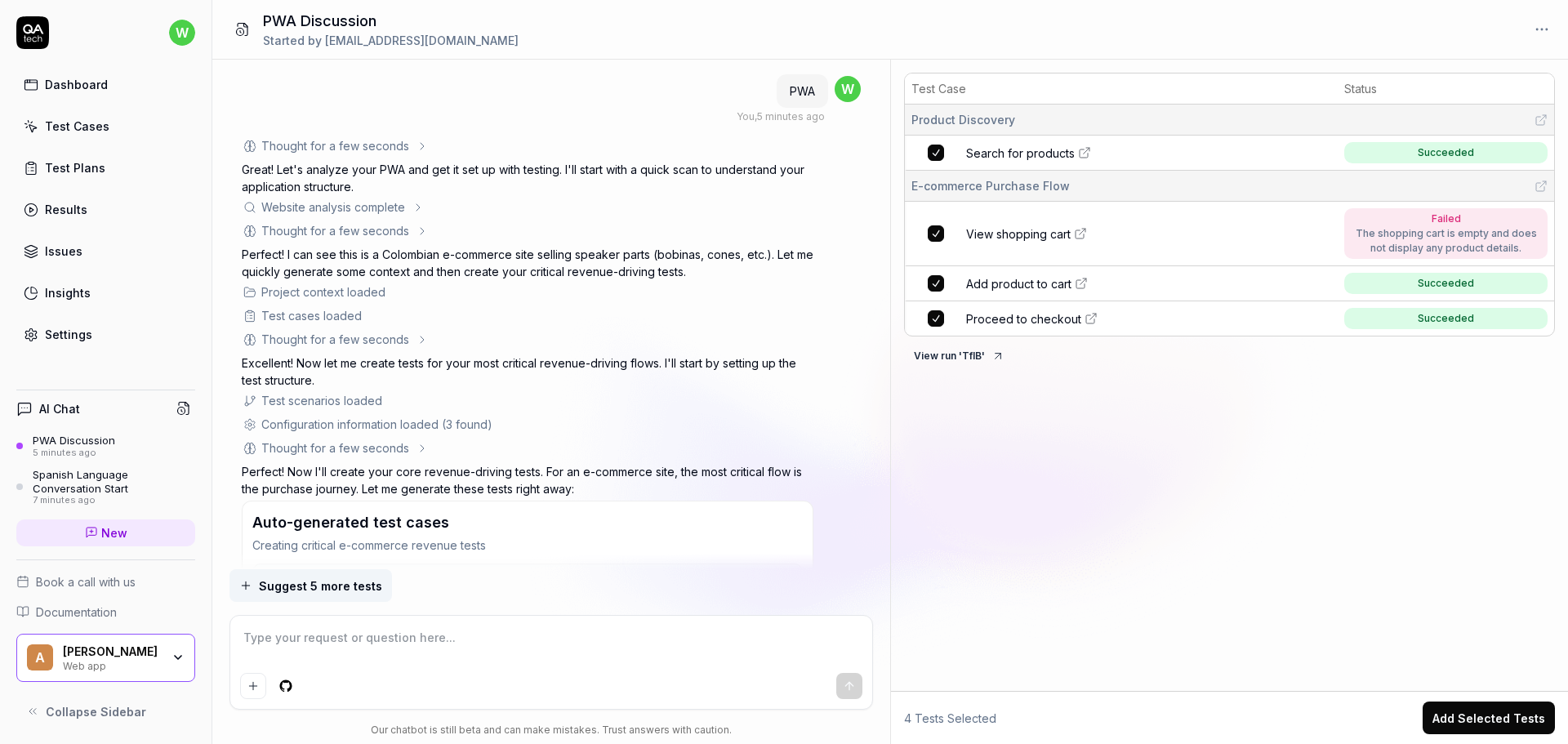
type textarea "*"
